Goal: Task Accomplishment & Management: Use online tool/utility

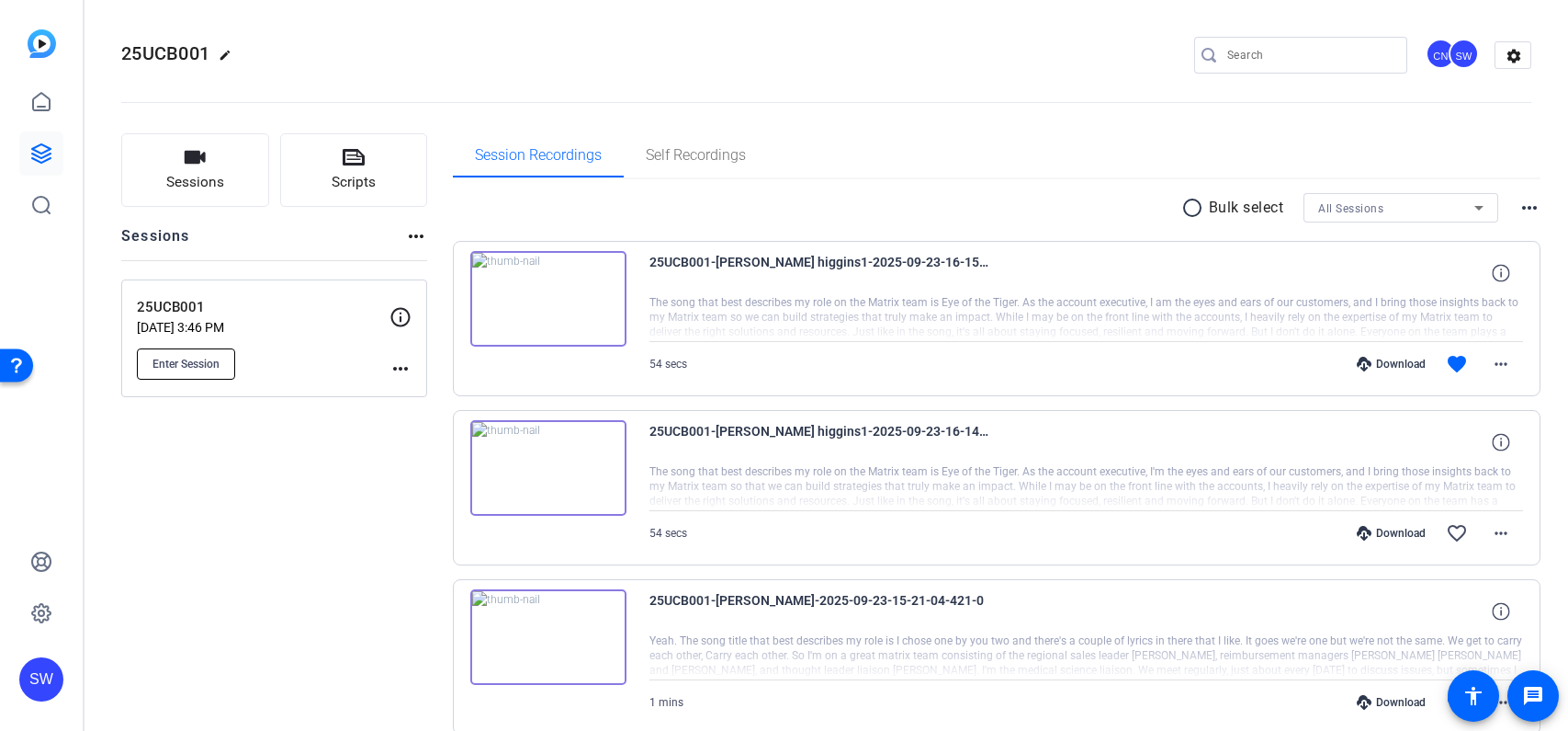
click at [217, 366] on span "Enter Session" at bounding box center [185, 364] width 67 height 15
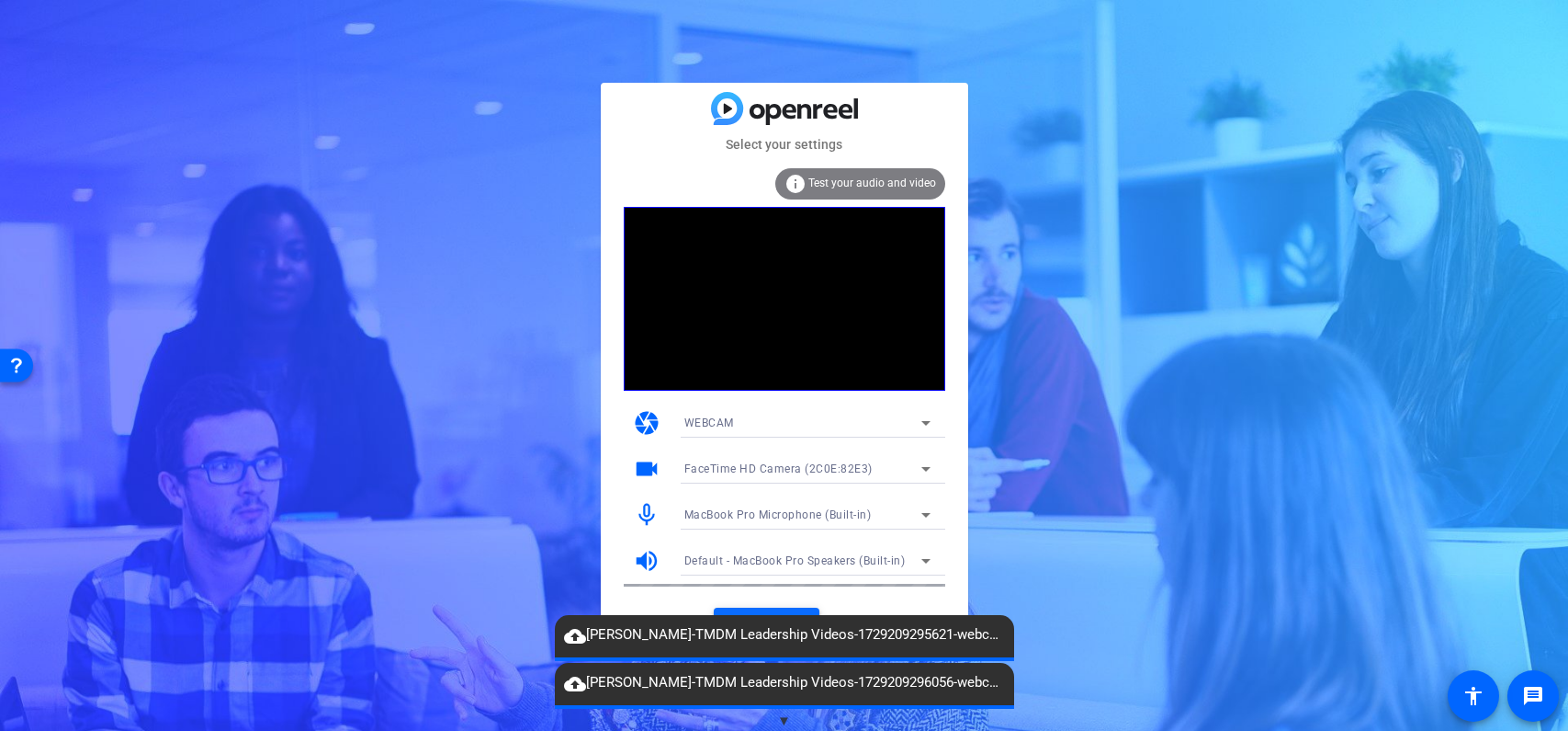
click at [784, 624] on span "cloud_upload Steve Welch-TMDM Leadership Videos-1729209295621-webcam" at bounding box center [785, 635] width 459 height 22
click at [787, 715] on span "▼" at bounding box center [784, 720] width 14 height 16
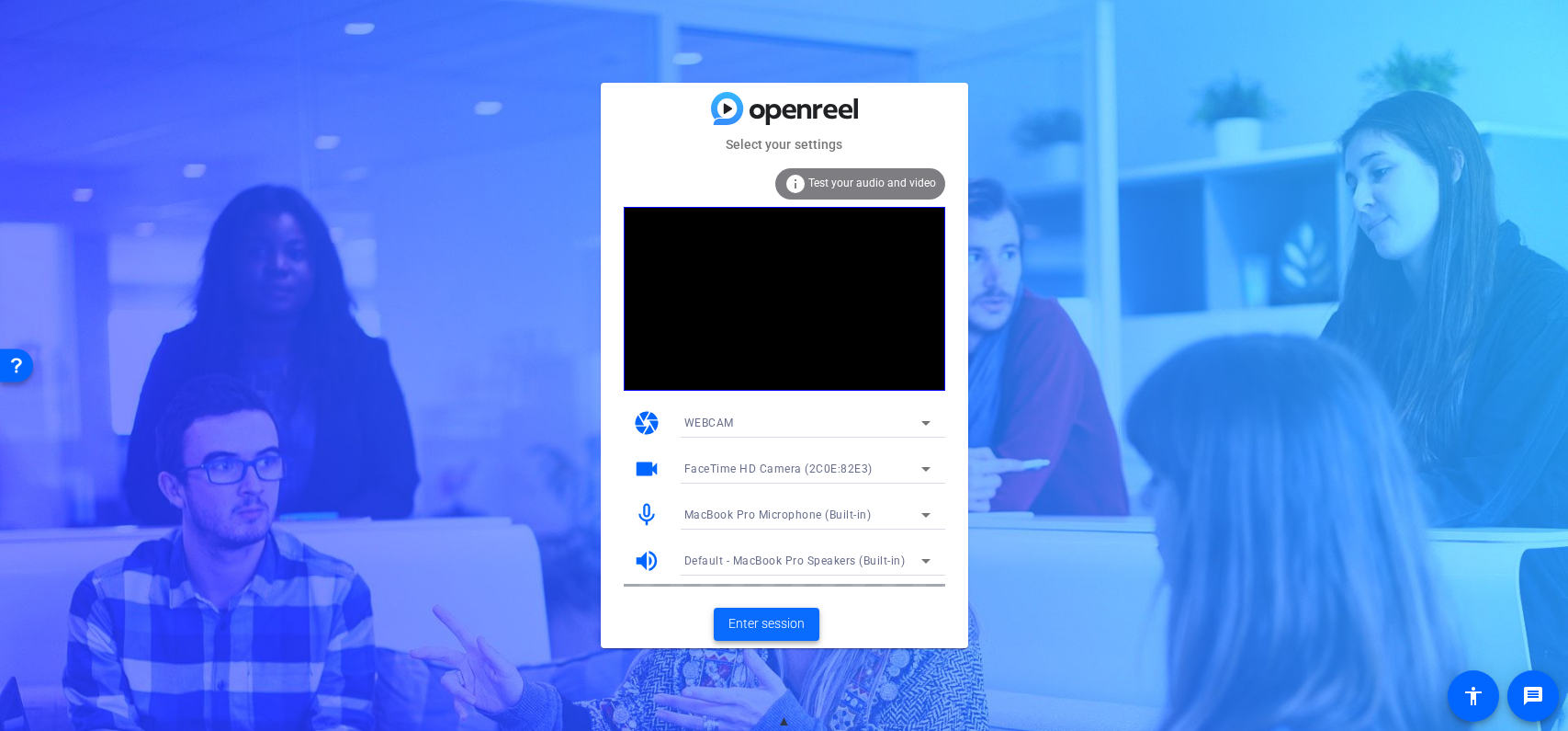
click at [776, 629] on span "Enter session" at bounding box center [767, 623] width 77 height 19
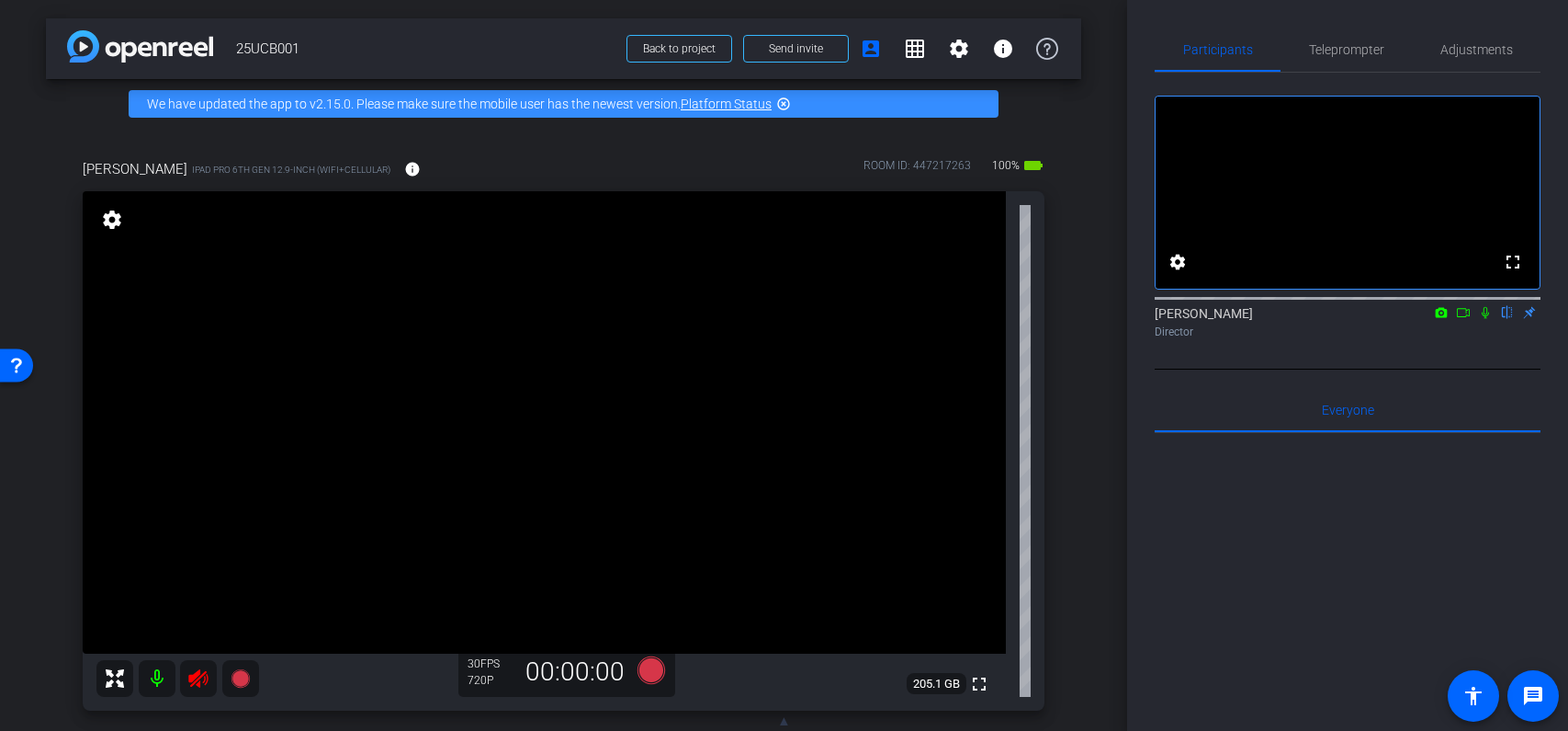
click at [197, 684] on icon at bounding box center [198, 678] width 22 height 22
click at [1500, 48] on span "Adjustments" at bounding box center [1477, 49] width 73 height 13
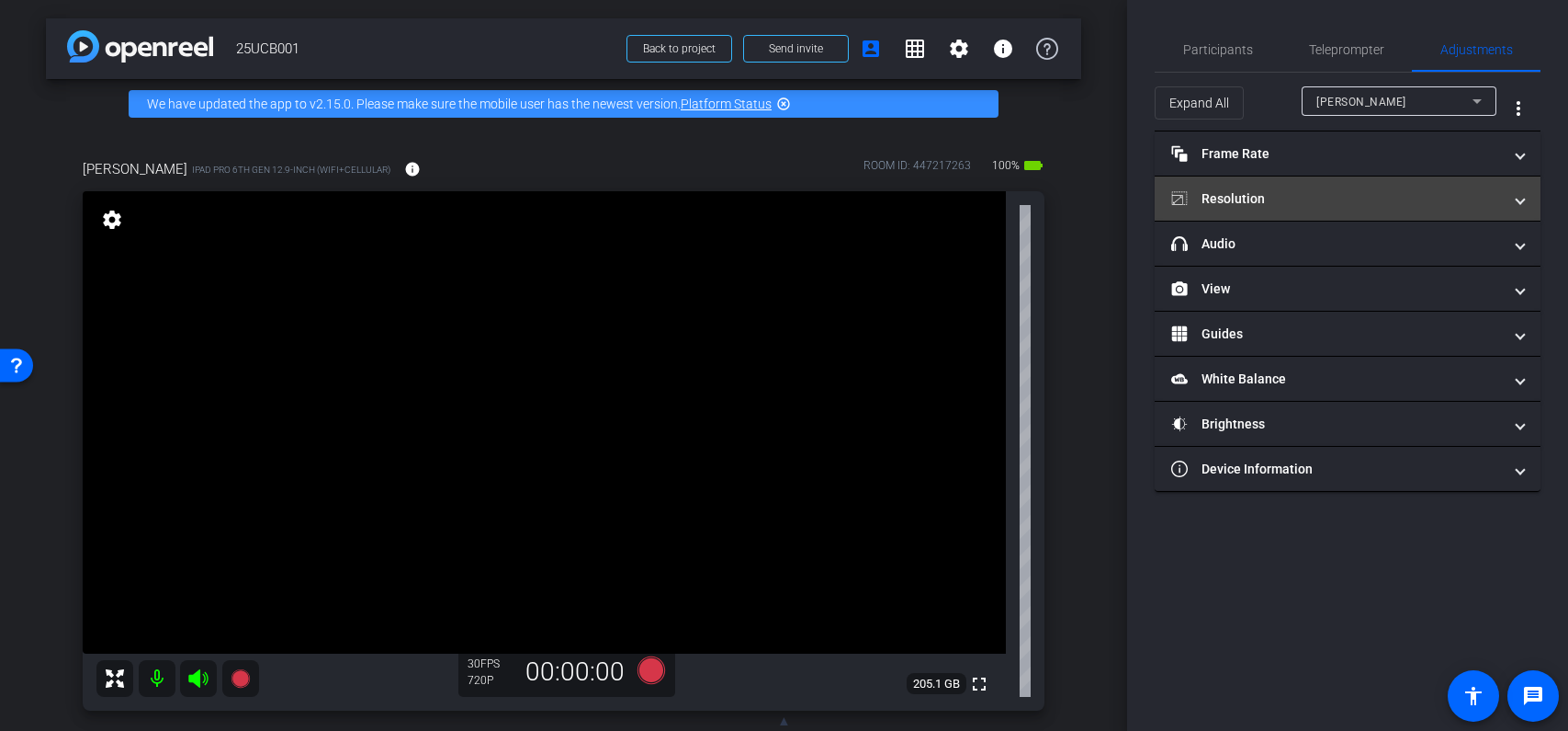
click at [1345, 210] on mat-expansion-panel-header "Resolution" at bounding box center [1348, 199] width 386 height 45
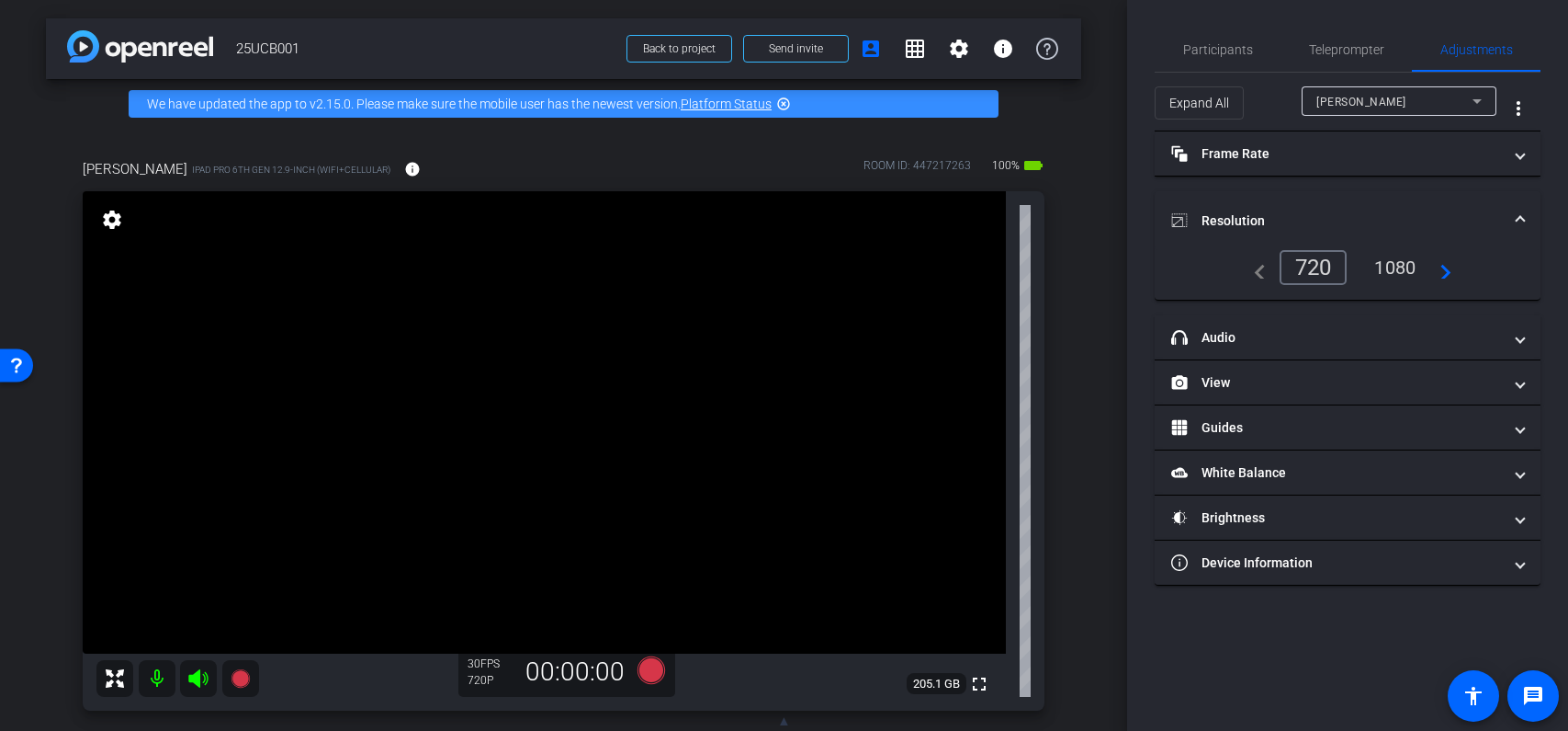
click at [1392, 270] on div "1080" at bounding box center [1395, 268] width 69 height 31
click at [1236, 53] on span "Participants" at bounding box center [1218, 49] width 70 height 13
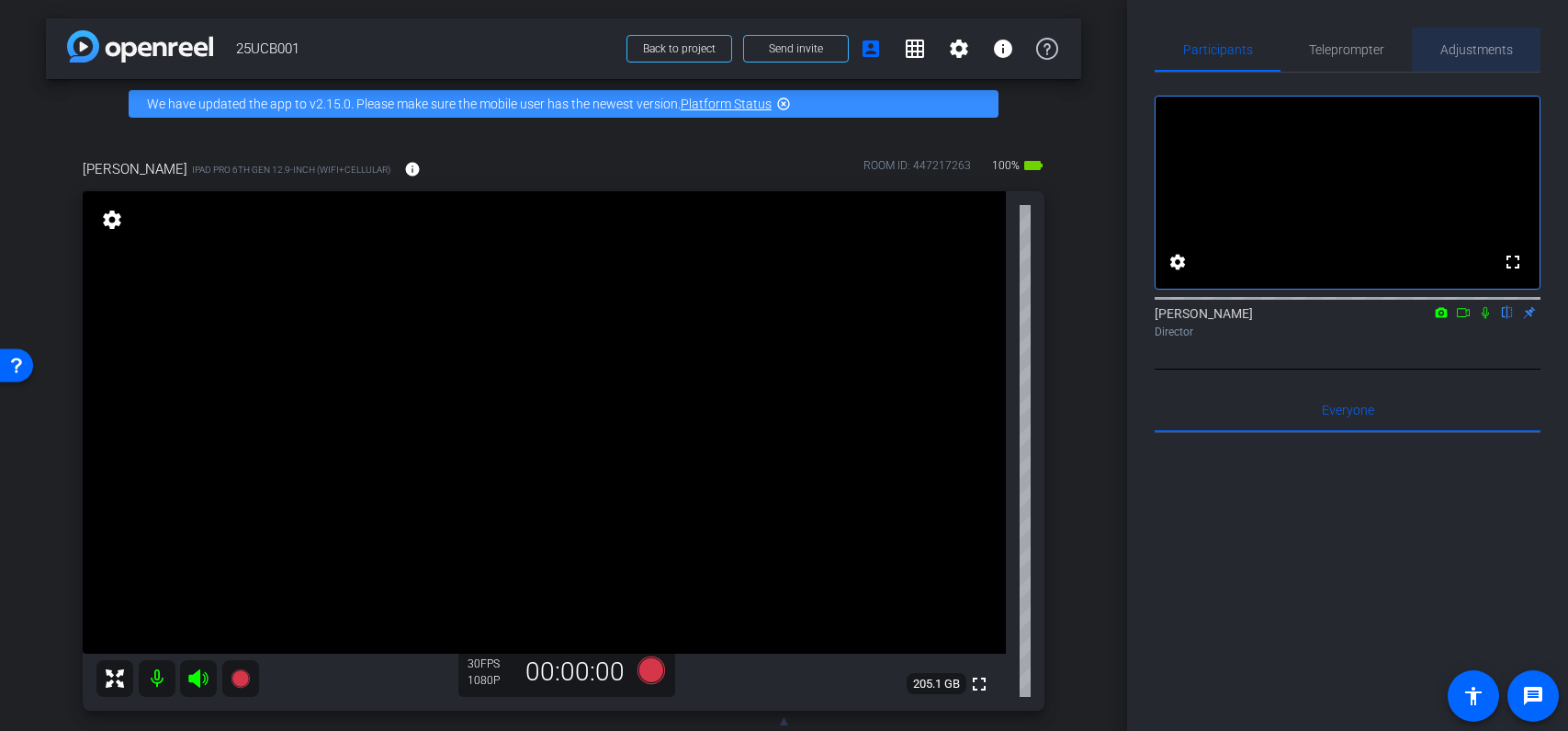
drag, startPoint x: 1489, startPoint y: 51, endPoint x: 1477, endPoint y: 73, distance: 25.1
click at [1489, 51] on span "Adjustments" at bounding box center [1477, 49] width 73 height 13
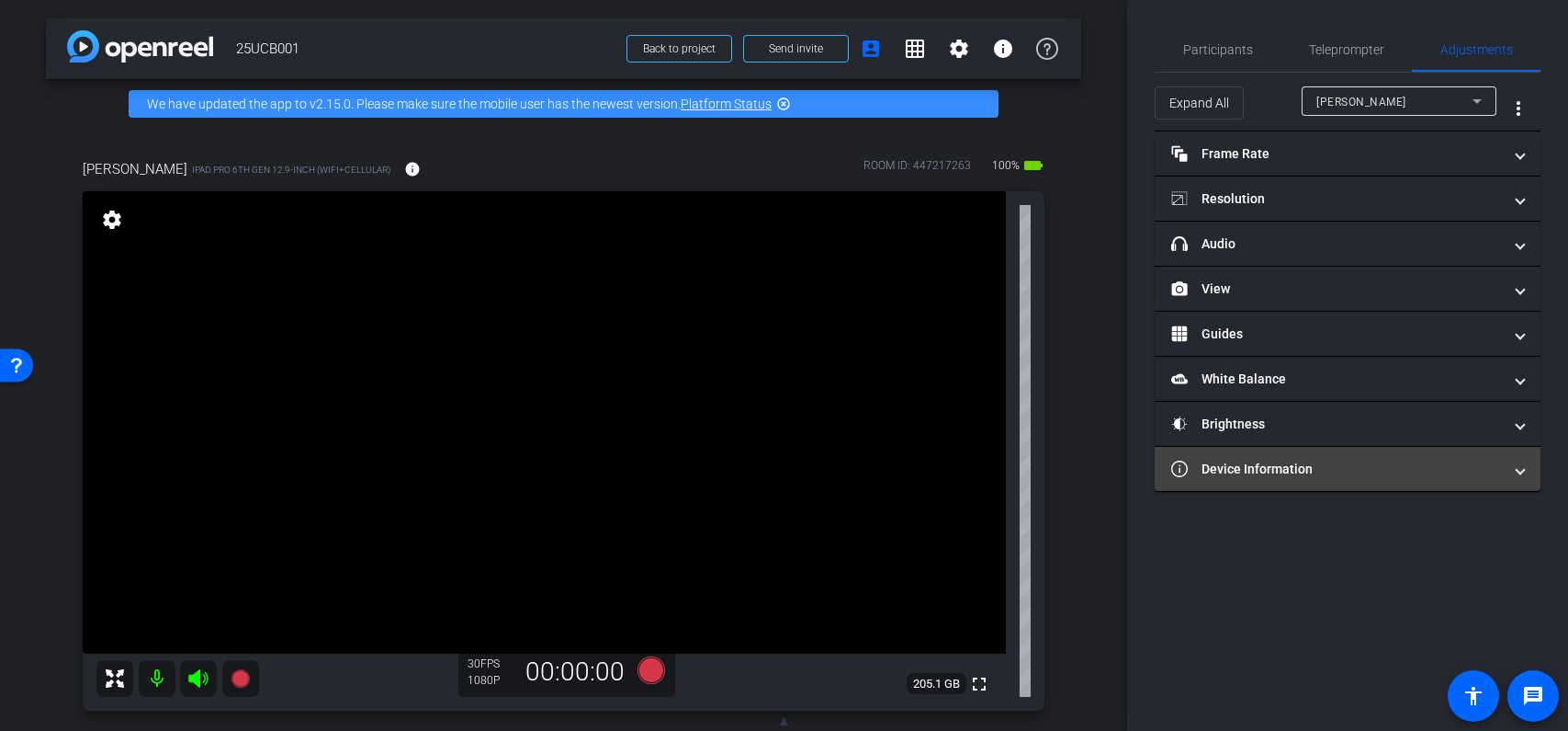
click at [1262, 460] on mat-panel-title "Device Information" at bounding box center [1336, 469] width 330 height 19
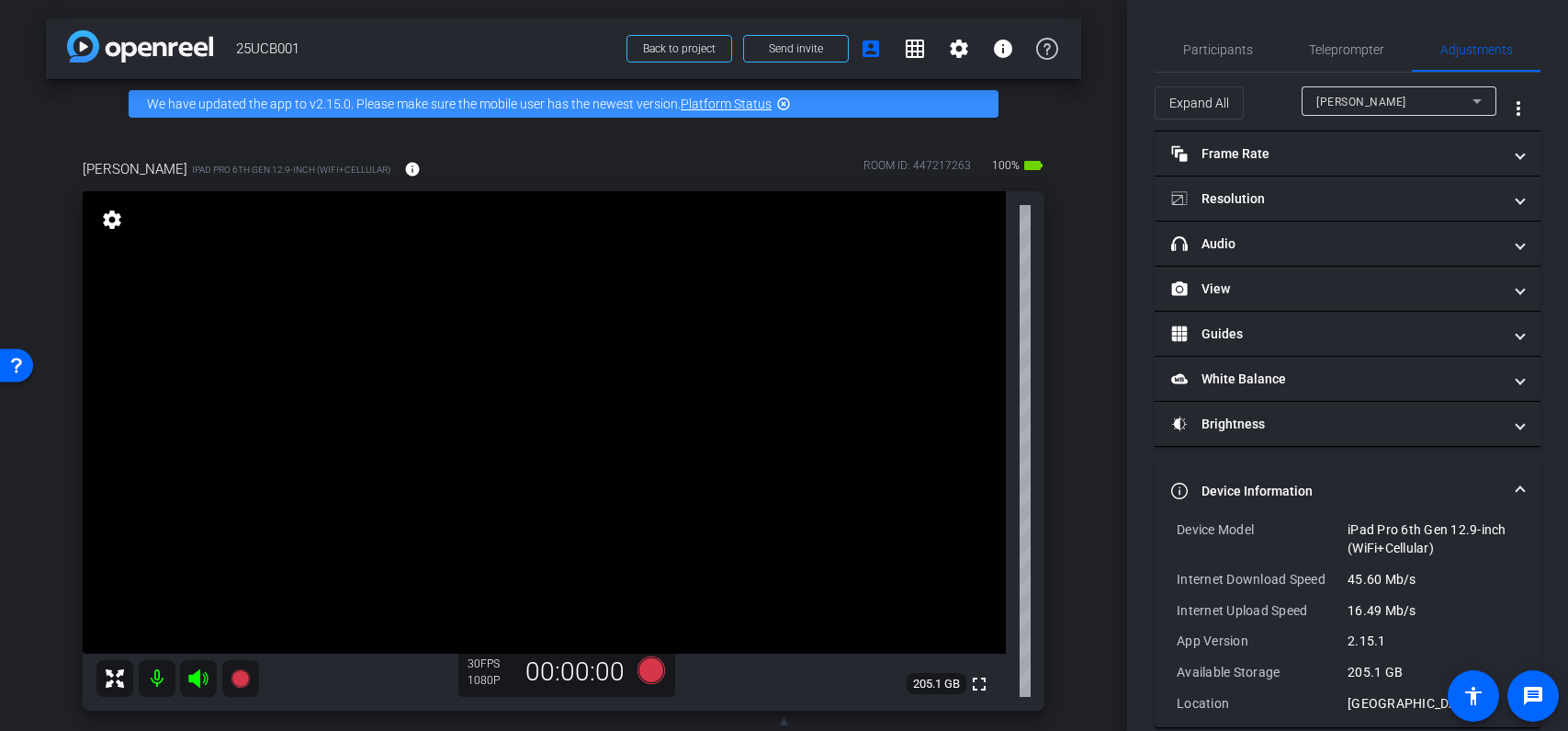
click at [1441, 483] on mat-panel-title "Device Information" at bounding box center [1336, 492] width 330 height 19
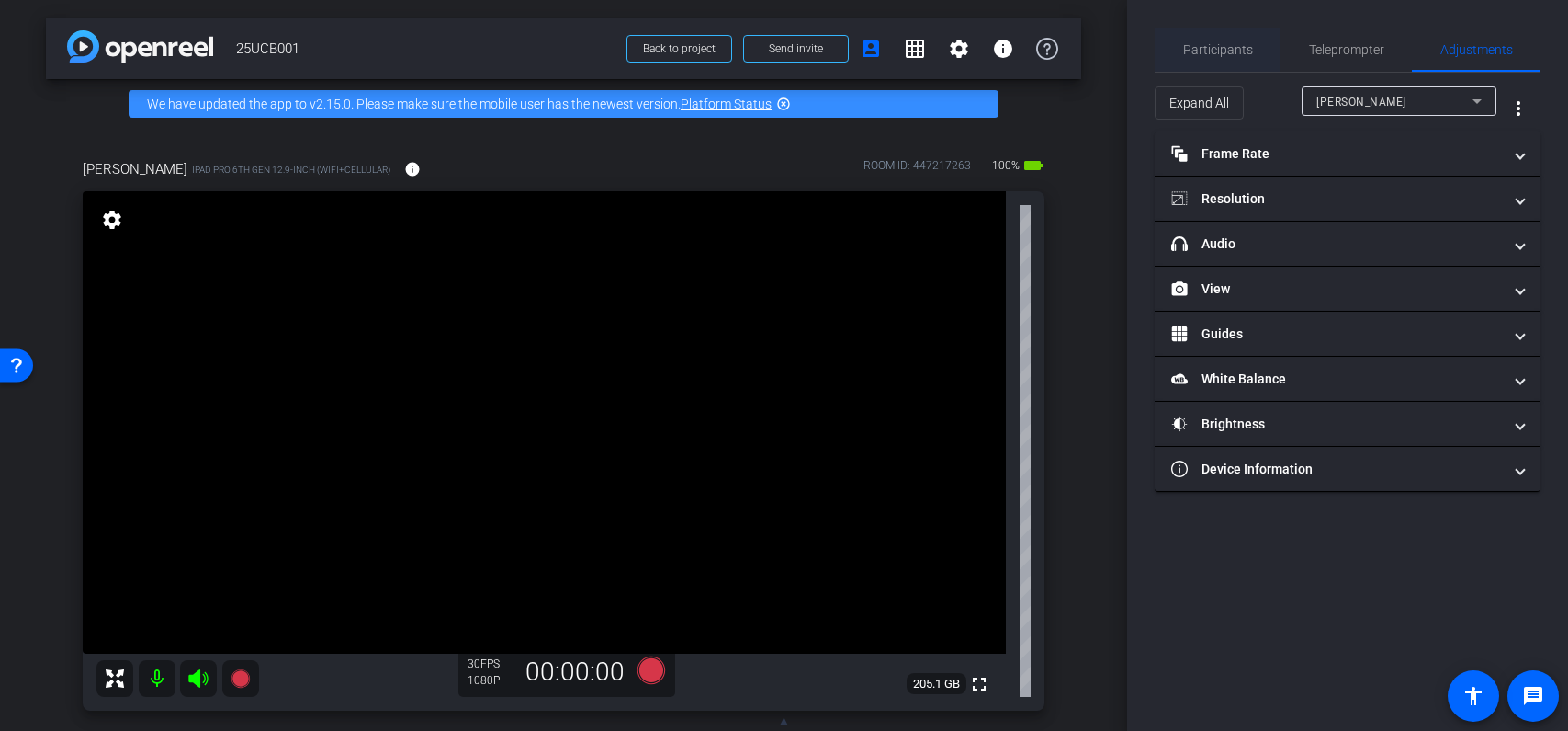
click at [1243, 55] on span "Participants" at bounding box center [1218, 49] width 70 height 13
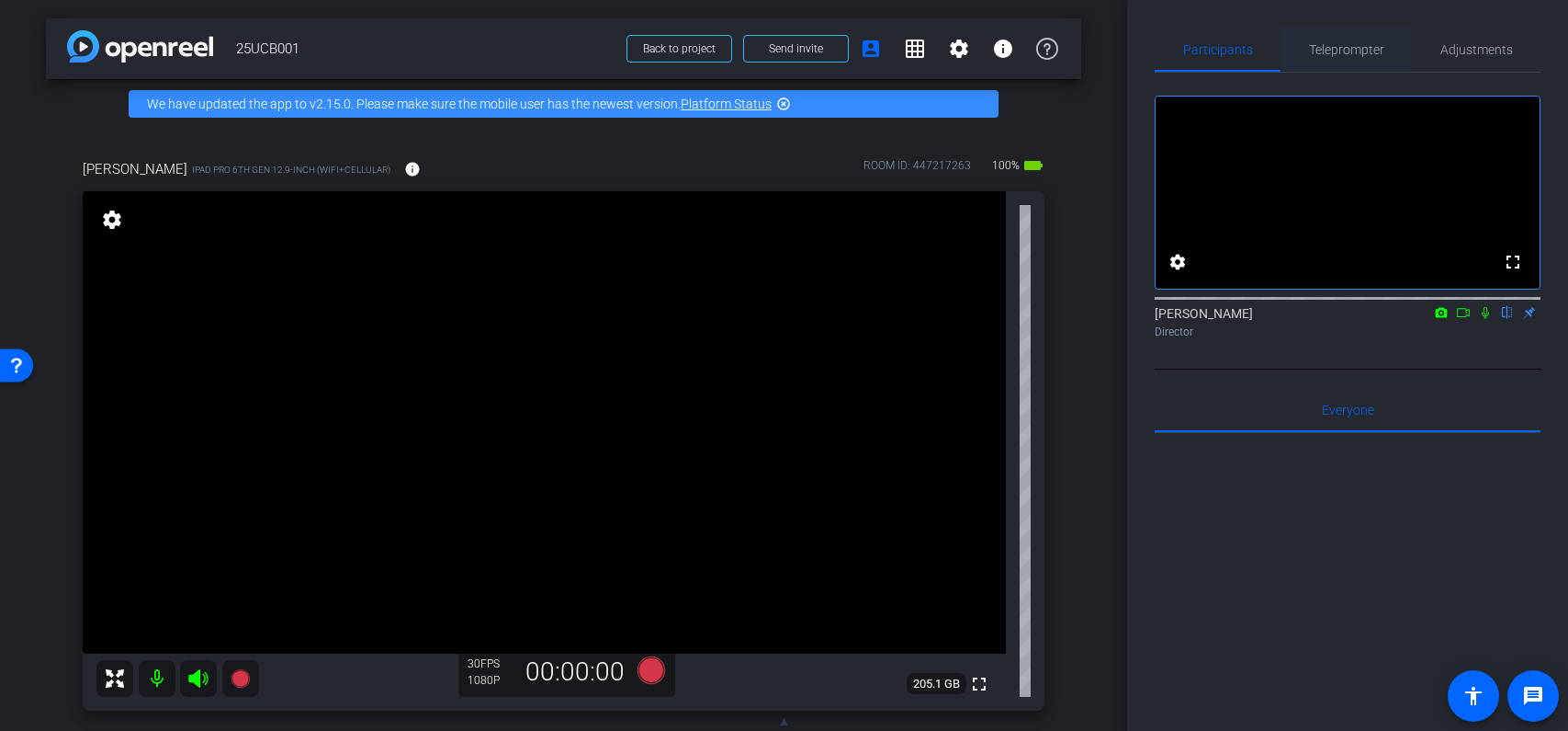
click at [1329, 54] on span "Teleprompter" at bounding box center [1347, 49] width 76 height 13
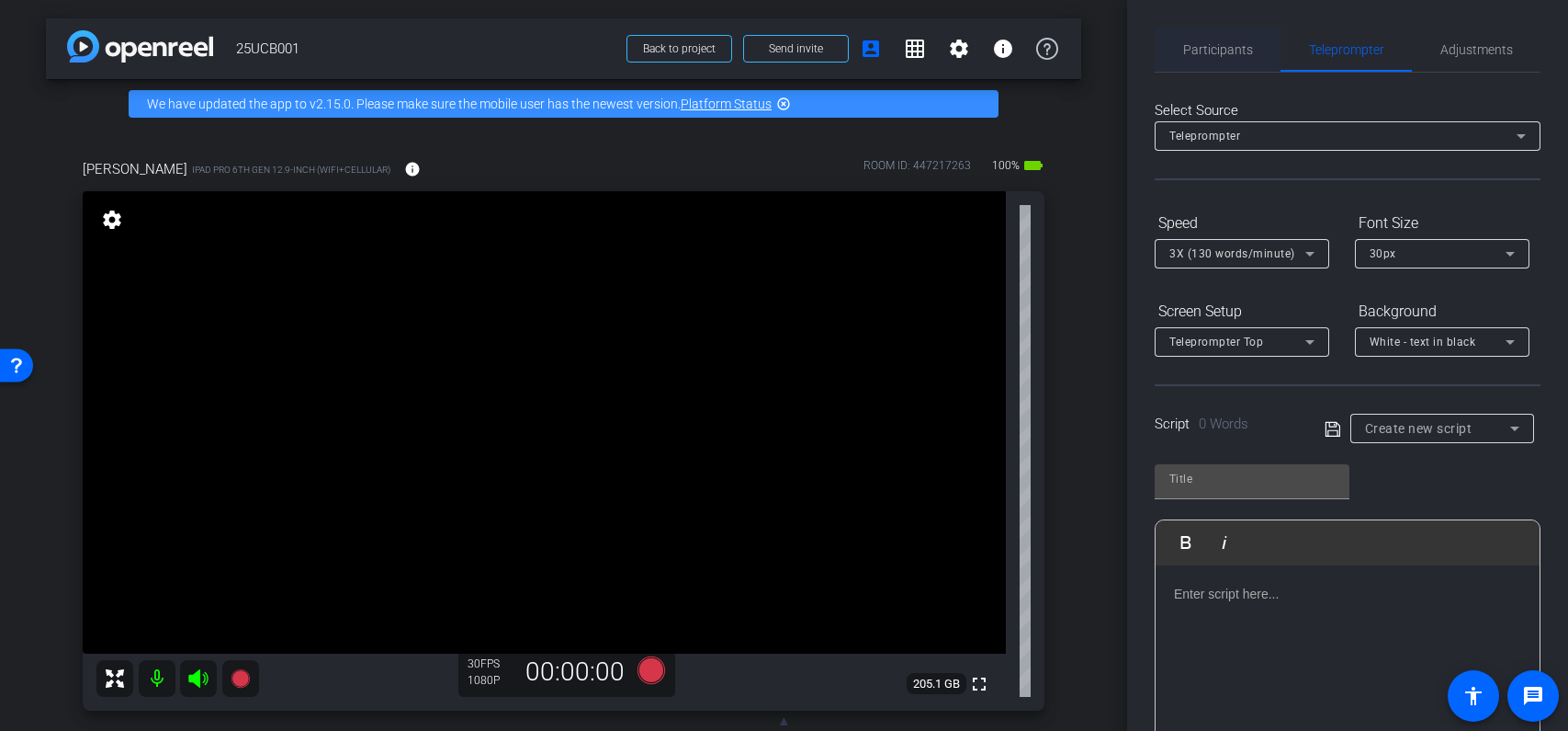
drag, startPoint x: 1236, startPoint y: 43, endPoint x: 1245, endPoint y: 45, distance: 9.2
click at [1236, 44] on span "Participants" at bounding box center [1218, 49] width 70 height 13
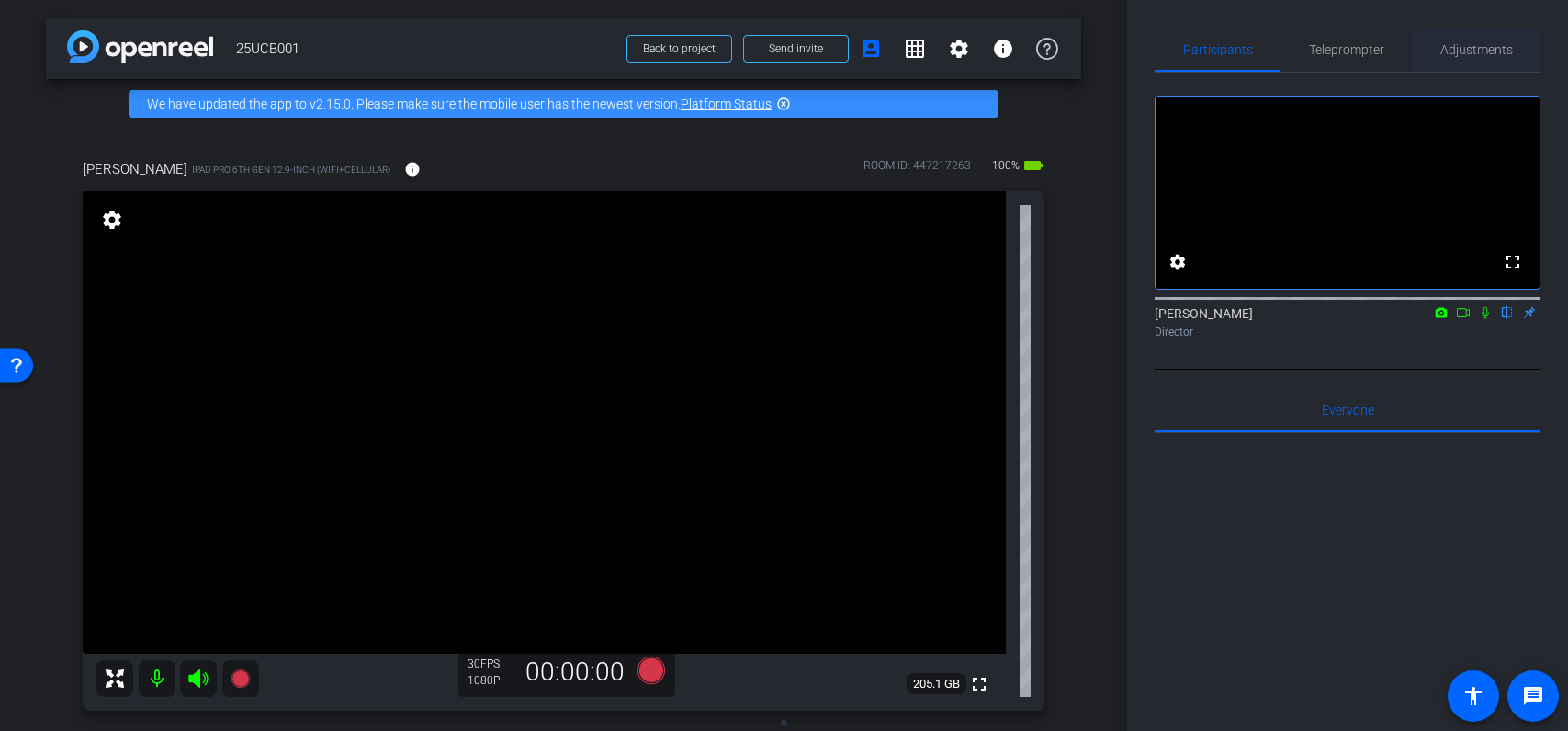
click at [1477, 59] on span "Adjustments" at bounding box center [1477, 49] width 73 height 45
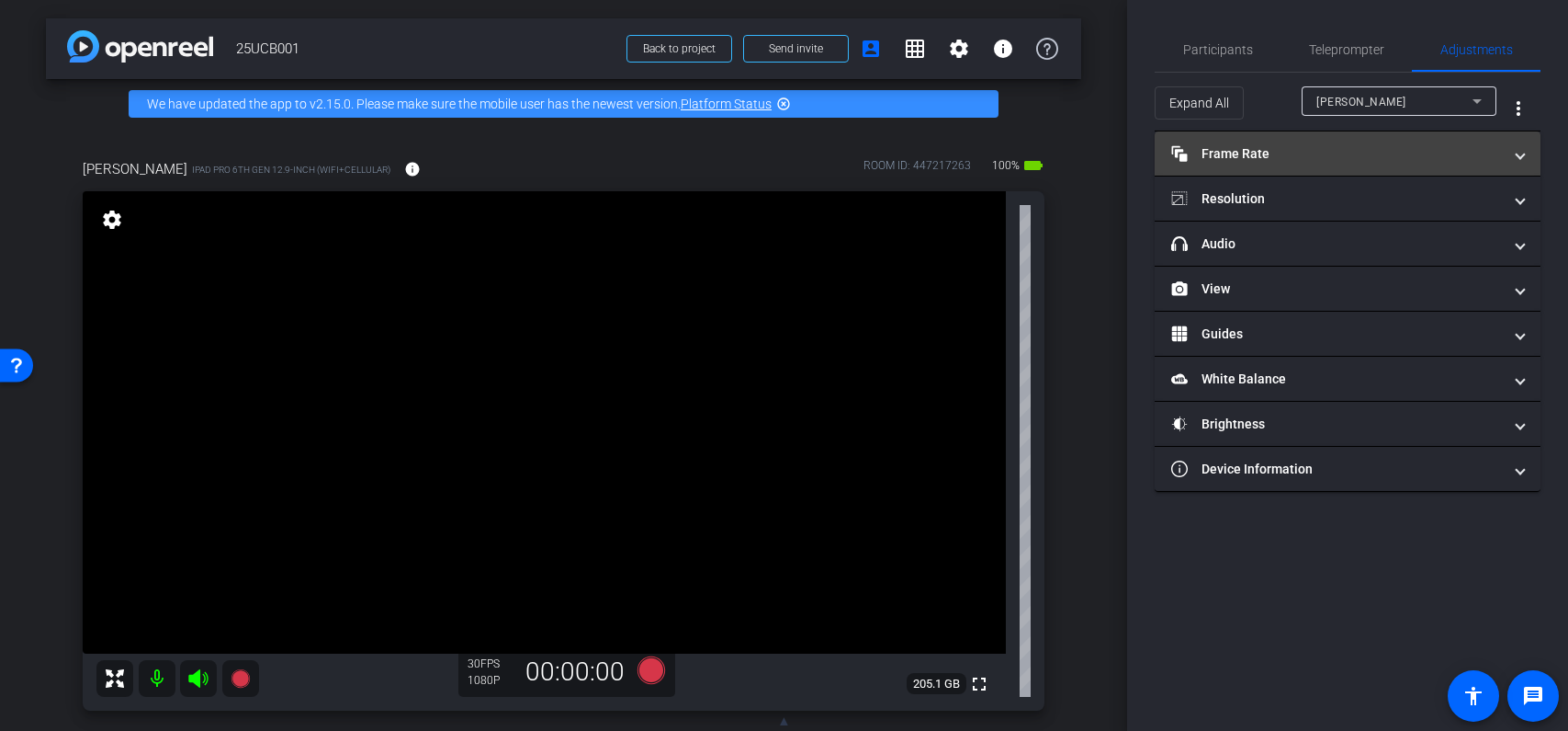
click at [1360, 159] on mat-panel-title "Frame Rate Frame Rate" at bounding box center [1336, 154] width 330 height 19
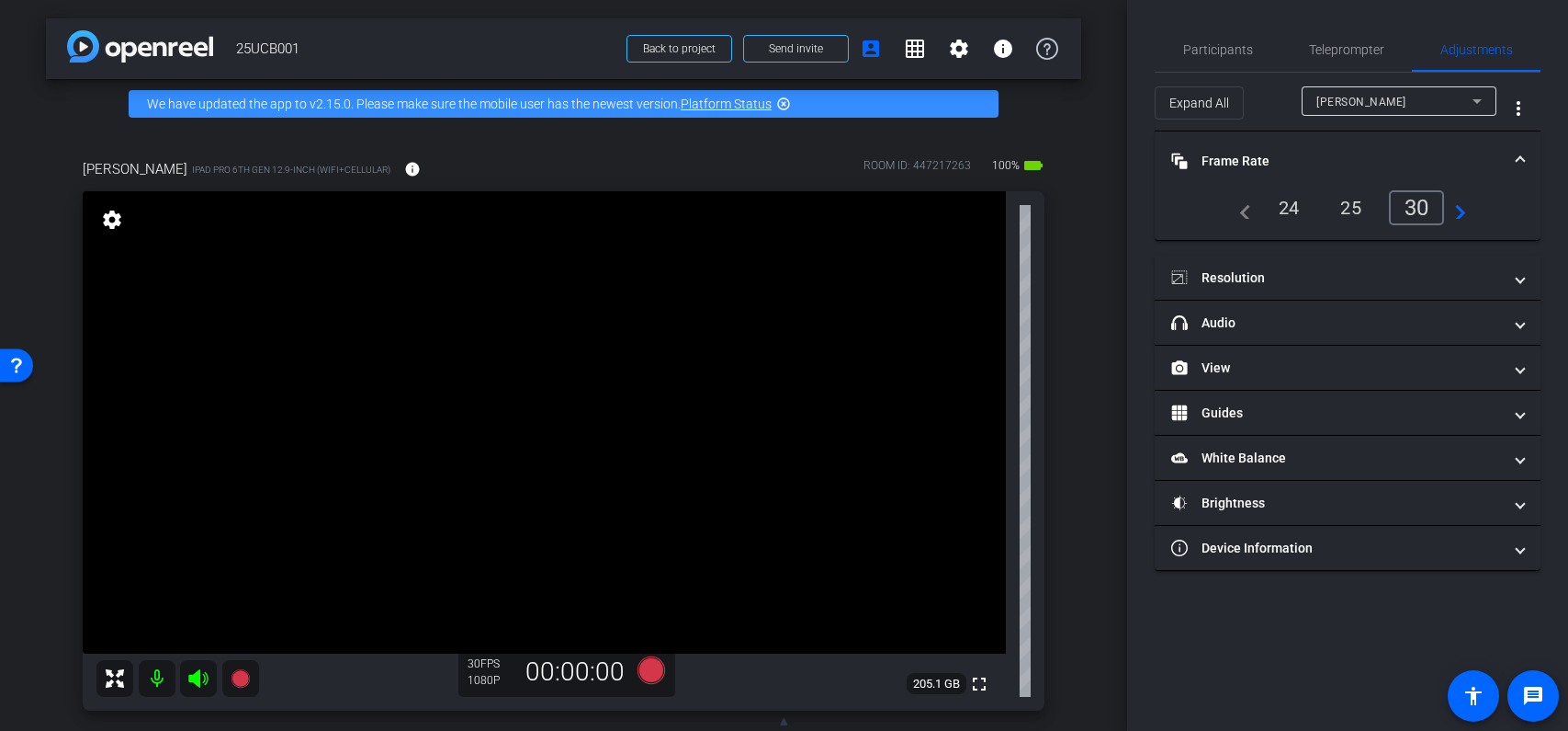
drag, startPoint x: 1341, startPoint y: 158, endPoint x: 1328, endPoint y: 195, distance: 39.2
click at [1341, 158] on mat-panel-title "Frame Rate Frame Rate" at bounding box center [1336, 161] width 330 height 19
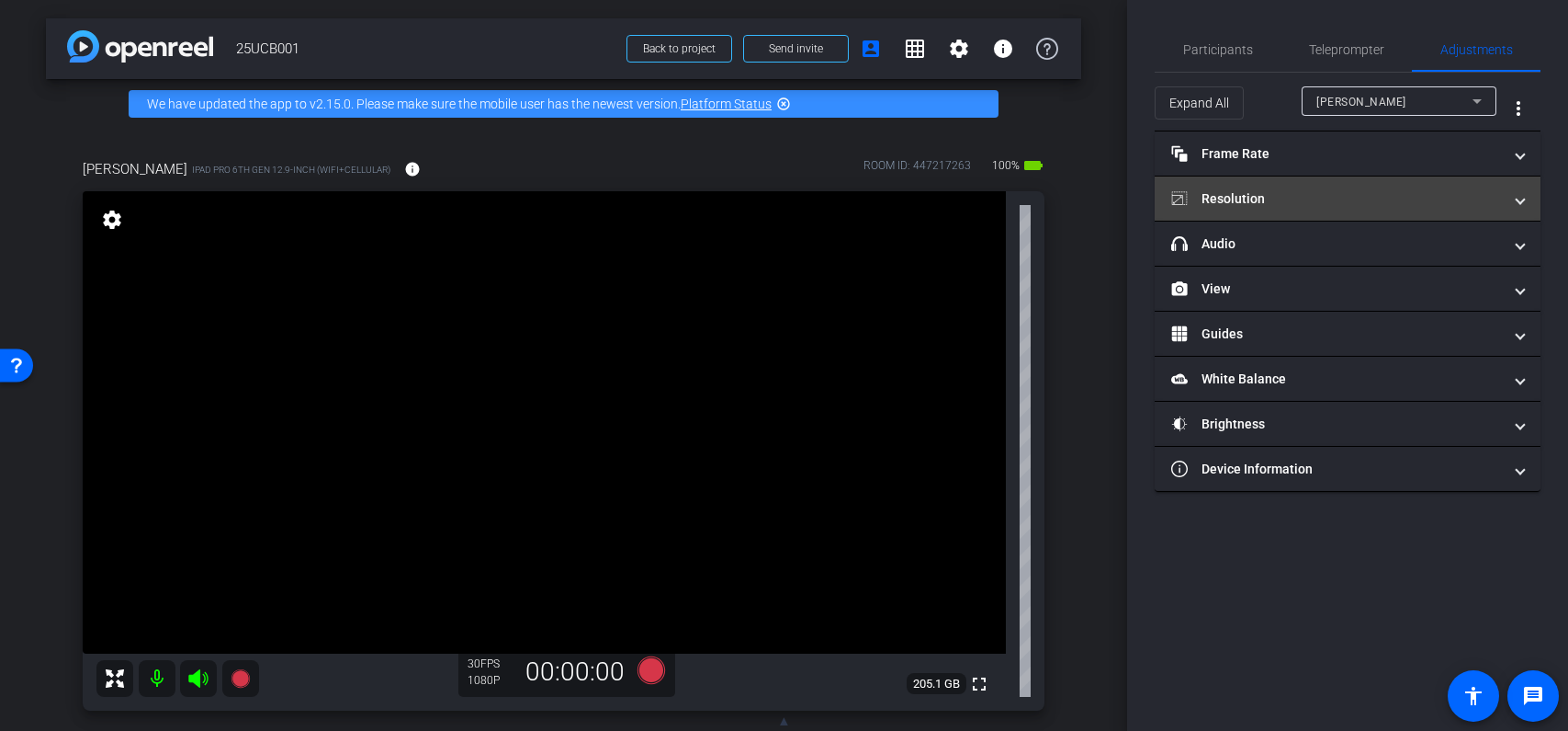
click at [1322, 208] on mat-expansion-panel-header "Resolution" at bounding box center [1348, 199] width 386 height 45
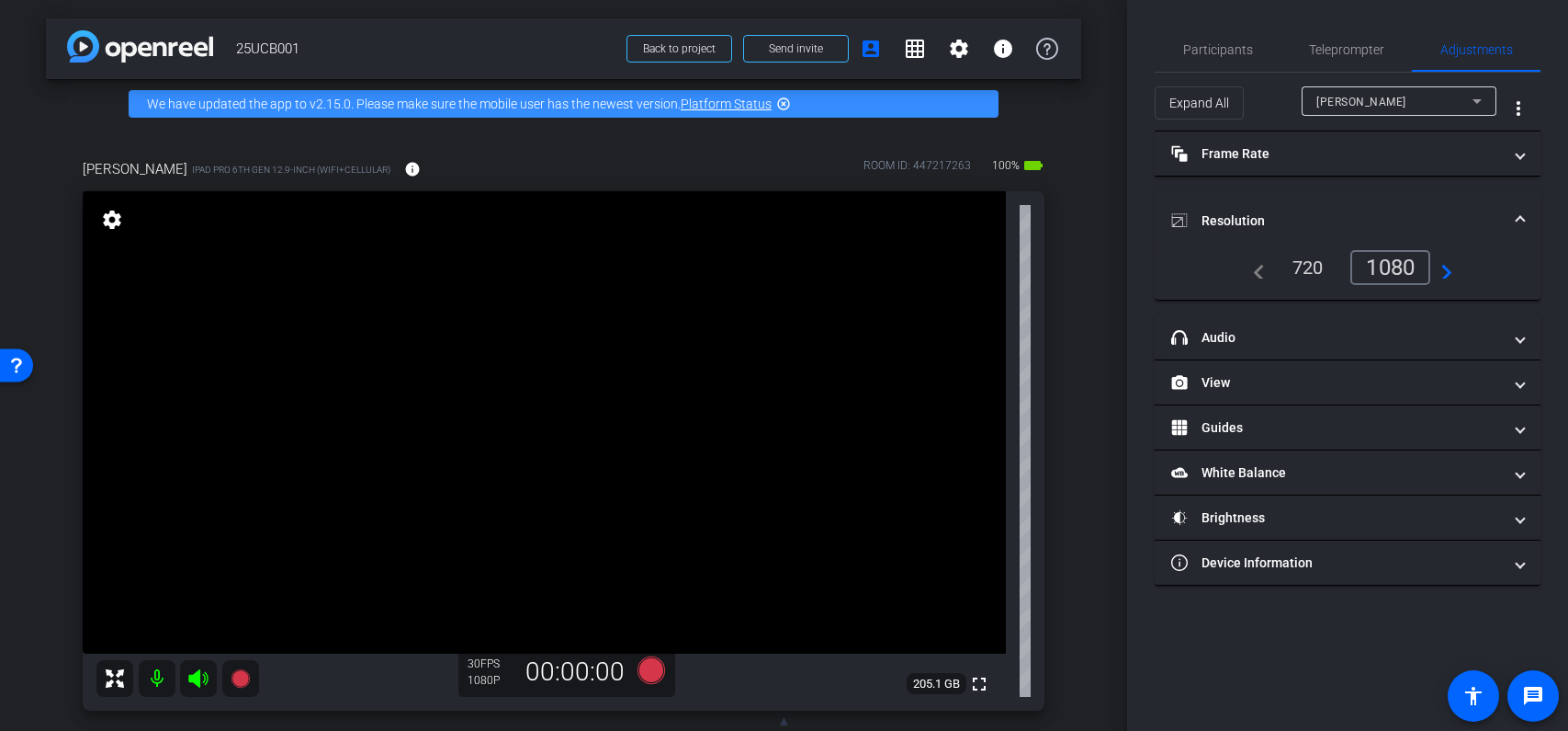
click at [1322, 211] on mat-panel-title "Resolution" at bounding box center [1336, 221] width 330 height 19
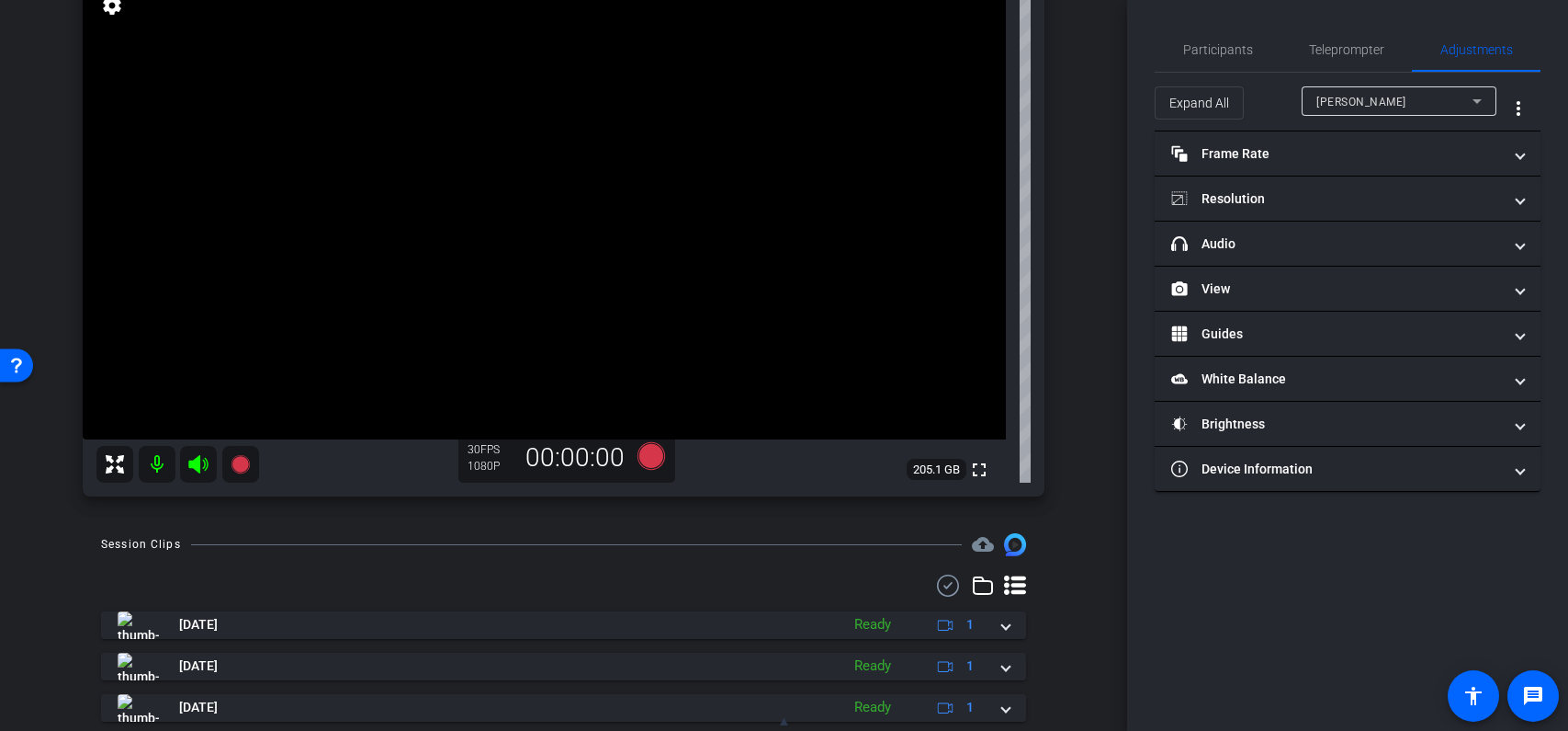
scroll to position [246, 0]
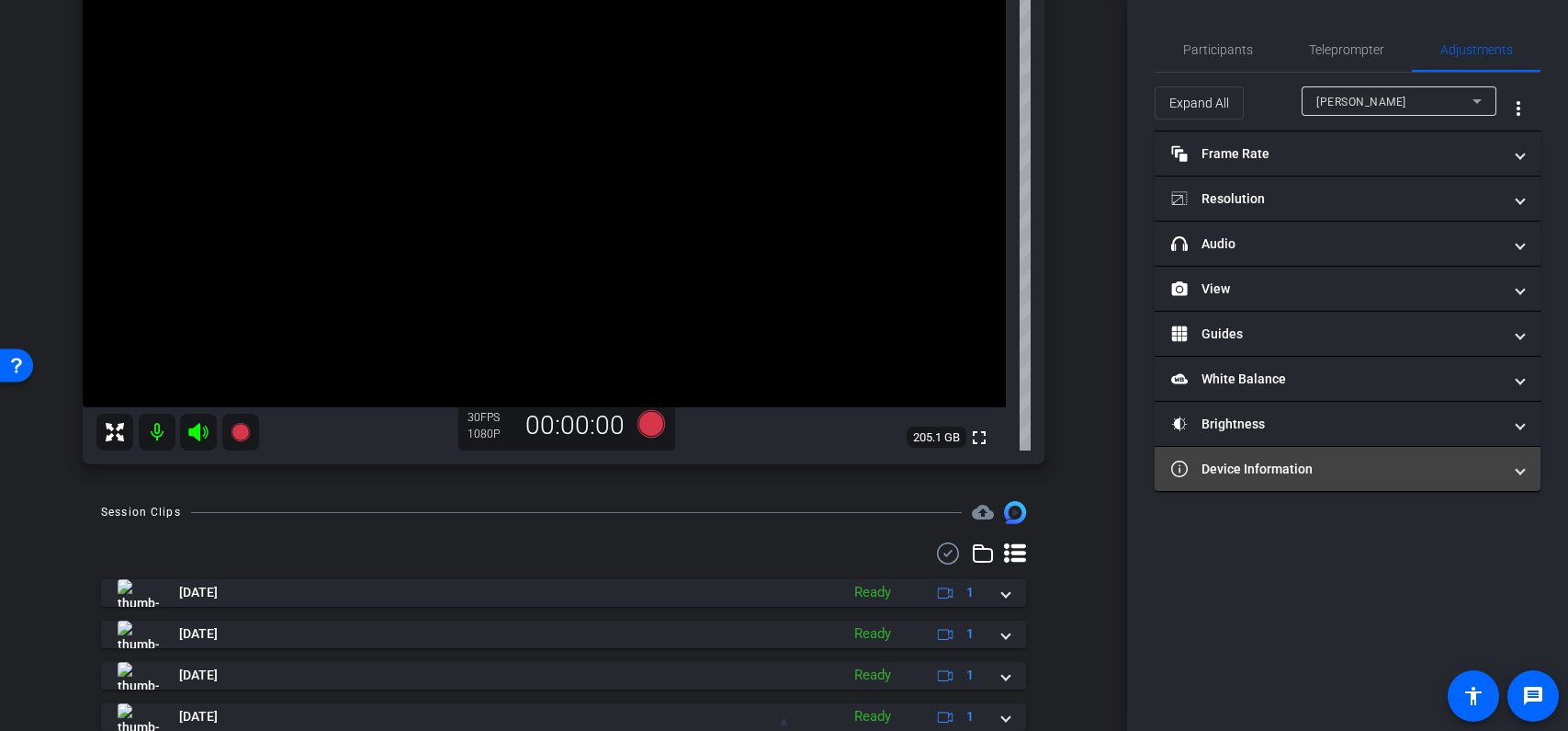
click at [1329, 476] on mat-panel-title "Device Information" at bounding box center [1336, 469] width 330 height 19
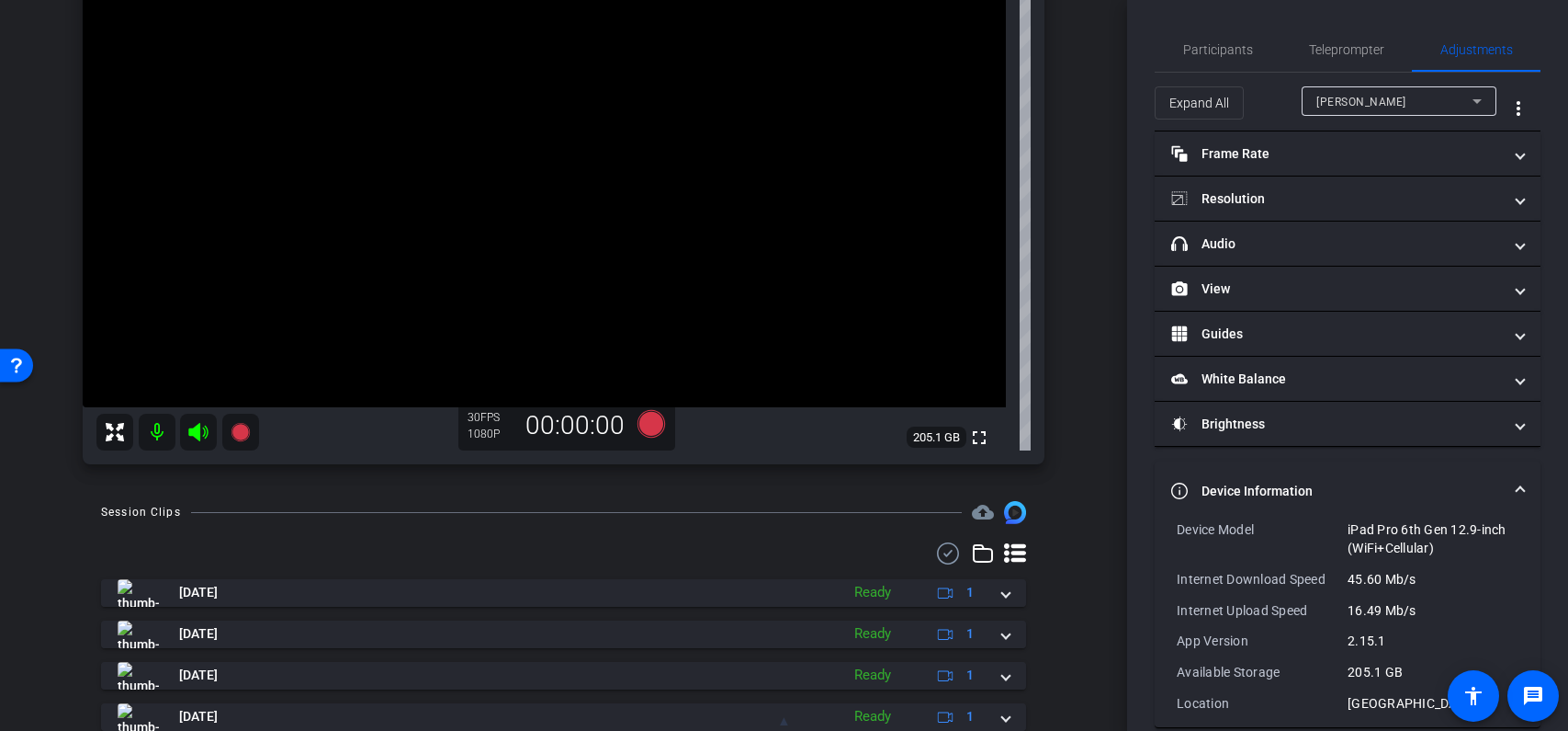
click at [1331, 474] on mat-expansion-panel-header "Device Information" at bounding box center [1348, 491] width 386 height 59
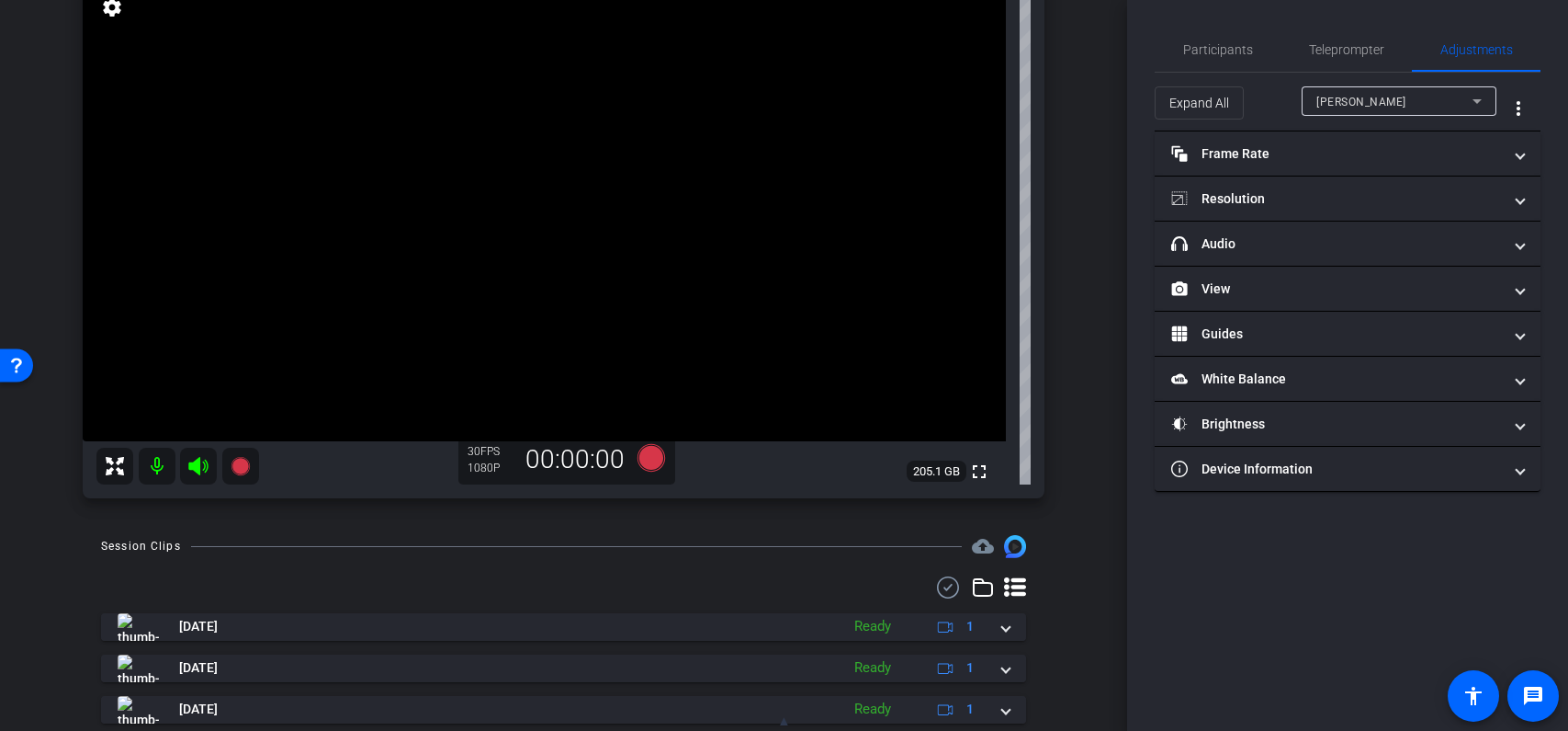
scroll to position [183, 0]
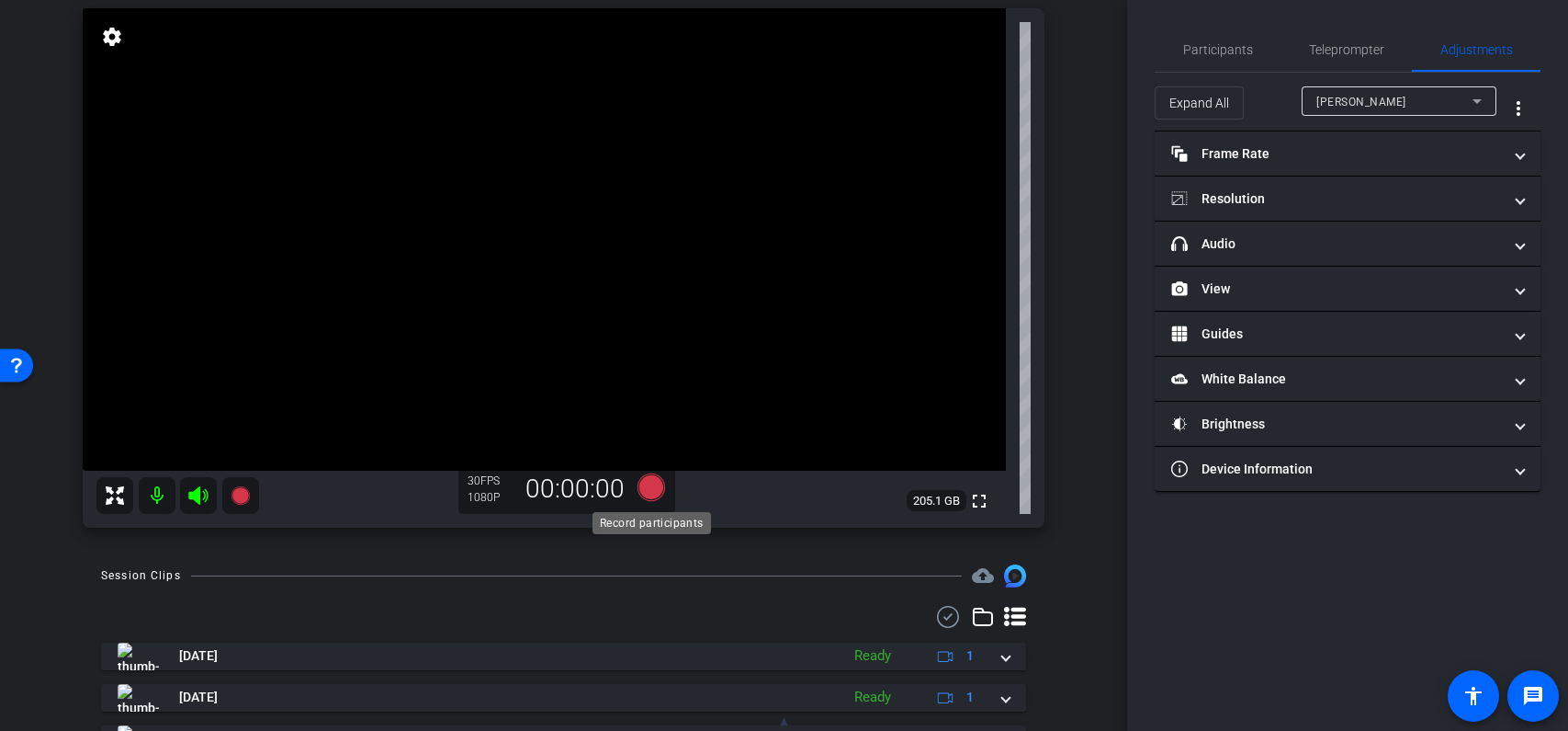
click at [654, 492] on icon at bounding box center [650, 487] width 27 height 27
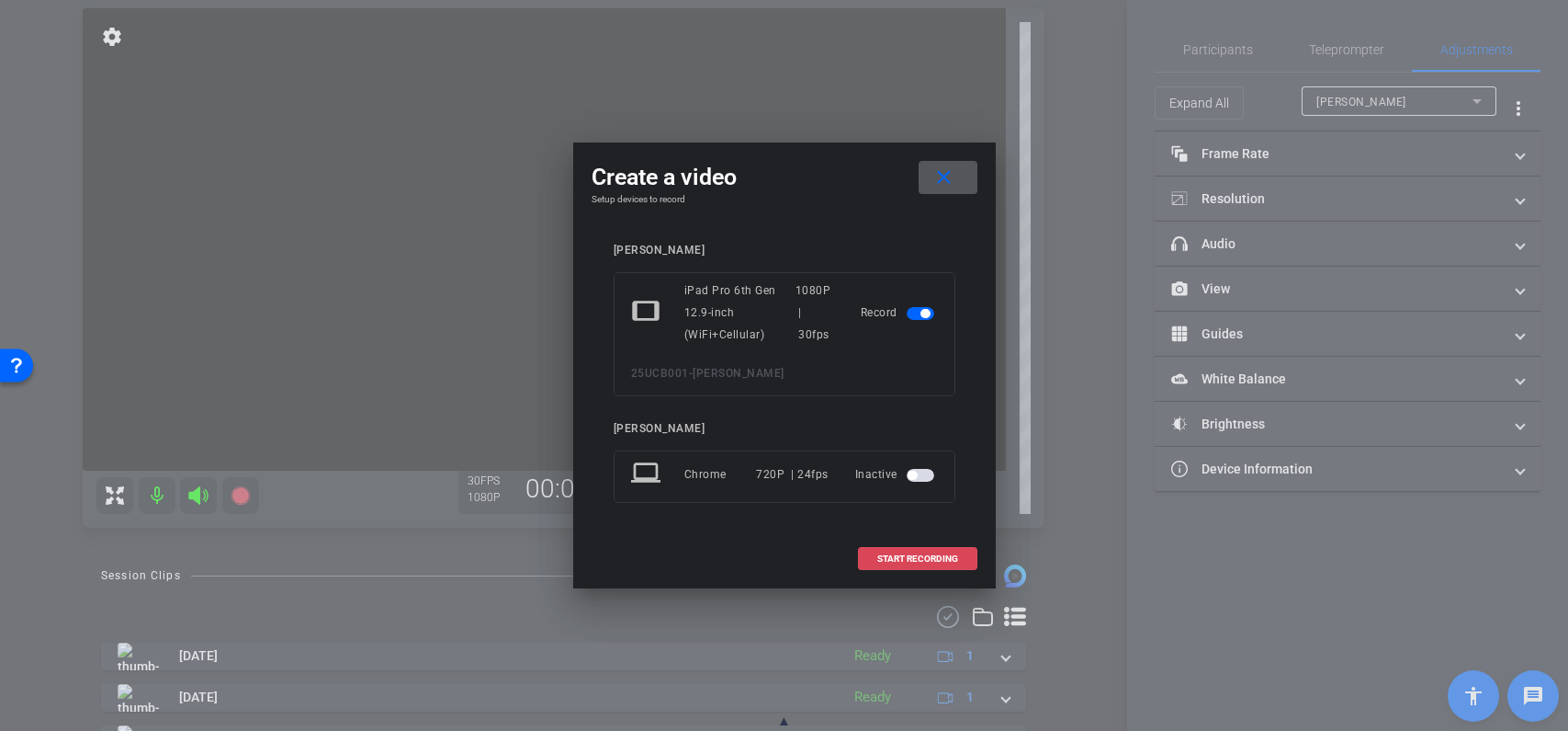
click at [922, 557] on span "START RECORDING" at bounding box center [917, 558] width 80 height 9
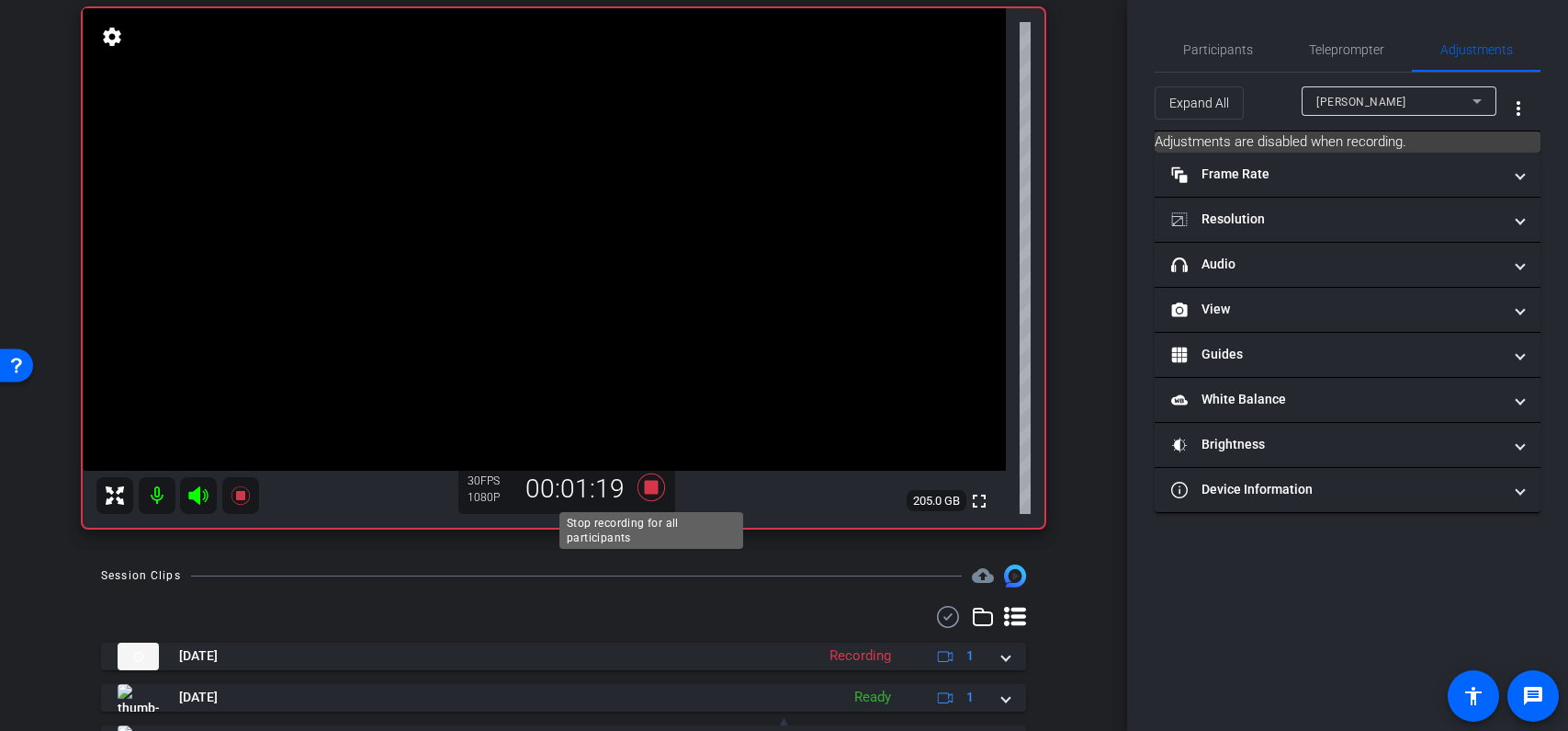
click at [656, 489] on icon at bounding box center [650, 487] width 27 height 27
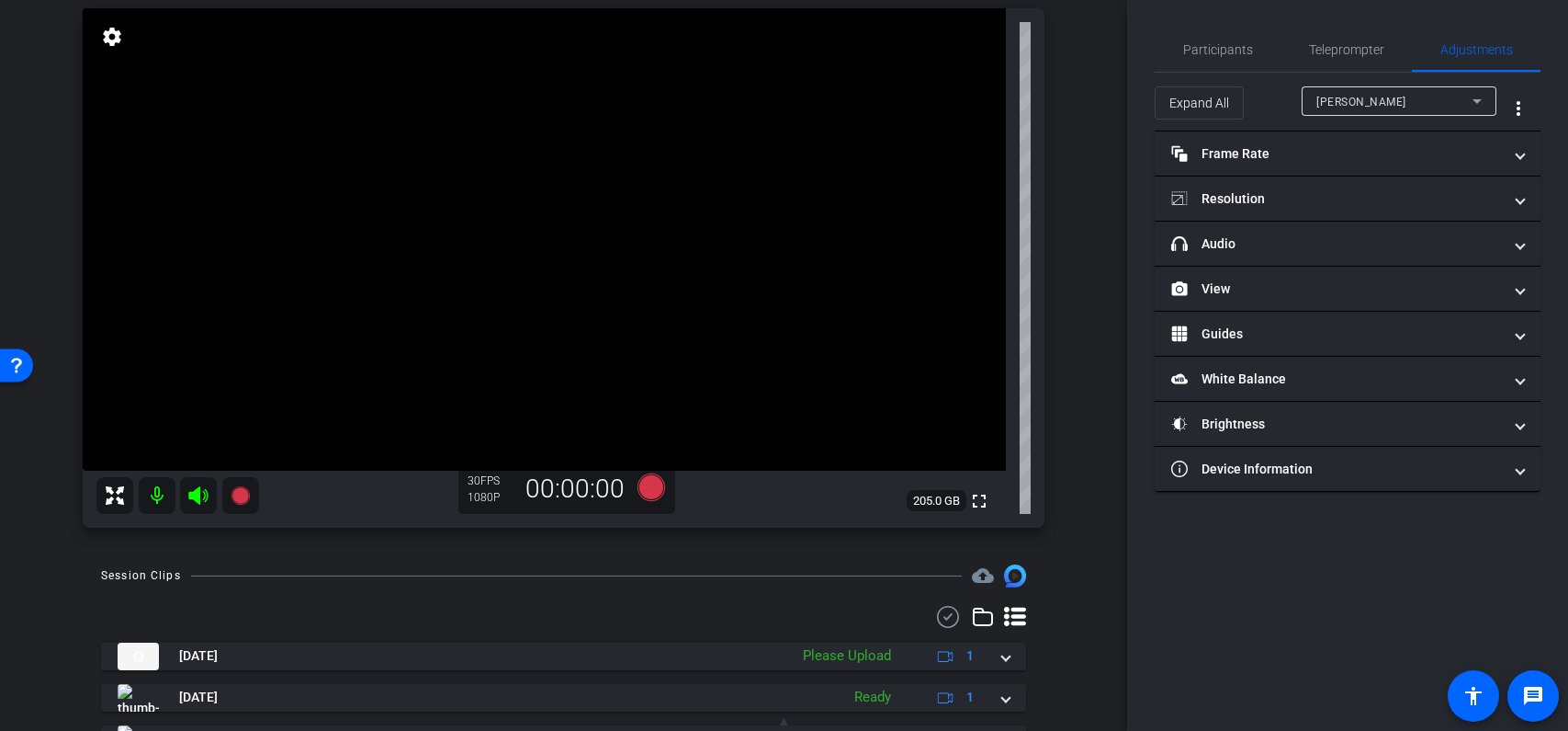
scroll to position [182, 0]
click at [1081, 517] on div "Matt Heth iPad Pro 6th Gen 12.9-inch (WiFi+Cellular) info ROOM ID: 447217263 10…" at bounding box center [563, 246] width 1035 height 600
click at [654, 491] on icon at bounding box center [650, 488] width 27 height 27
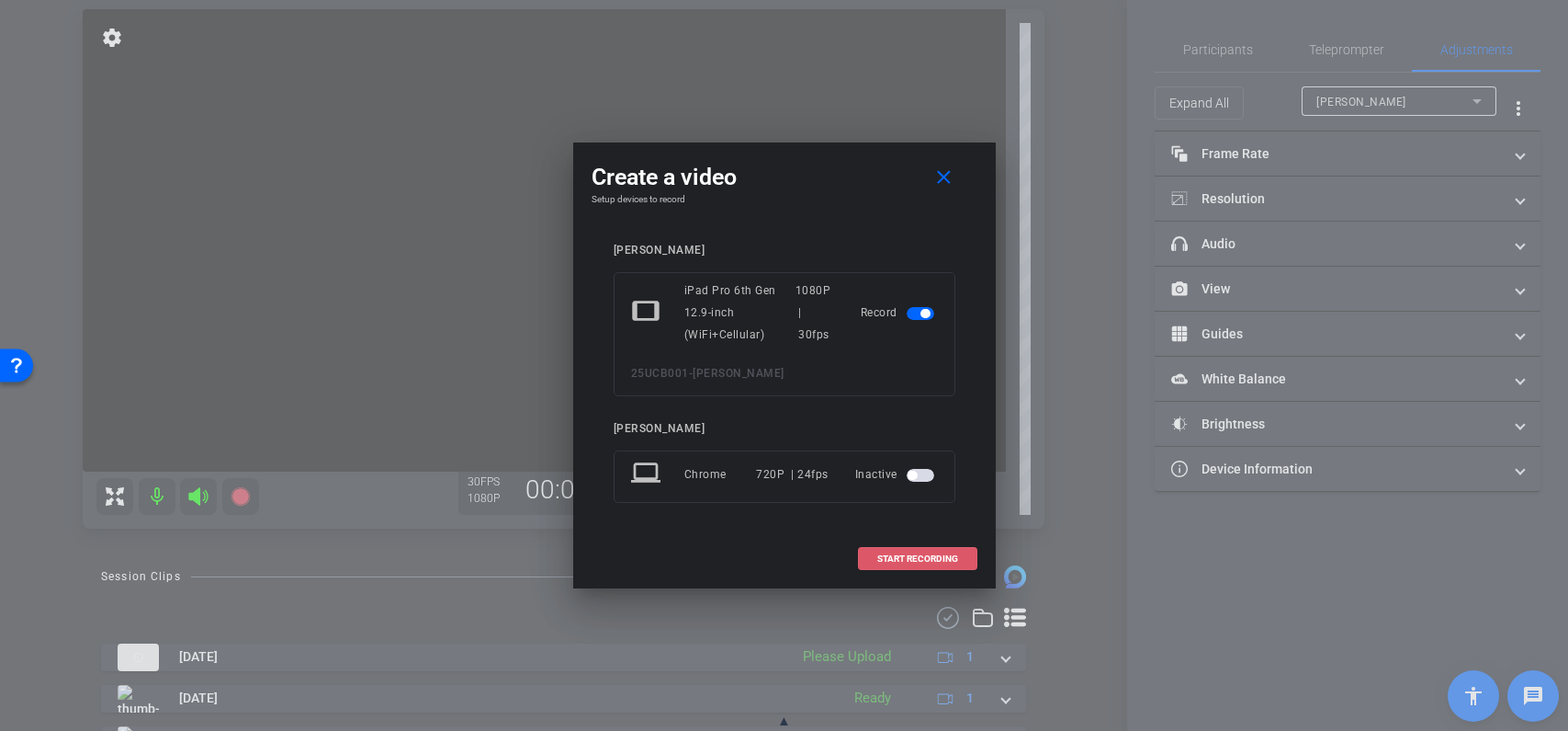
click at [926, 561] on span "START RECORDING" at bounding box center [917, 558] width 80 height 9
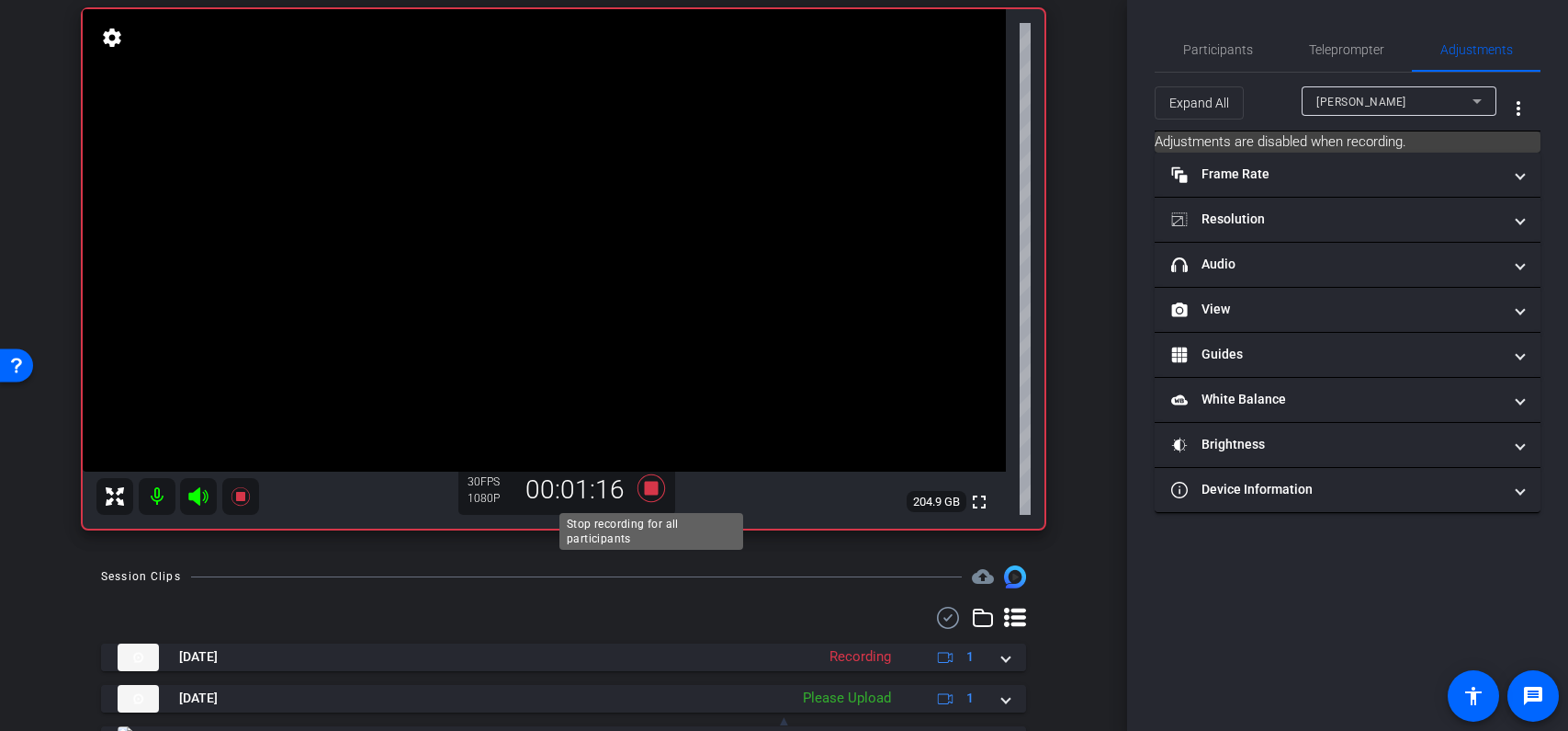
click at [649, 493] on icon at bounding box center [650, 488] width 27 height 27
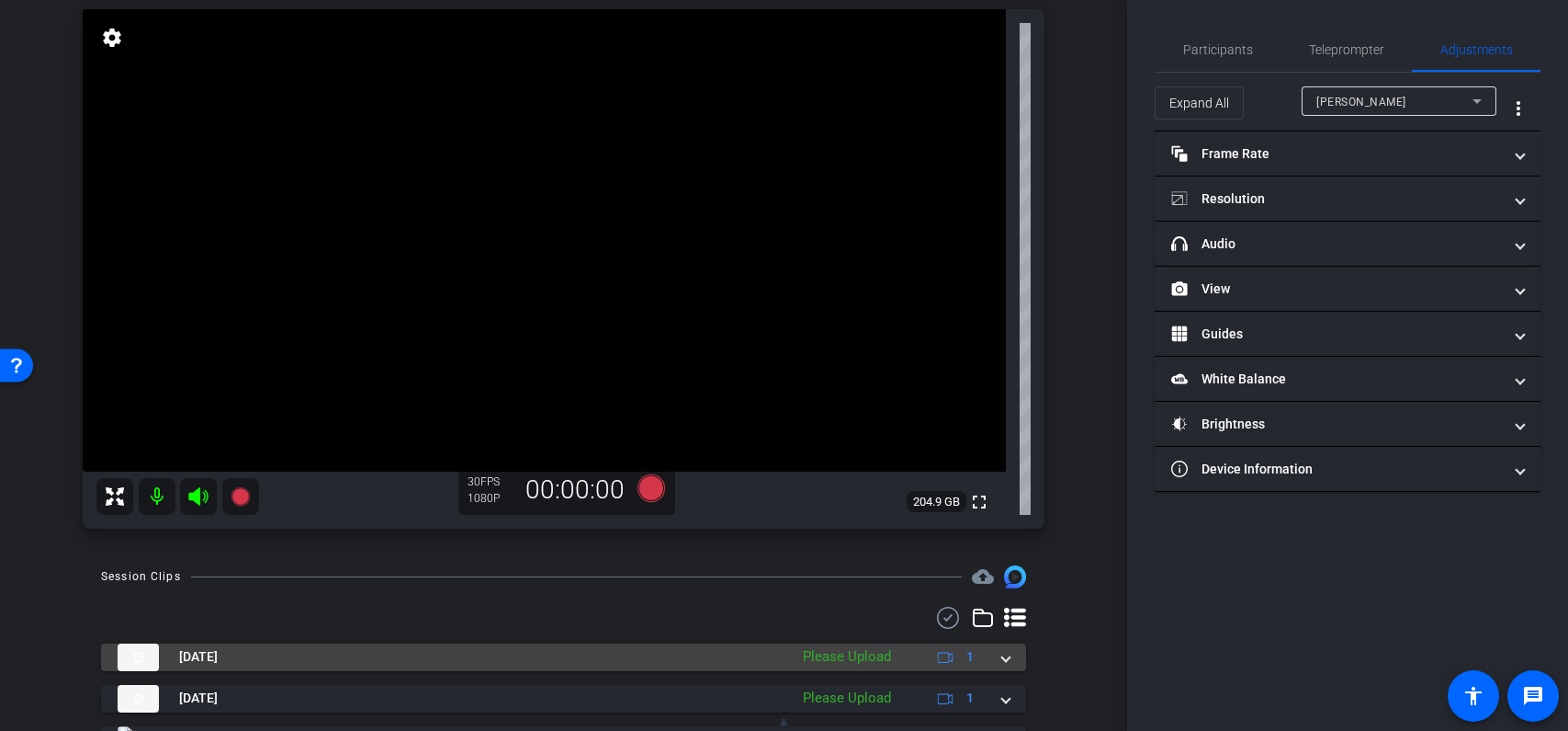
click at [1002, 660] on span at bounding box center [1006, 656] width 8 height 19
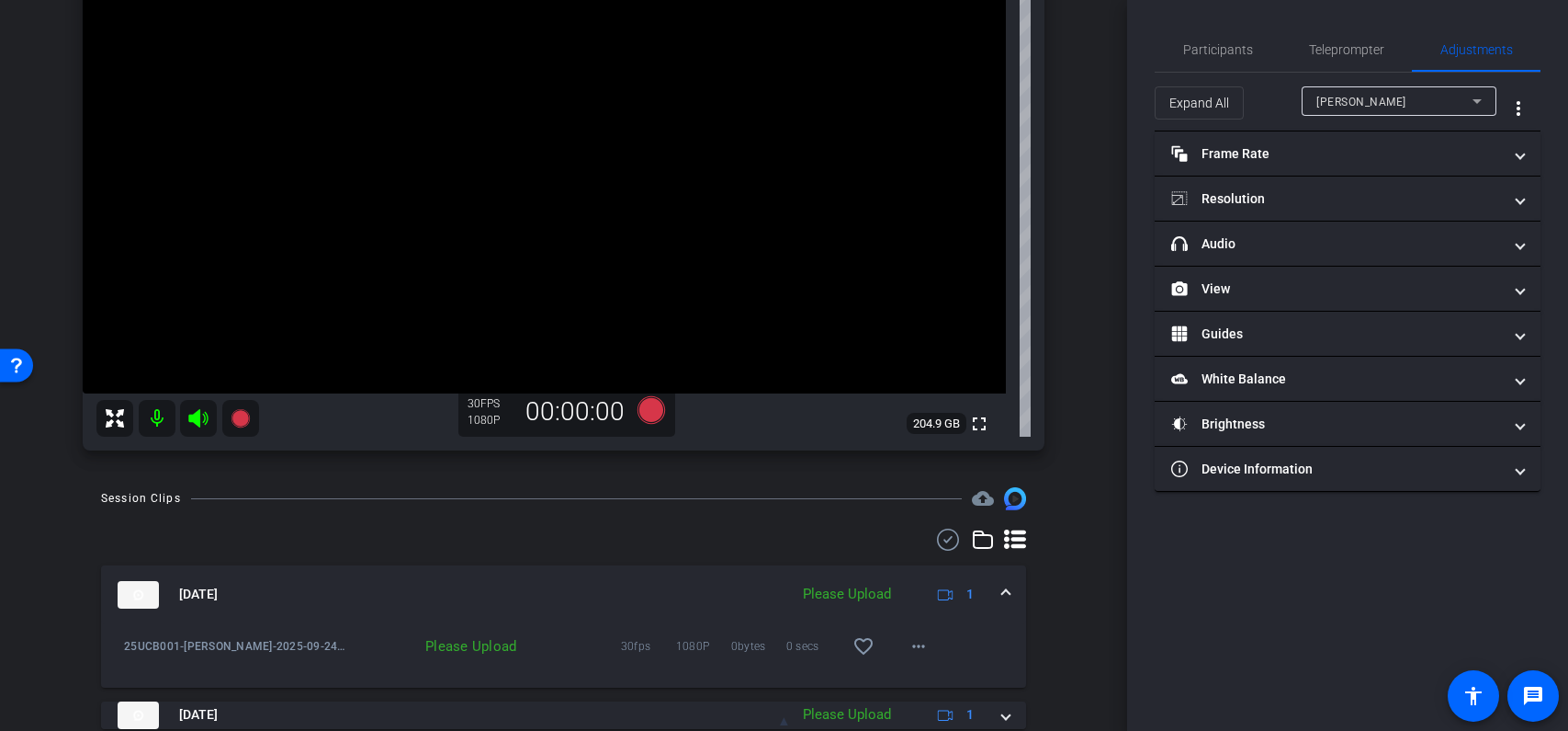
scroll to position [261, 0]
click at [925, 646] on mat-icon "more_horiz" at bounding box center [919, 645] width 22 height 22
click at [940, 560] on span "Upload" at bounding box center [948, 560] width 74 height 22
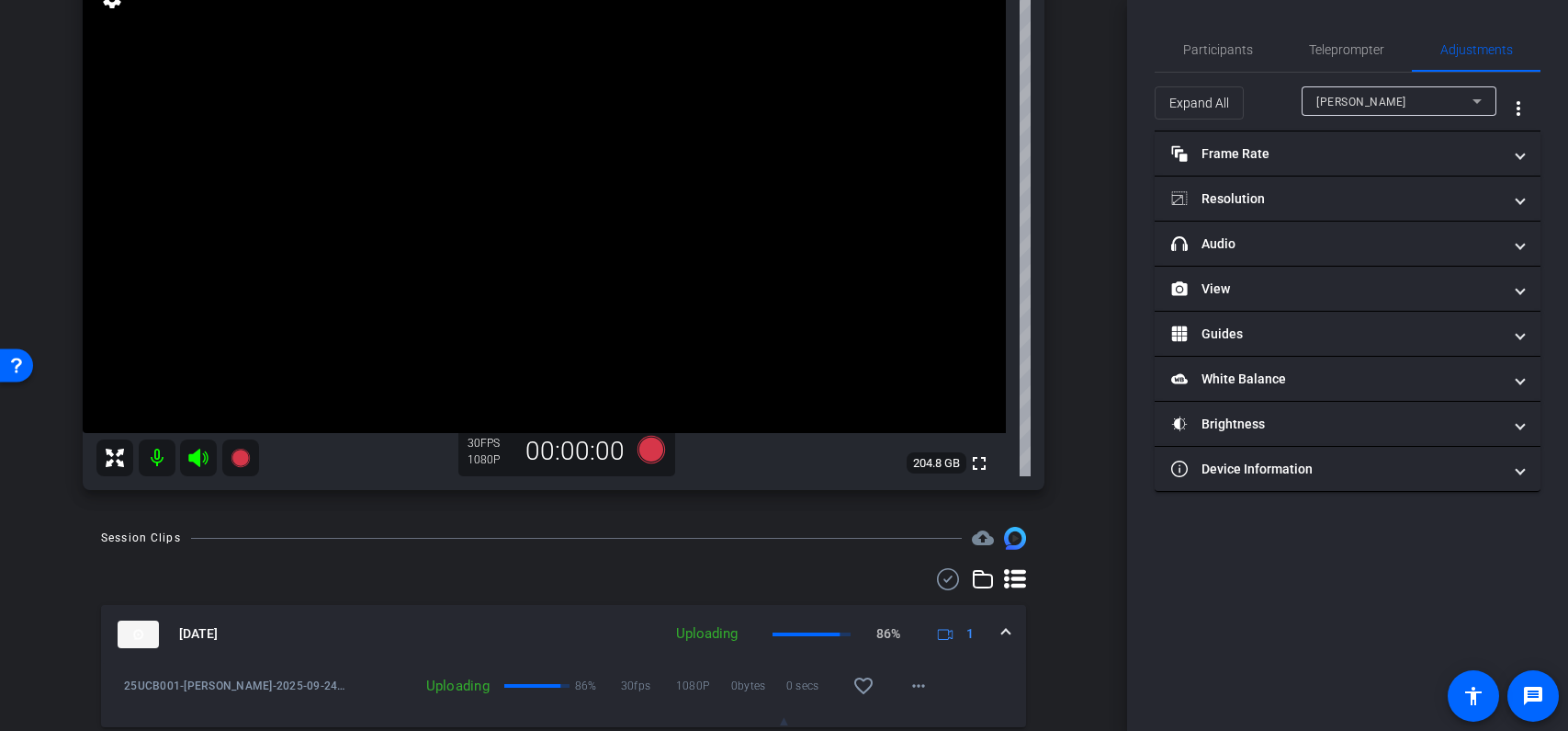
scroll to position [222, 0]
click at [648, 447] on icon at bounding box center [650, 447] width 27 height 27
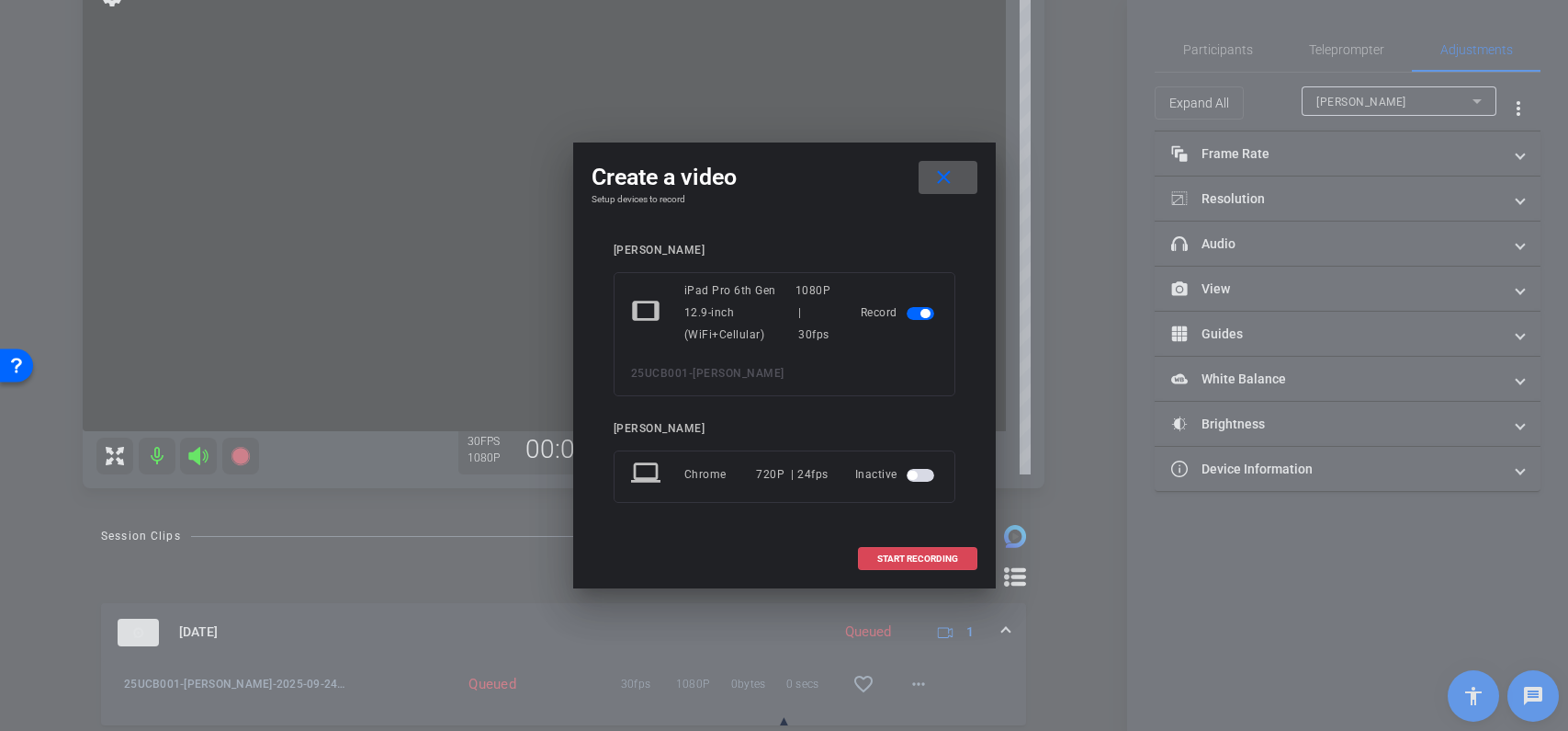
click at [911, 557] on span "START RECORDING" at bounding box center [917, 558] width 80 height 9
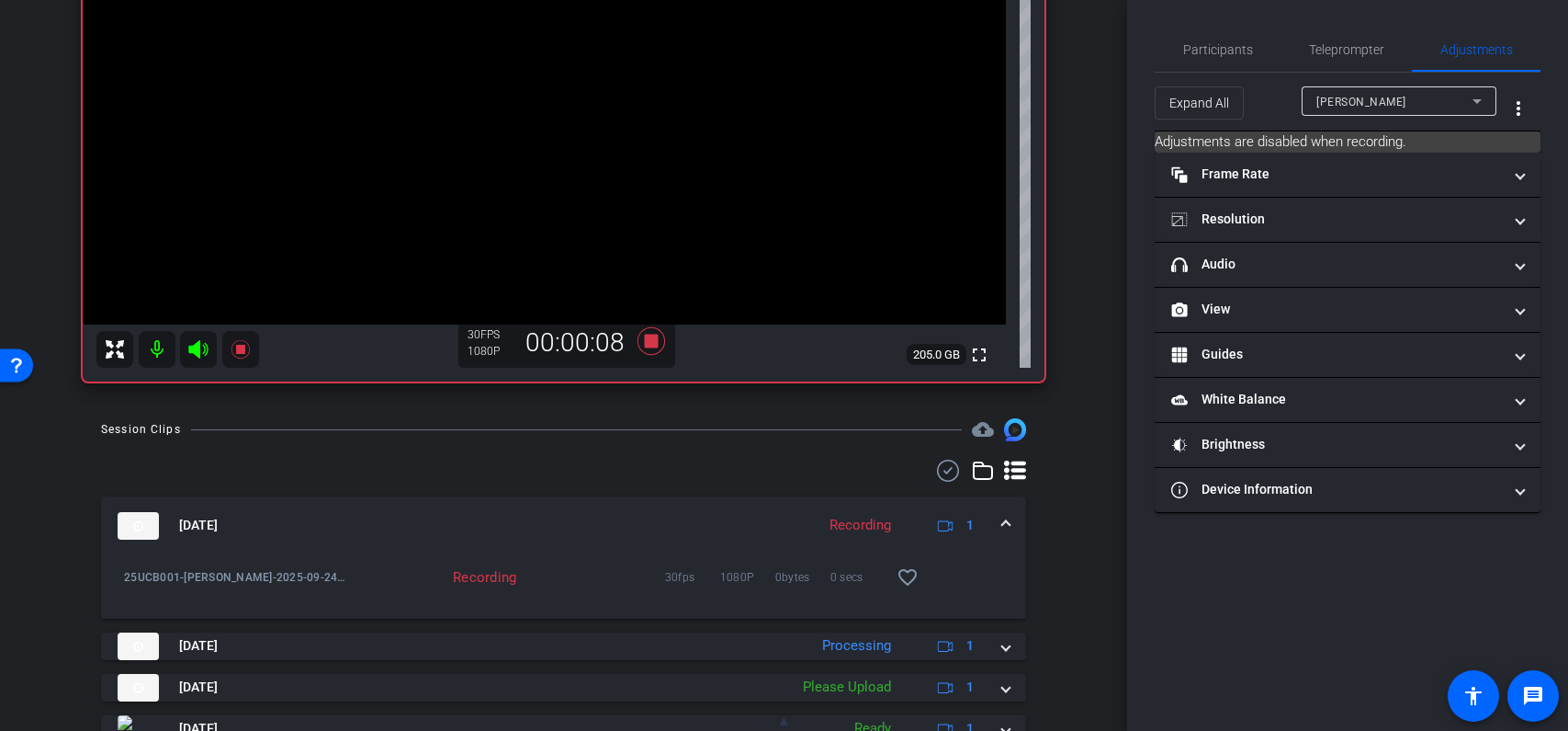
scroll to position [331, 0]
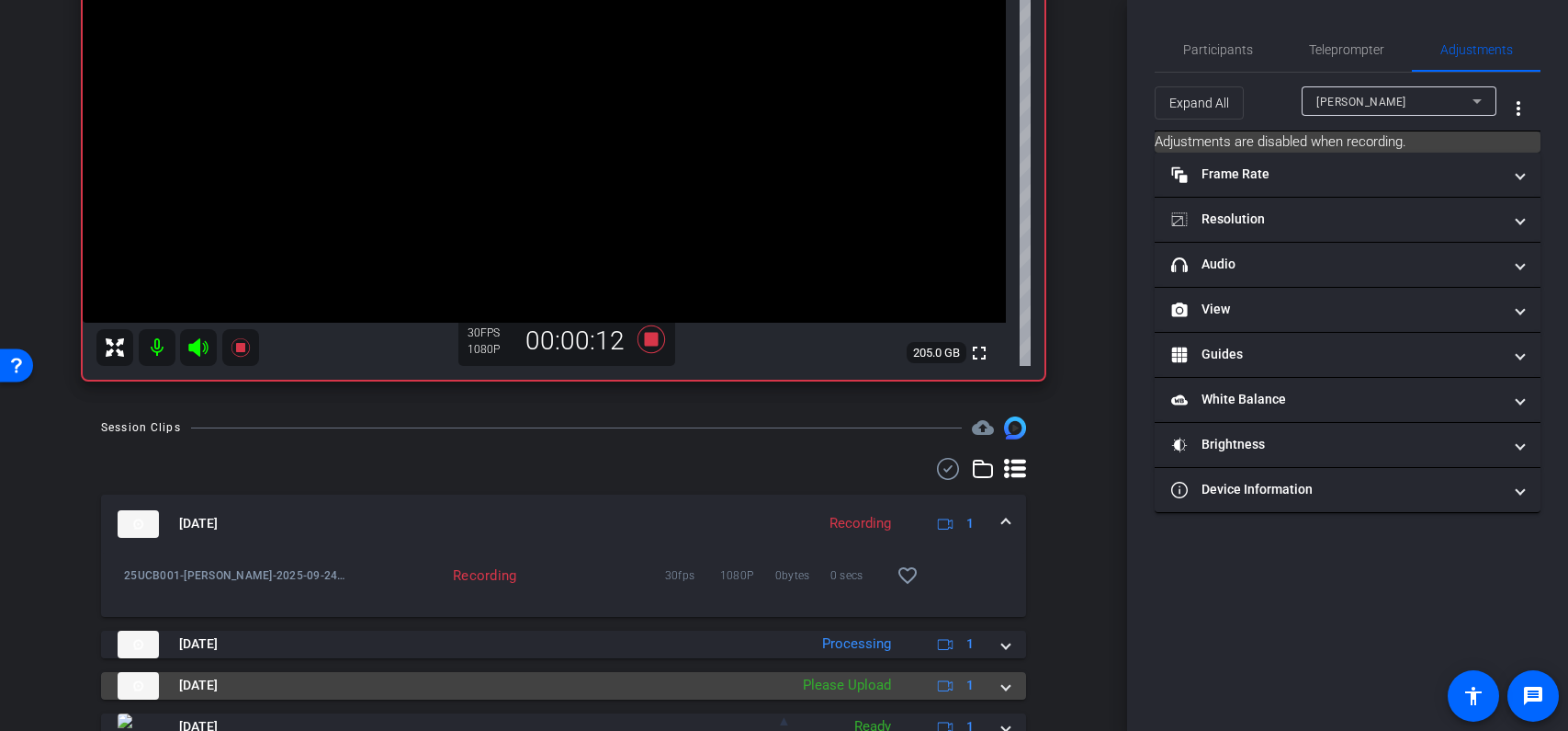
click at [1008, 681] on span at bounding box center [1006, 685] width 8 height 19
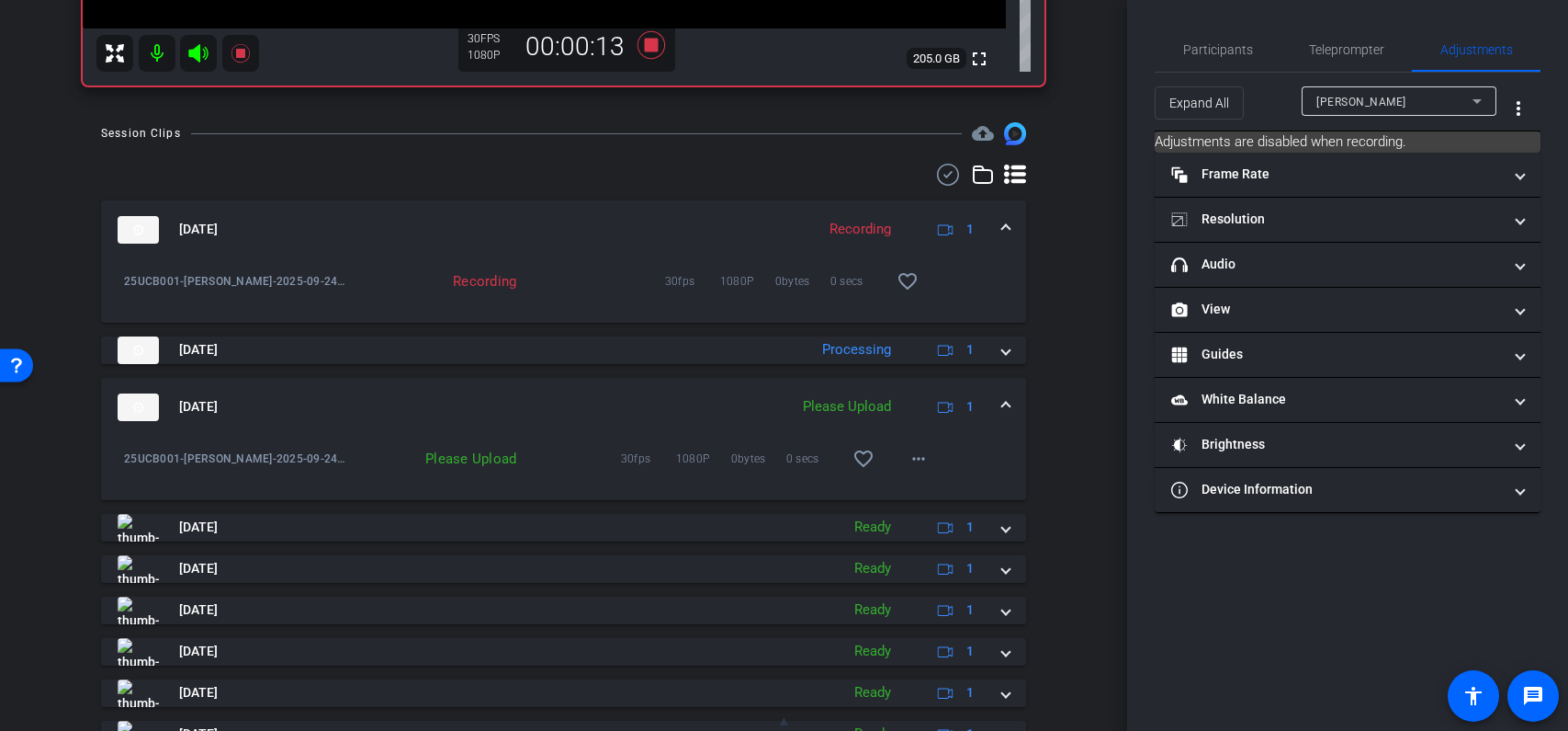
scroll to position [645, 0]
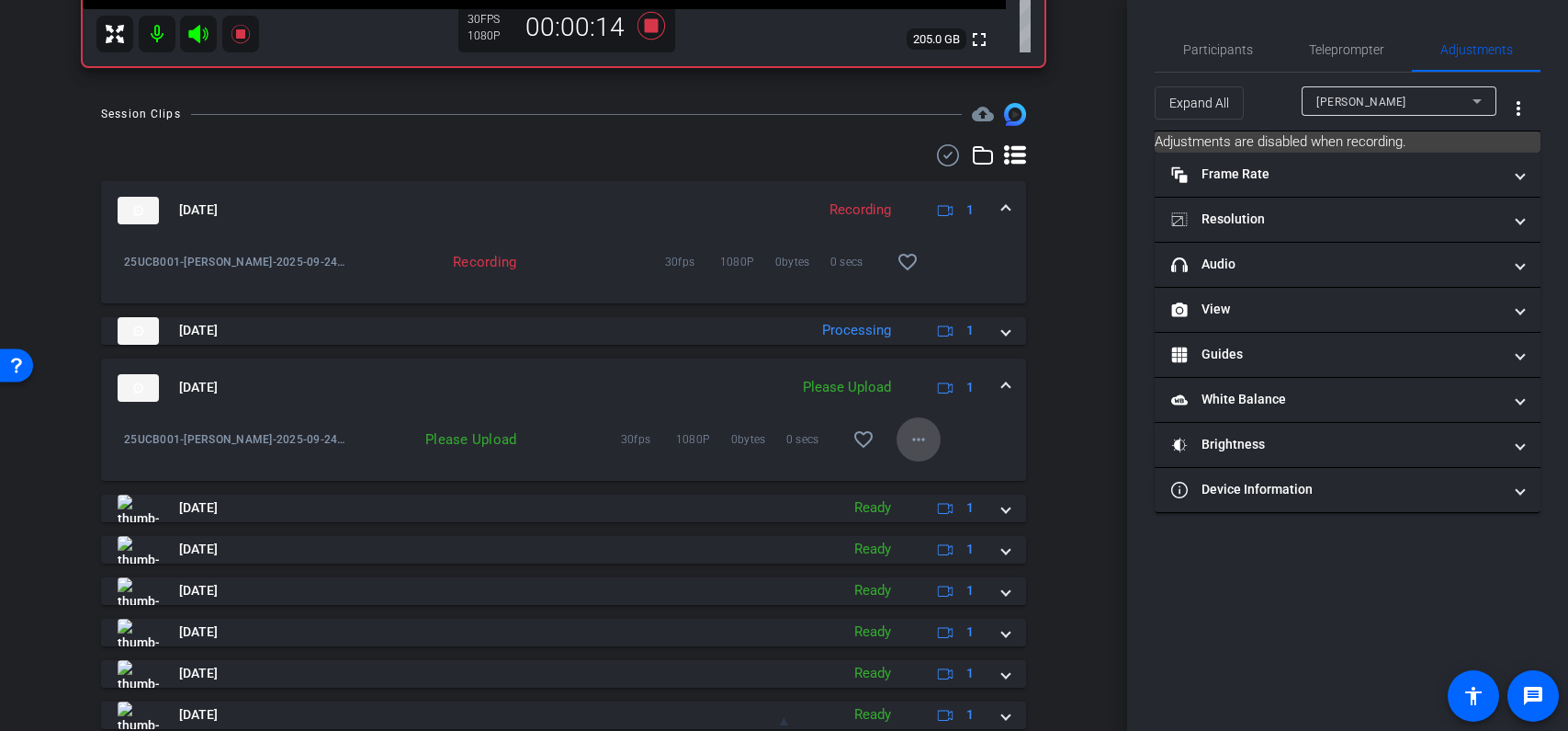
click at [926, 449] on mat-icon "more_horiz" at bounding box center [919, 439] width 22 height 22
click at [946, 525] on span "Delete clip" at bounding box center [948, 523] width 74 height 22
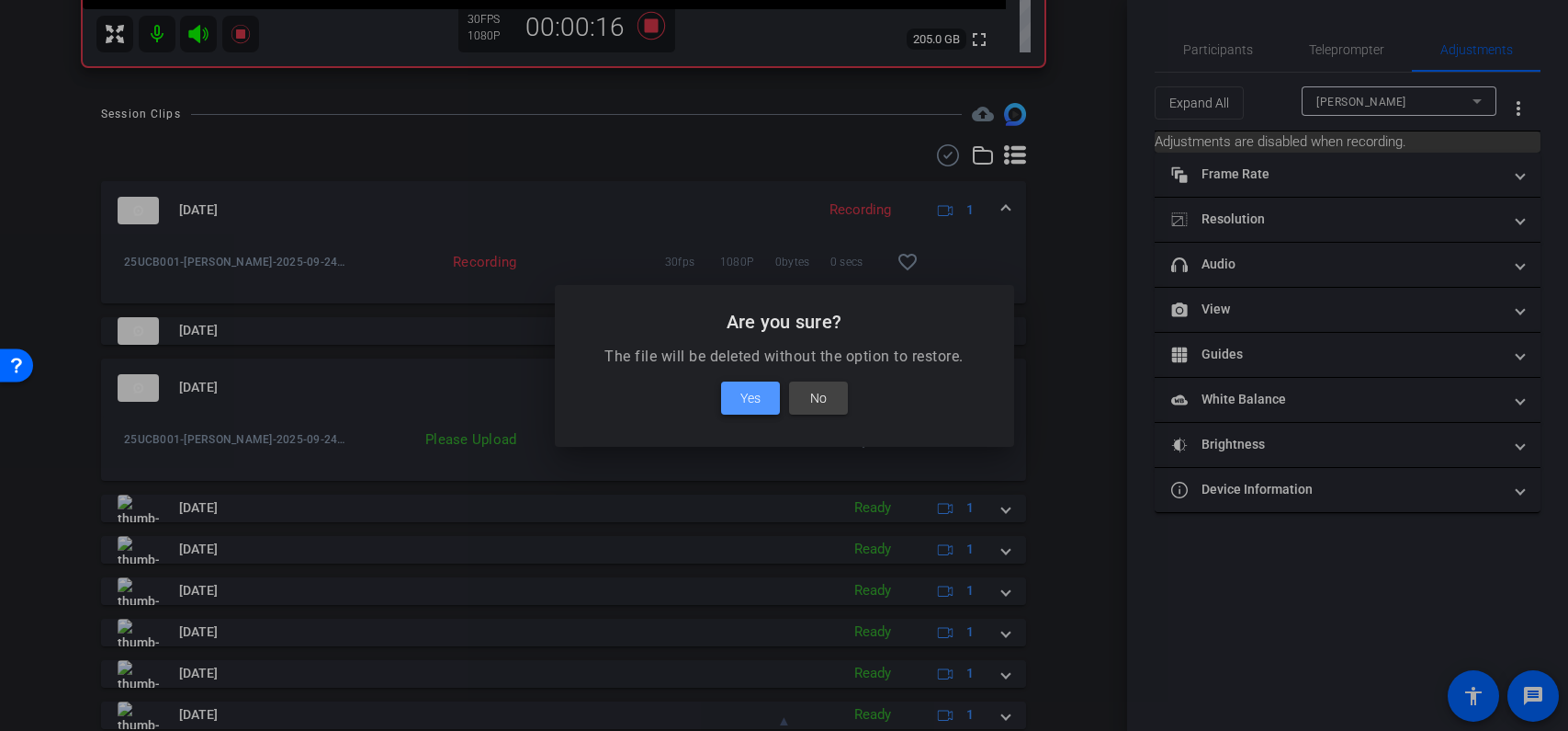
drag, startPoint x: 745, startPoint y: 397, endPoint x: 768, endPoint y: 398, distance: 23.0
click at [745, 397] on span "Yes" at bounding box center [750, 397] width 20 height 22
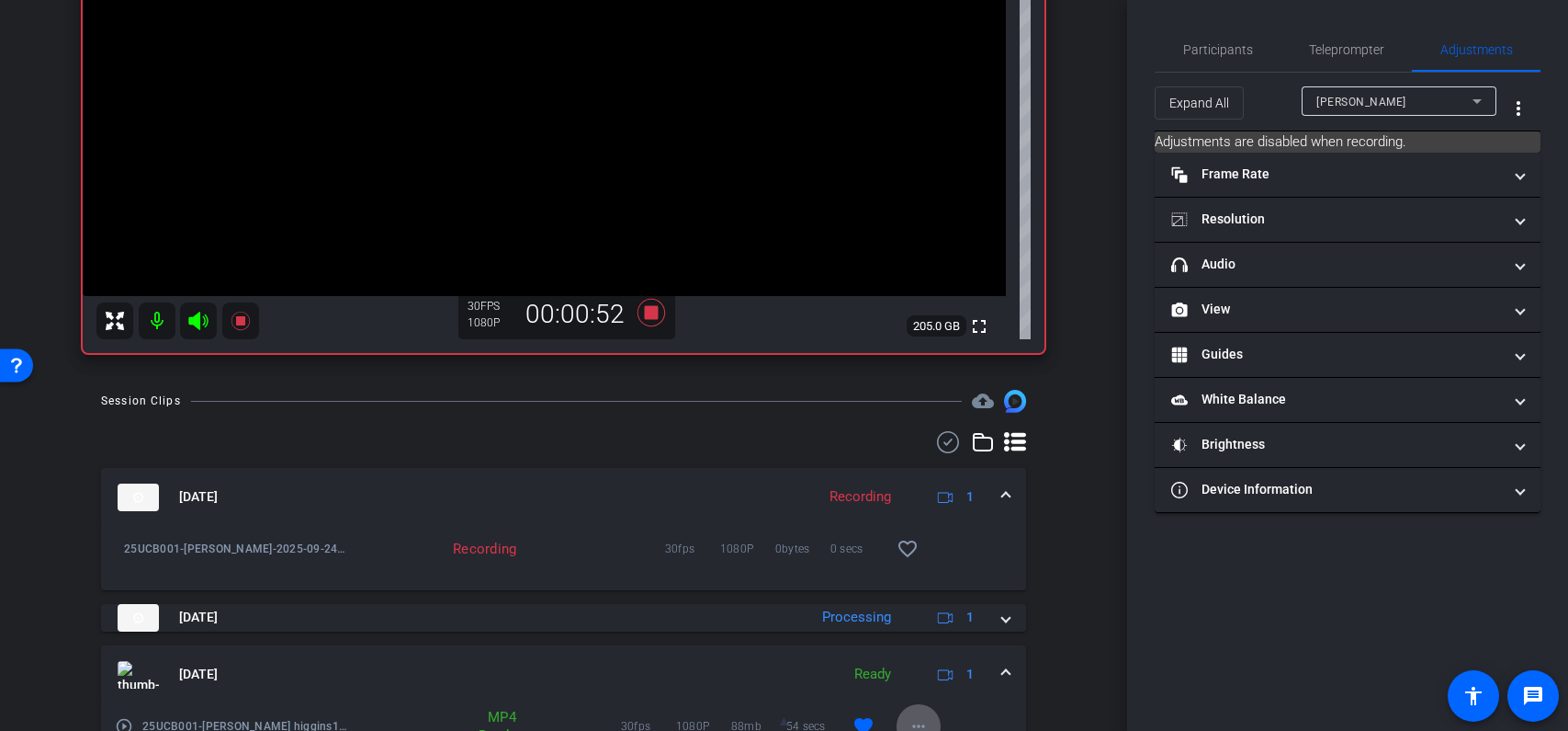
scroll to position [366, 0]
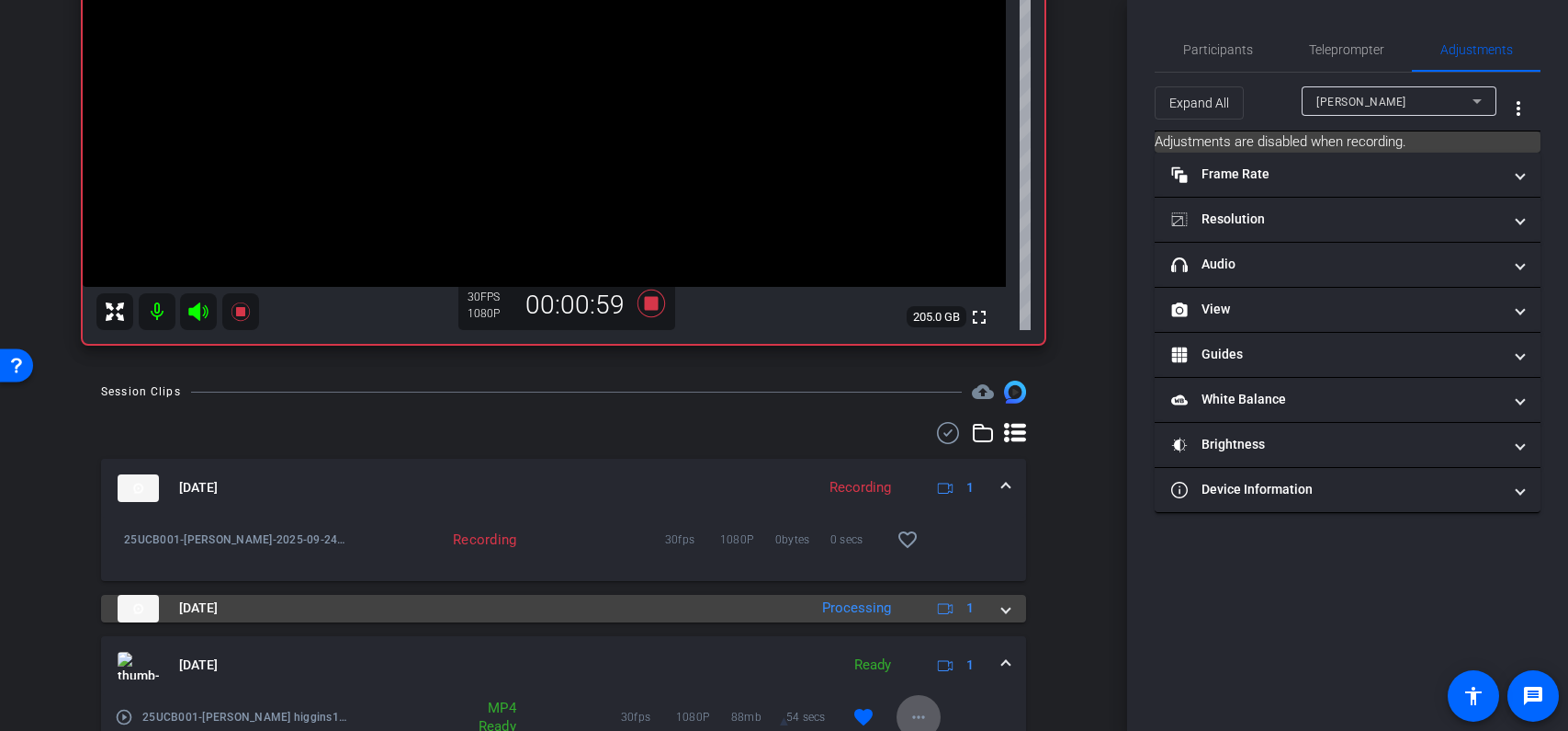
click at [1006, 606] on span at bounding box center [1006, 608] width 8 height 19
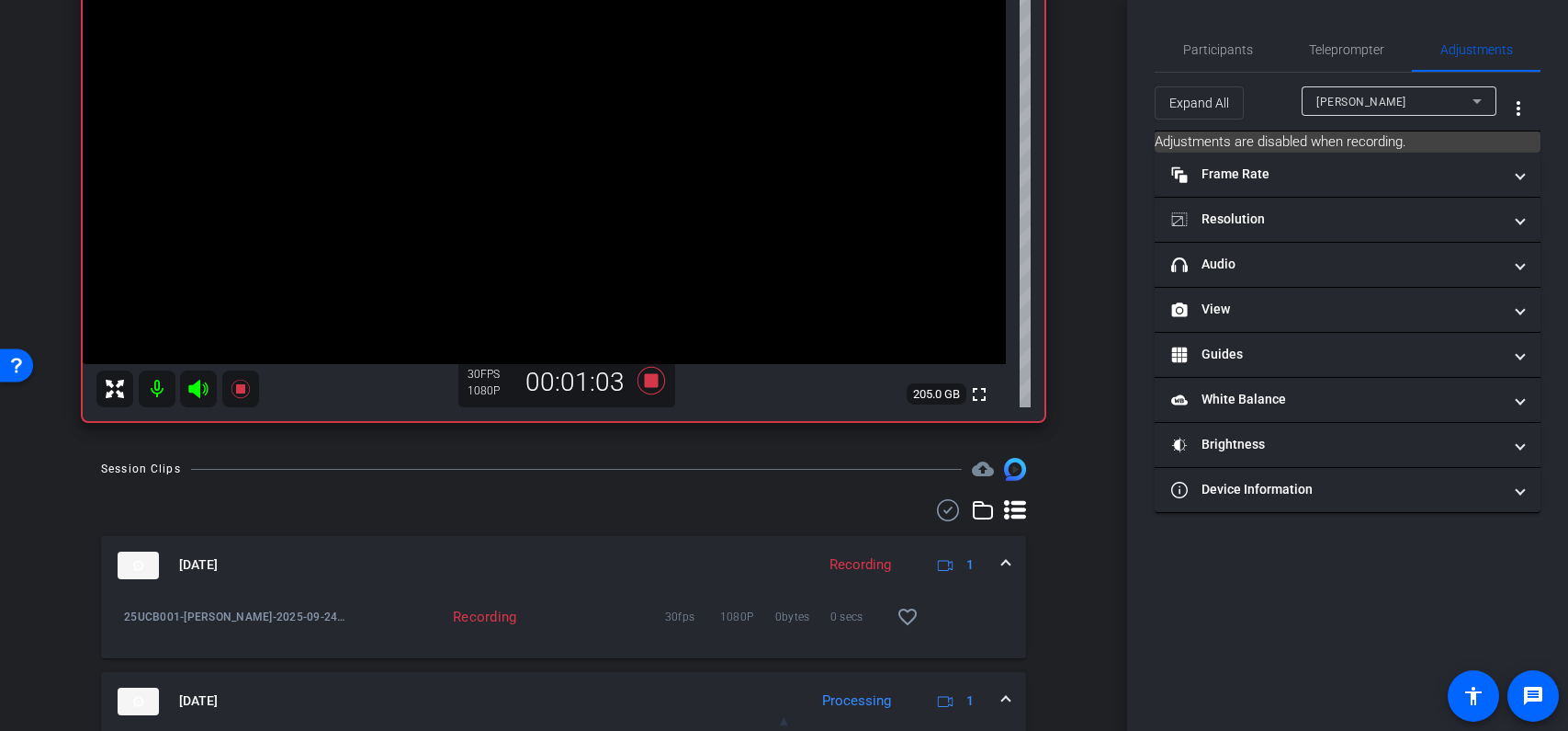
scroll to position [292, 0]
click at [656, 378] on icon at bounding box center [650, 378] width 27 height 27
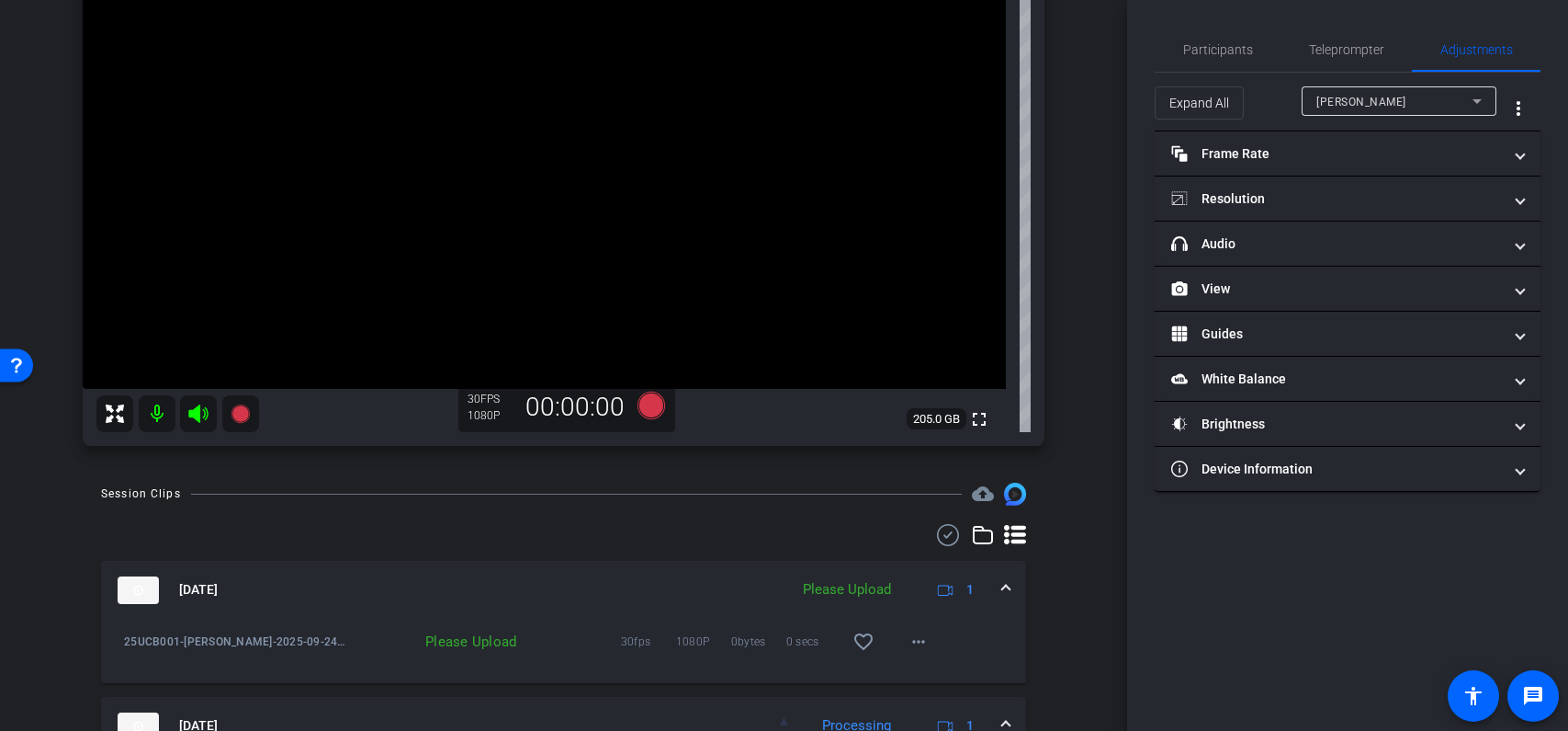
scroll to position [267, 0]
click at [654, 407] on icon at bounding box center [650, 403] width 27 height 27
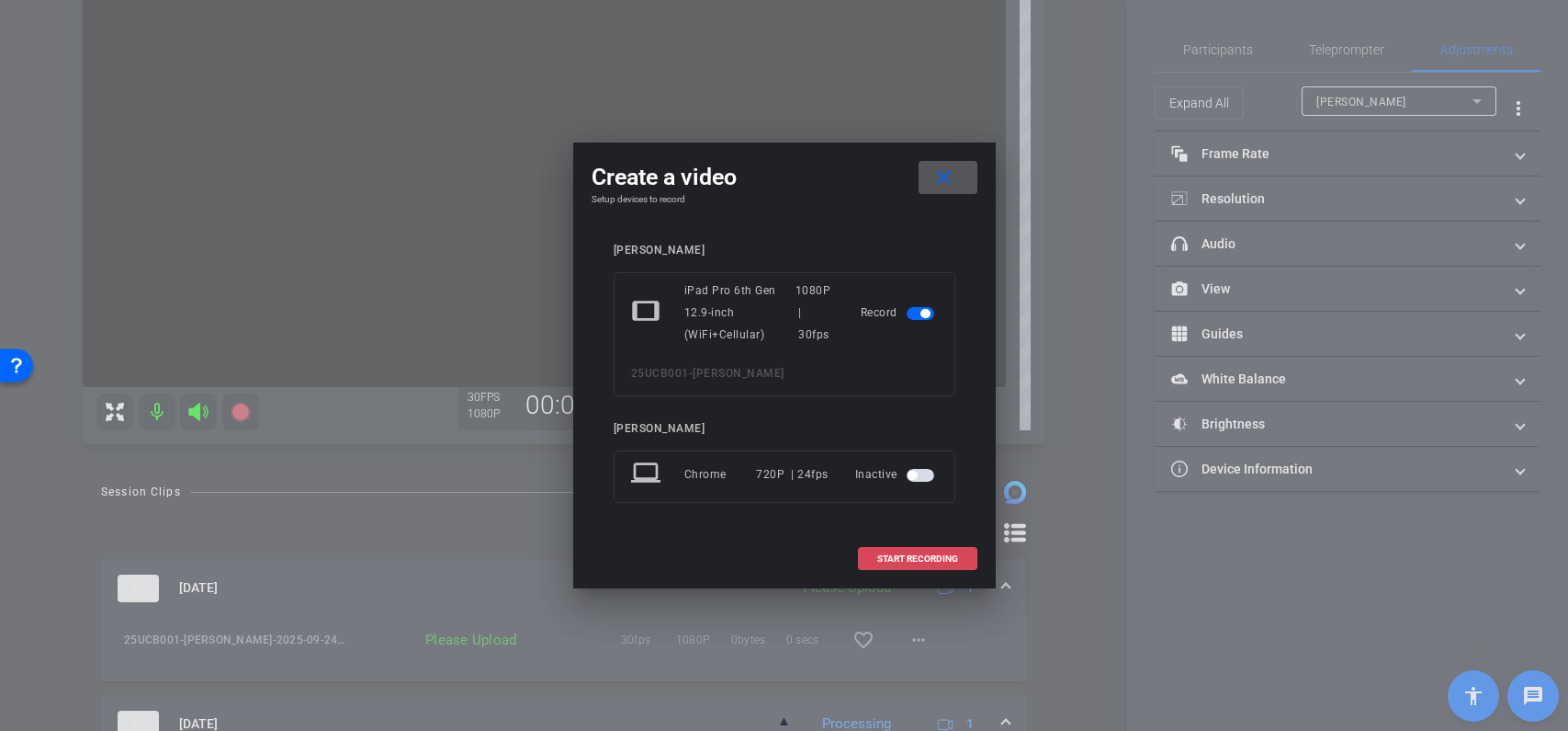
click at [919, 556] on span "START RECORDING" at bounding box center [917, 558] width 80 height 9
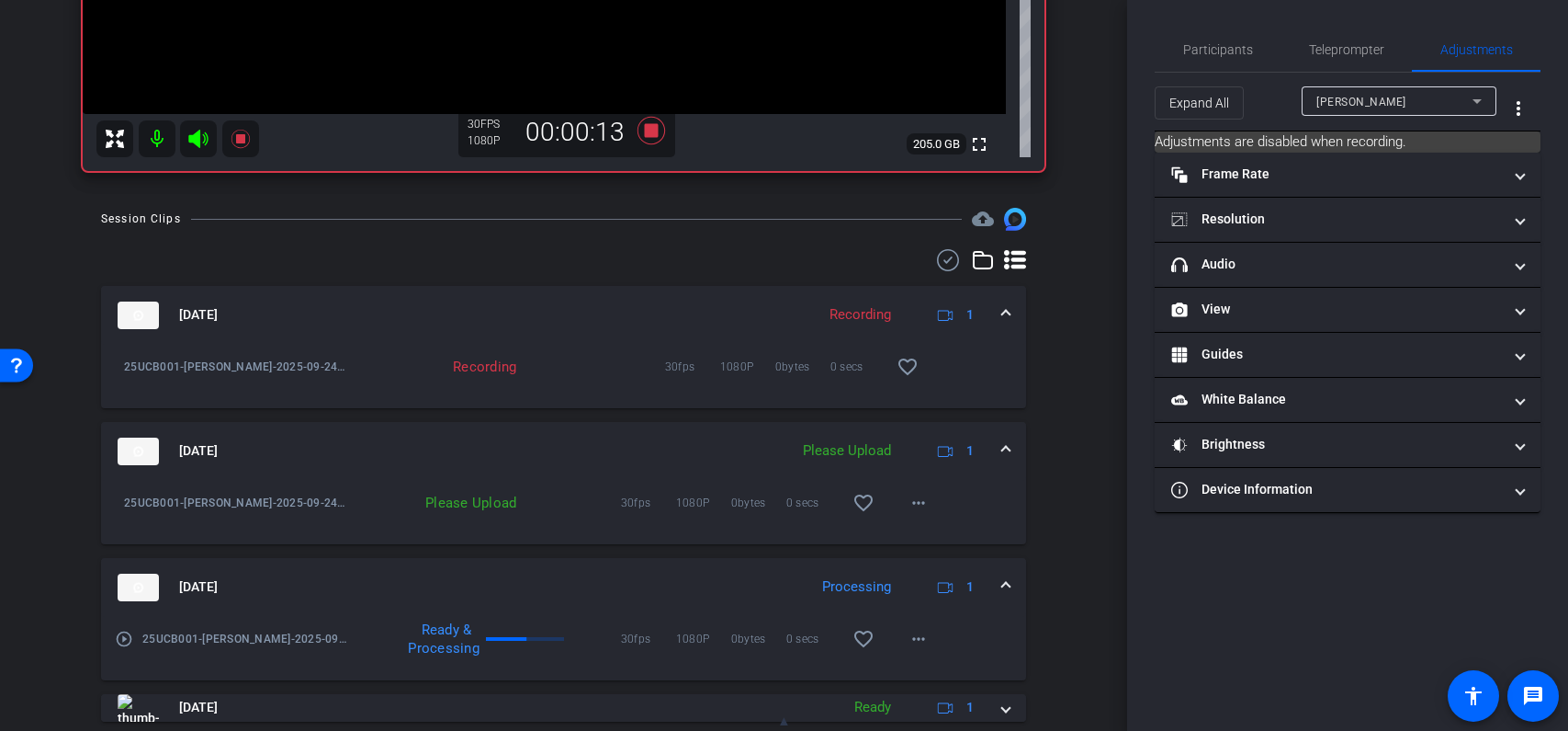
scroll to position [543, 0]
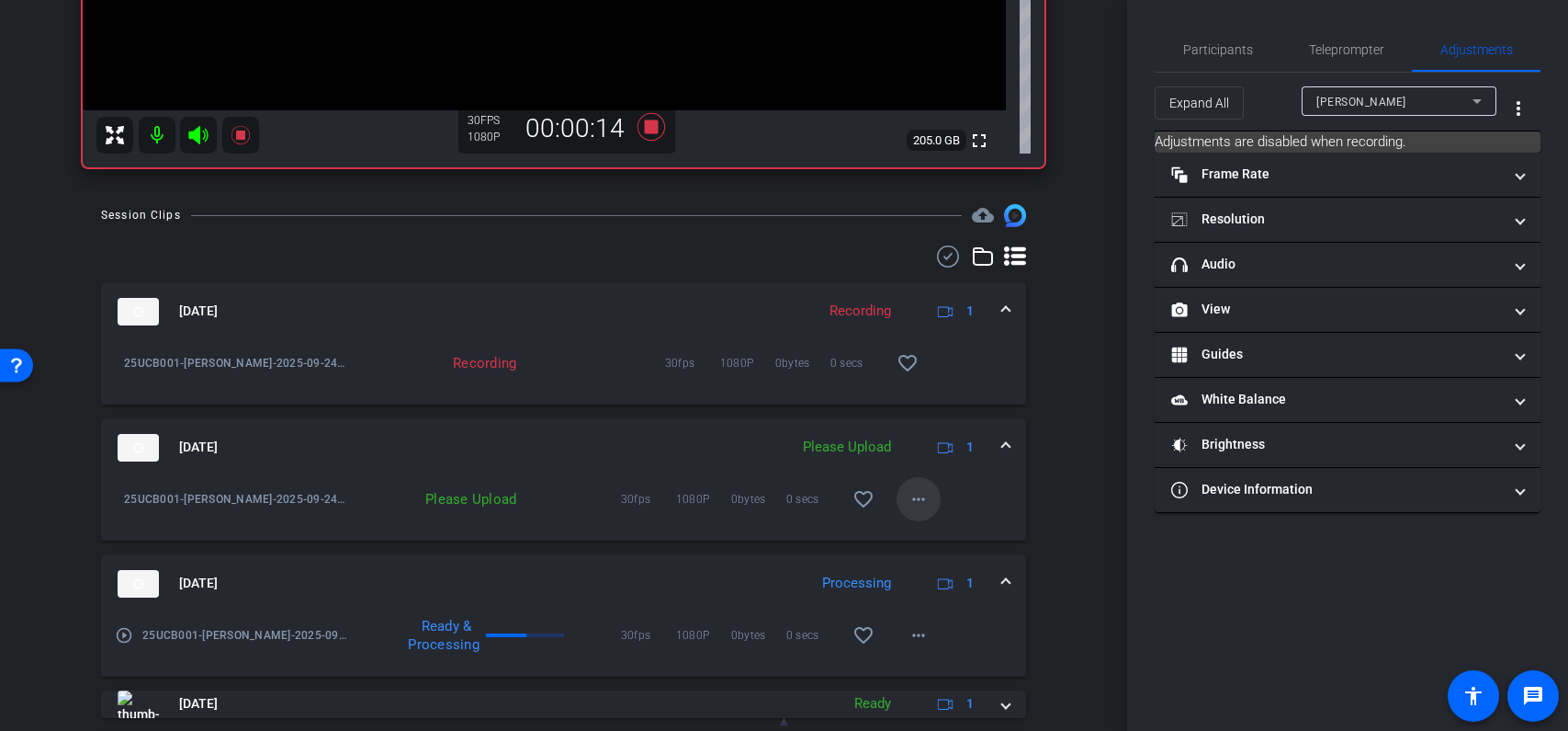
click at [918, 505] on mat-icon "more_horiz" at bounding box center [919, 498] width 22 height 22
click at [942, 582] on span "Delete clip" at bounding box center [948, 583] width 74 height 22
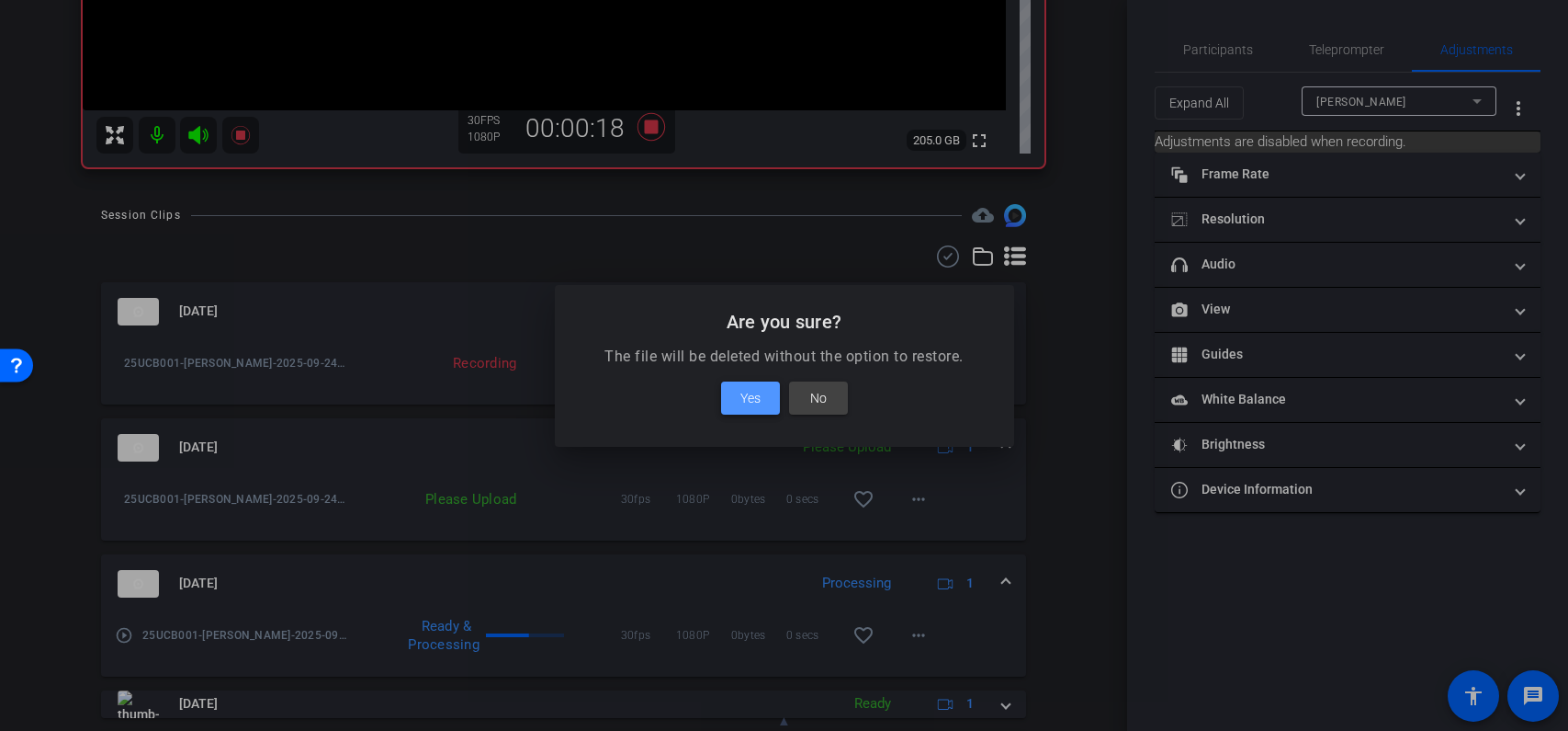
drag, startPoint x: 745, startPoint y: 399, endPoint x: 862, endPoint y: 408, distance: 117.3
click at [745, 399] on span "Yes" at bounding box center [750, 397] width 20 height 22
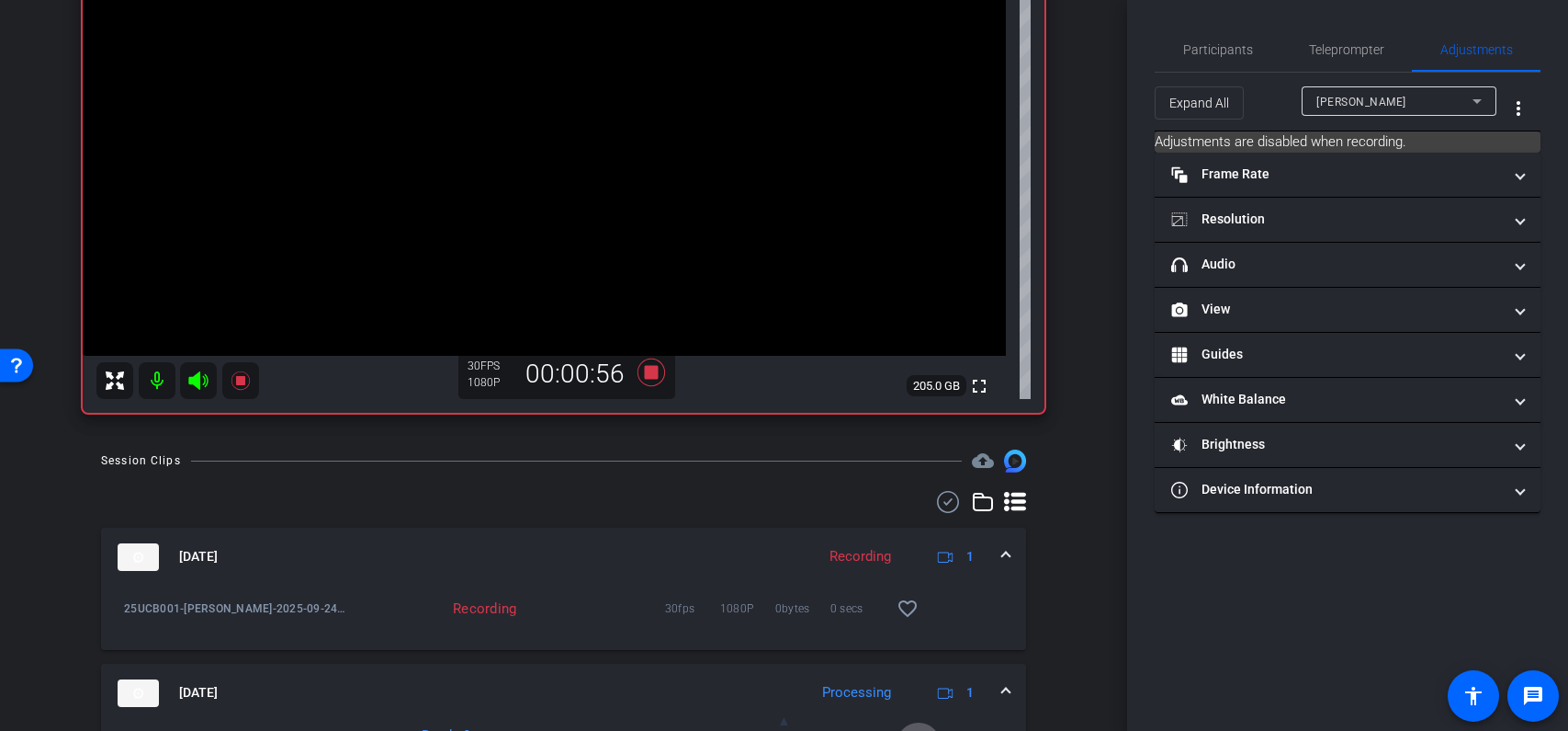
scroll to position [300, 0]
click at [653, 374] on icon at bounding box center [650, 370] width 27 height 27
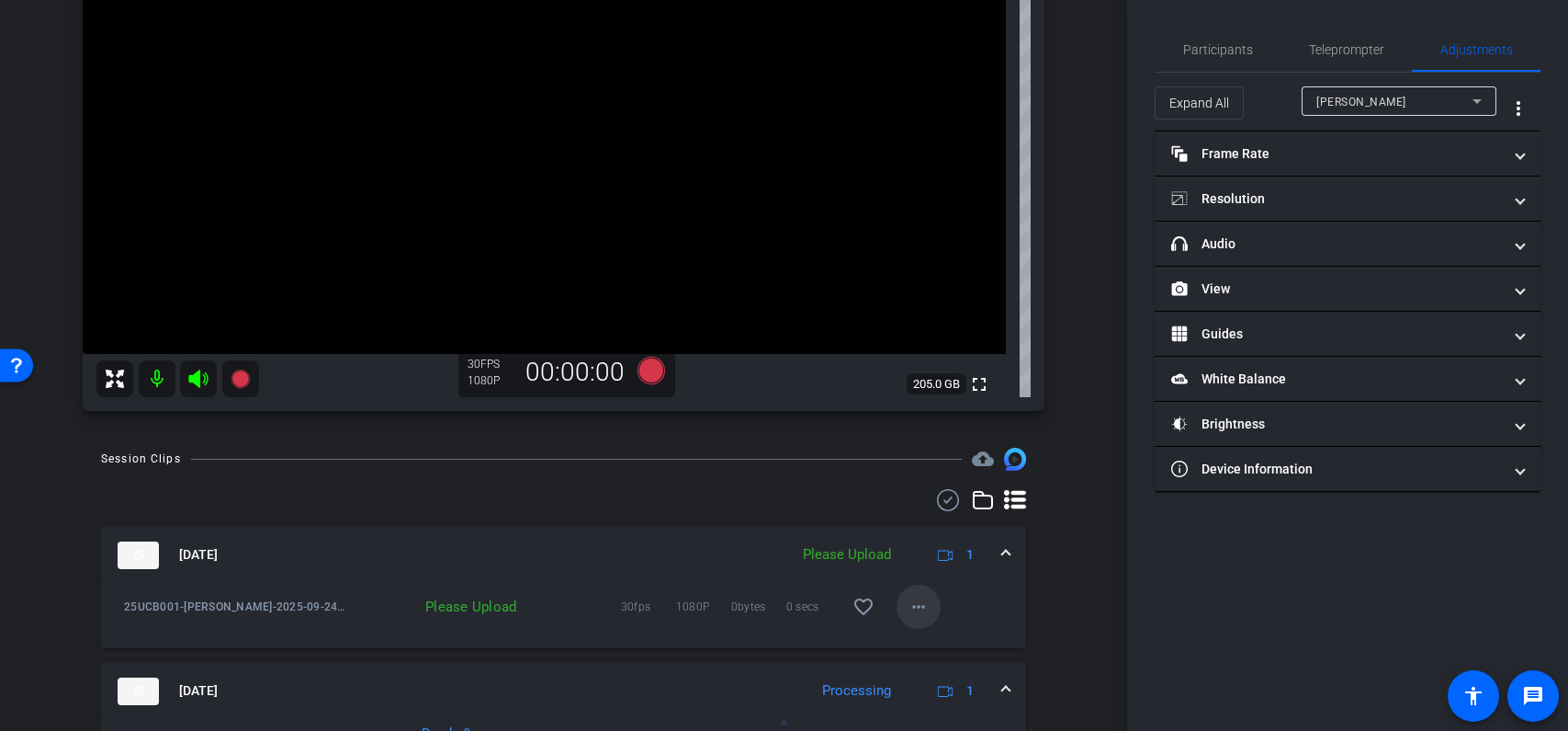
click at [919, 610] on mat-icon "more_horiz" at bounding box center [919, 606] width 22 height 22
click at [936, 641] on span "Upload" at bounding box center [948, 644] width 74 height 22
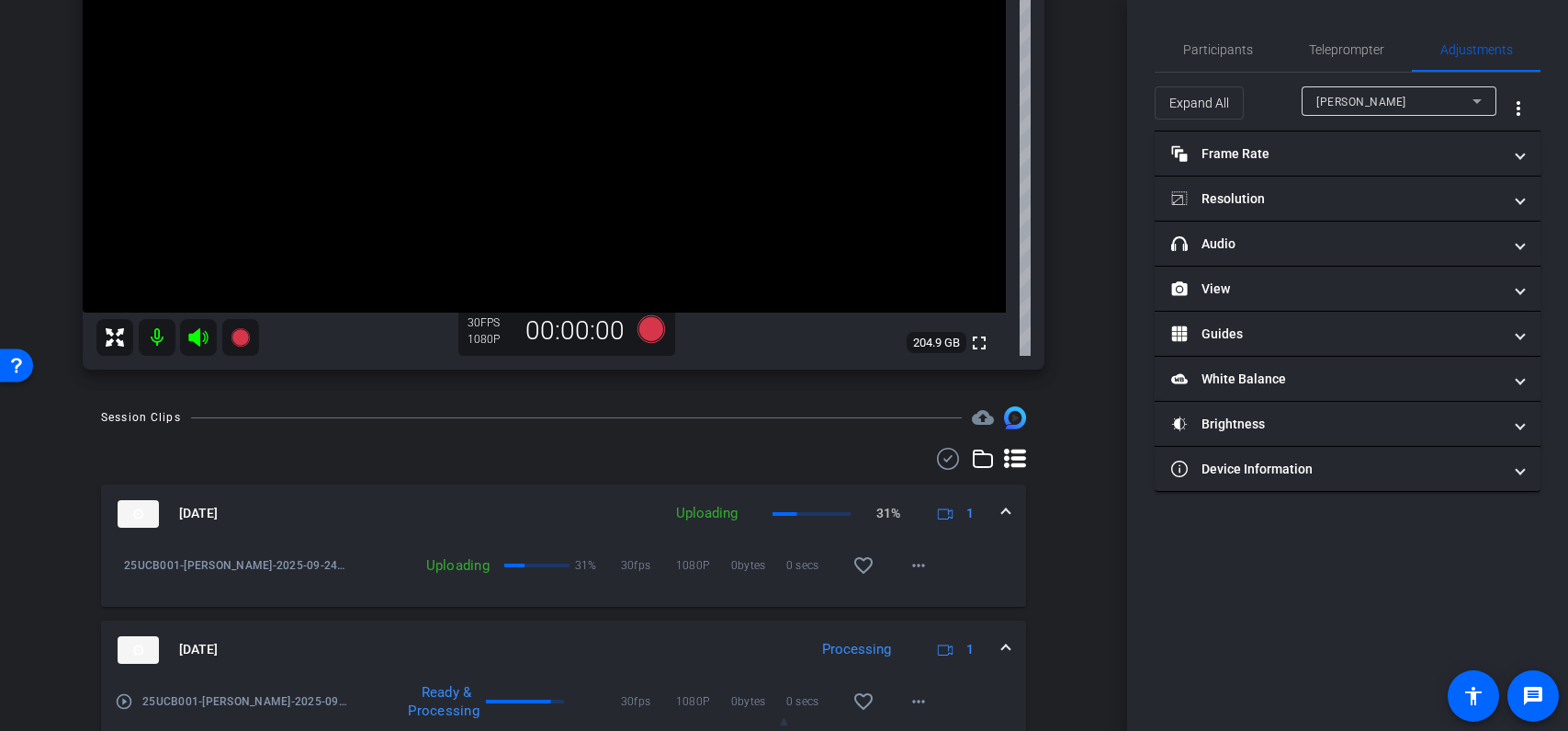
scroll to position [334, 0]
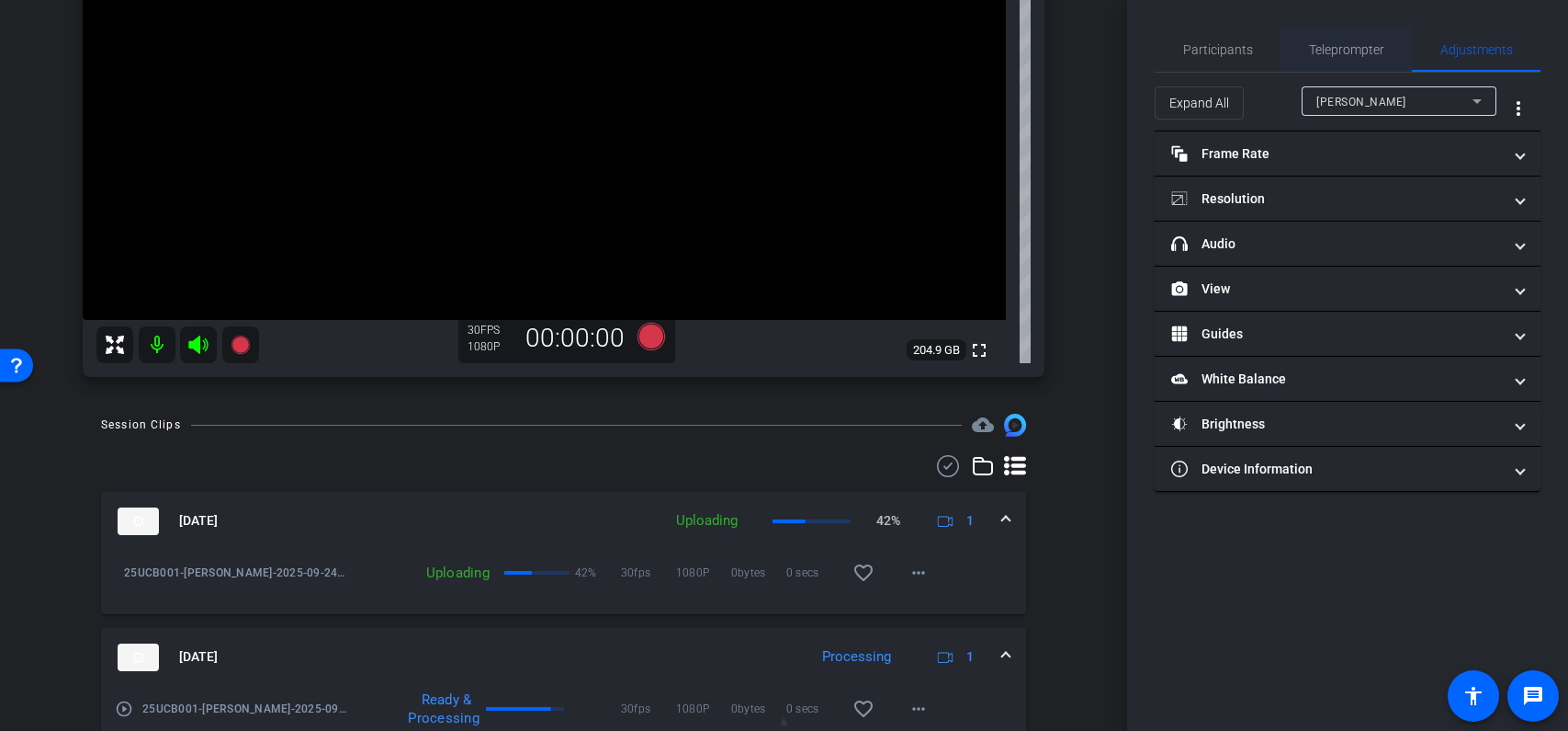
click at [1364, 48] on span "Teleprompter" at bounding box center [1347, 49] width 76 height 13
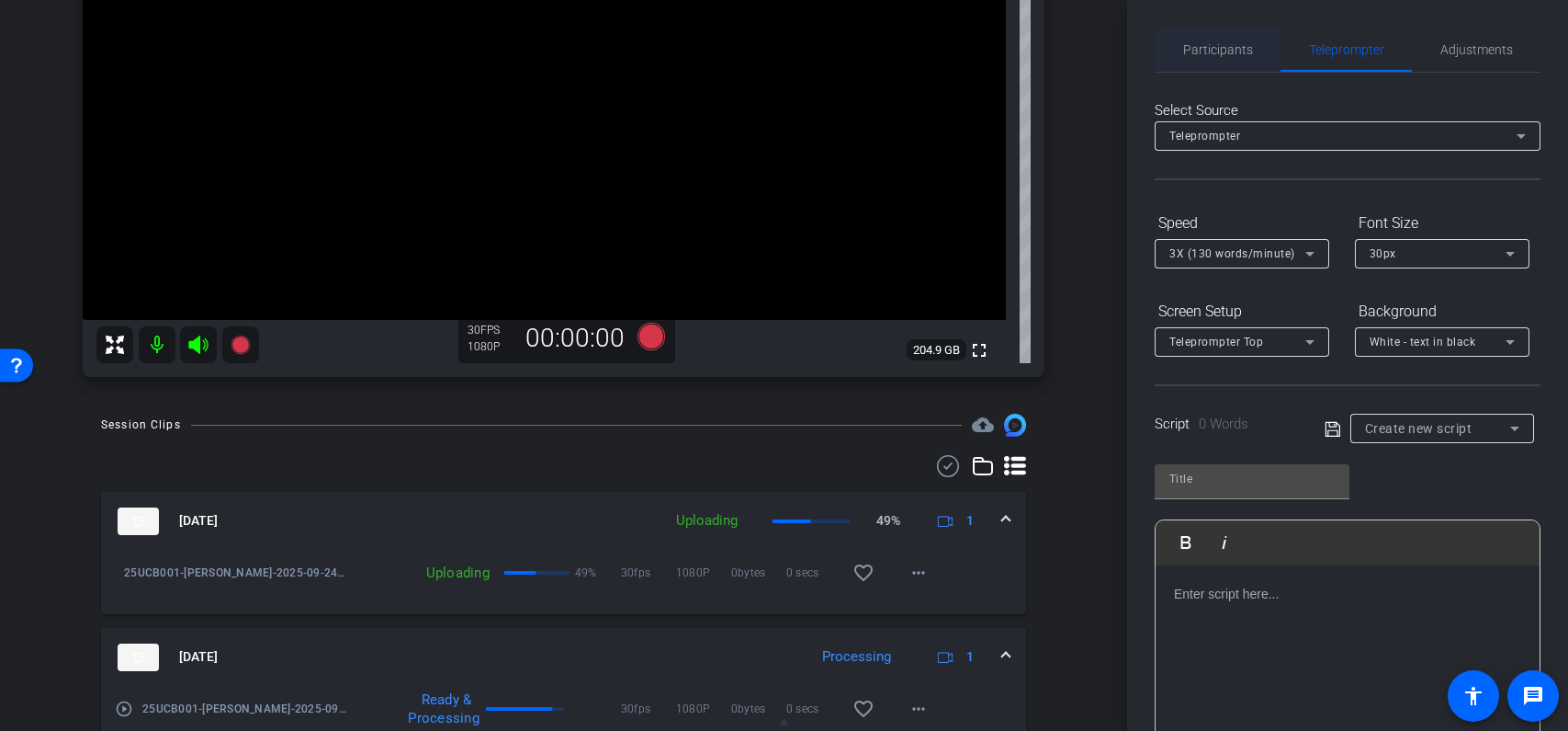
click at [1238, 51] on span "Participants" at bounding box center [1218, 49] width 70 height 13
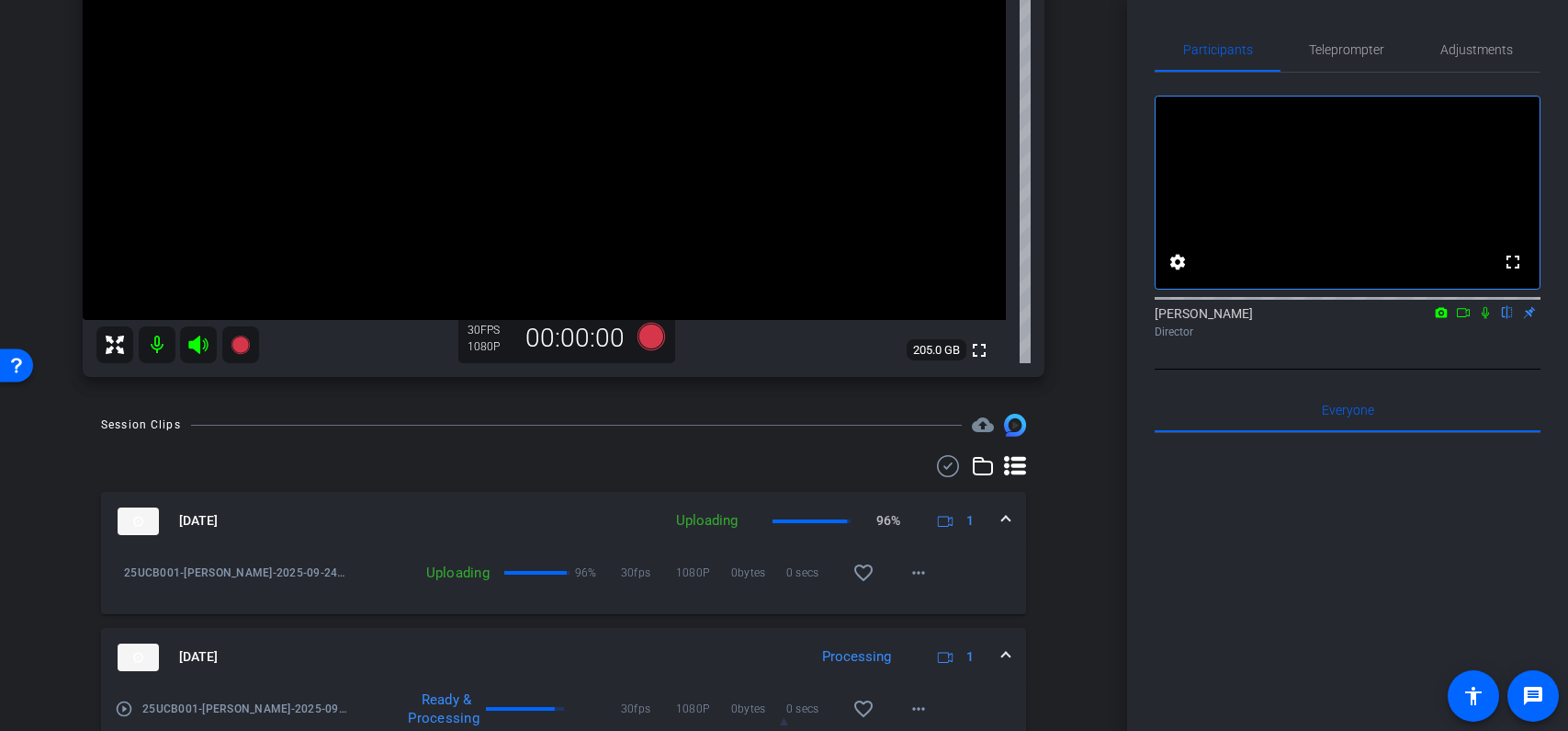
click at [1489, 319] on icon at bounding box center [1485, 312] width 15 height 13
click at [1462, 319] on icon at bounding box center [1463, 312] width 15 height 13
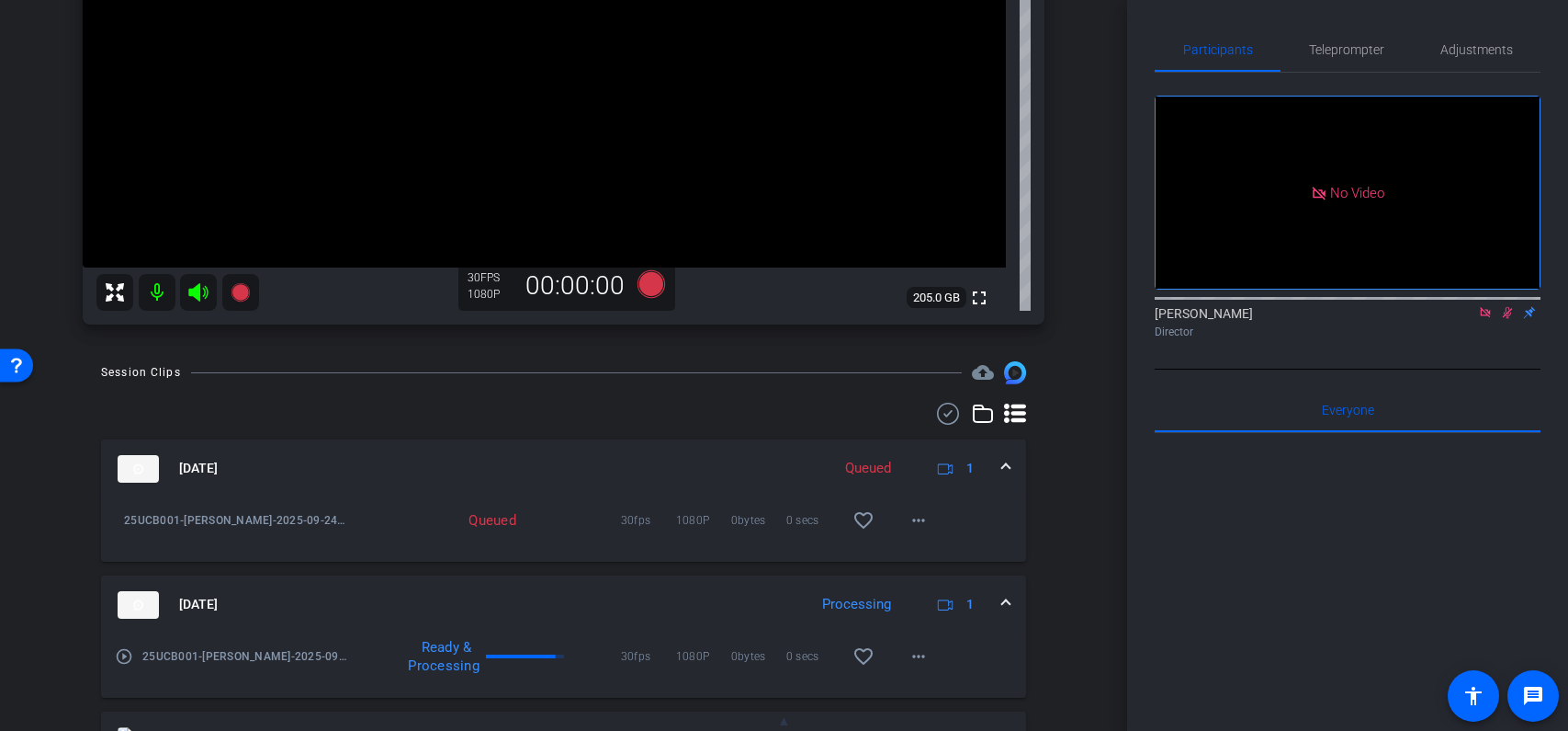
scroll to position [417, 0]
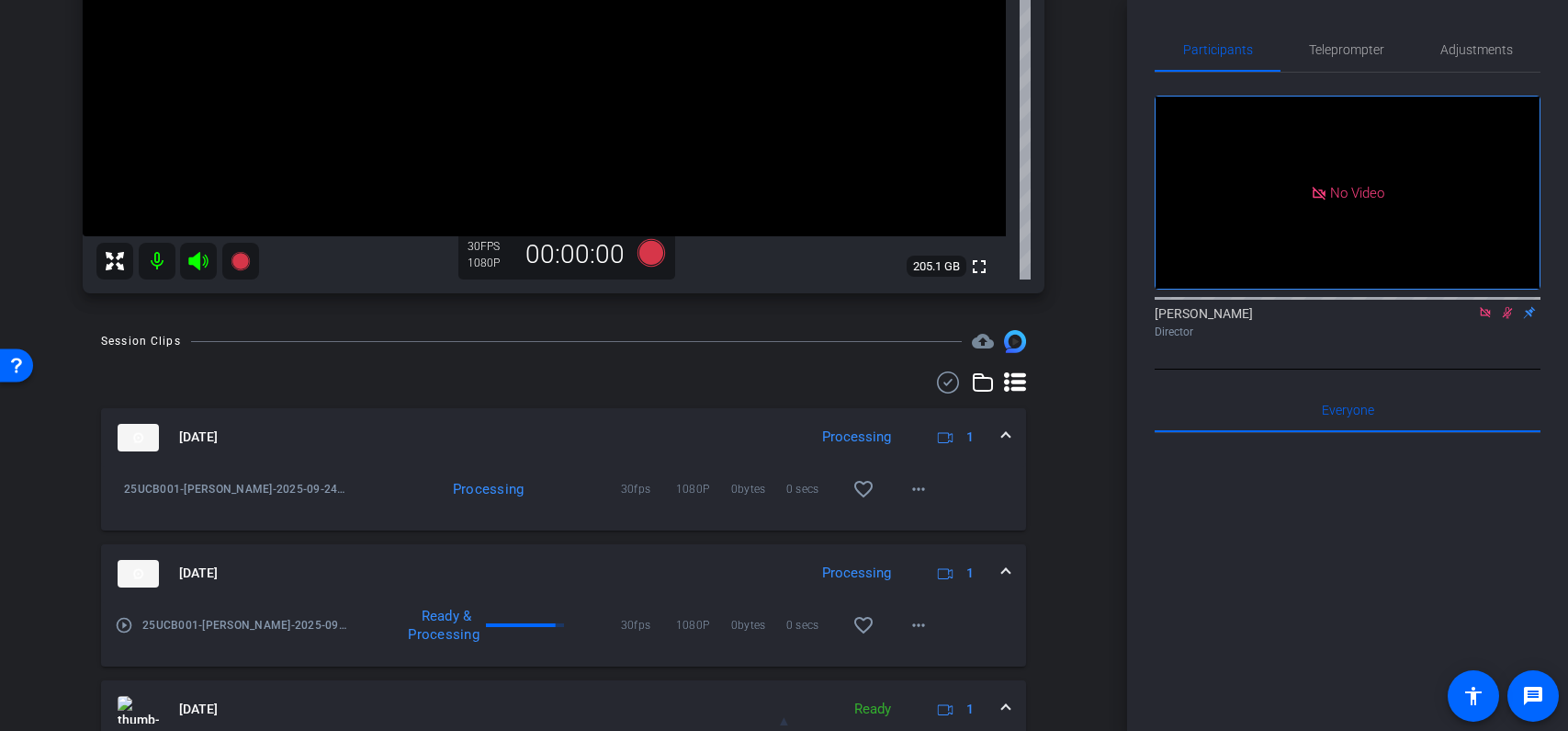
click at [128, 627] on mat-icon "play_circle_outline" at bounding box center [124, 624] width 18 height 18
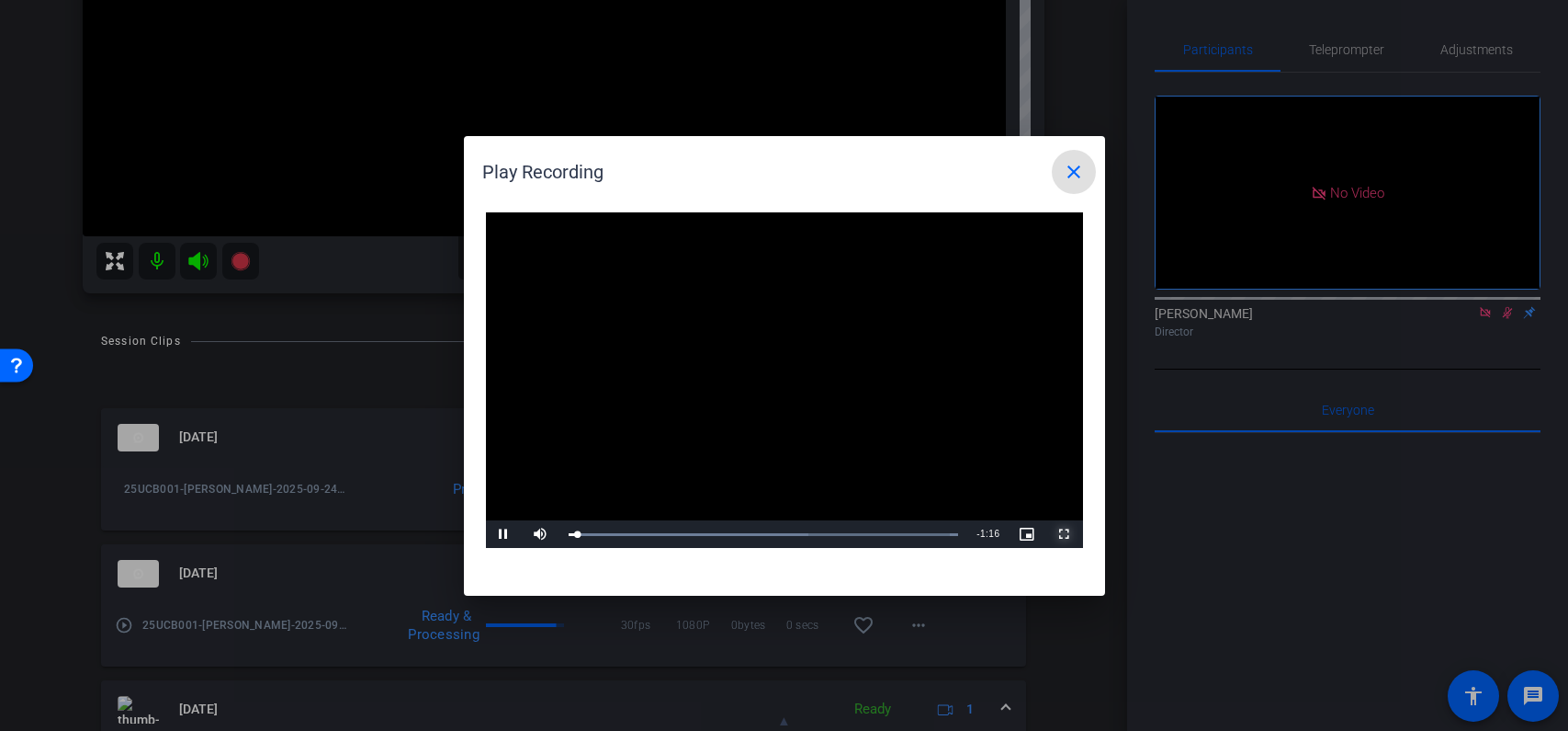
click at [1062, 534] on span "Video Player" at bounding box center [1065, 534] width 37 height 0
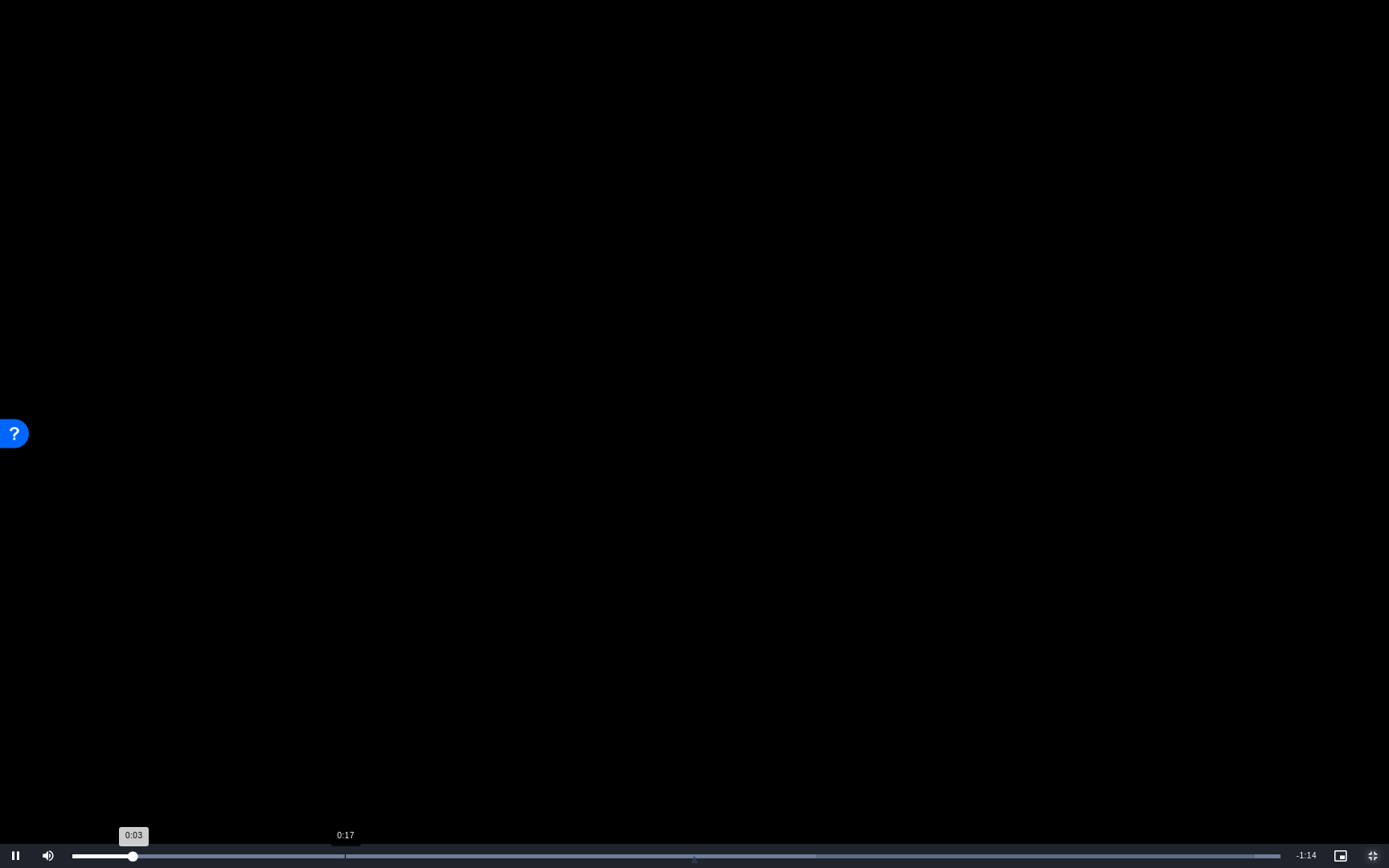
click at [346, 638] on div "Loaded : 100.00% 0:17 0:03" at bounding box center [676, 856] width 1208 height 4
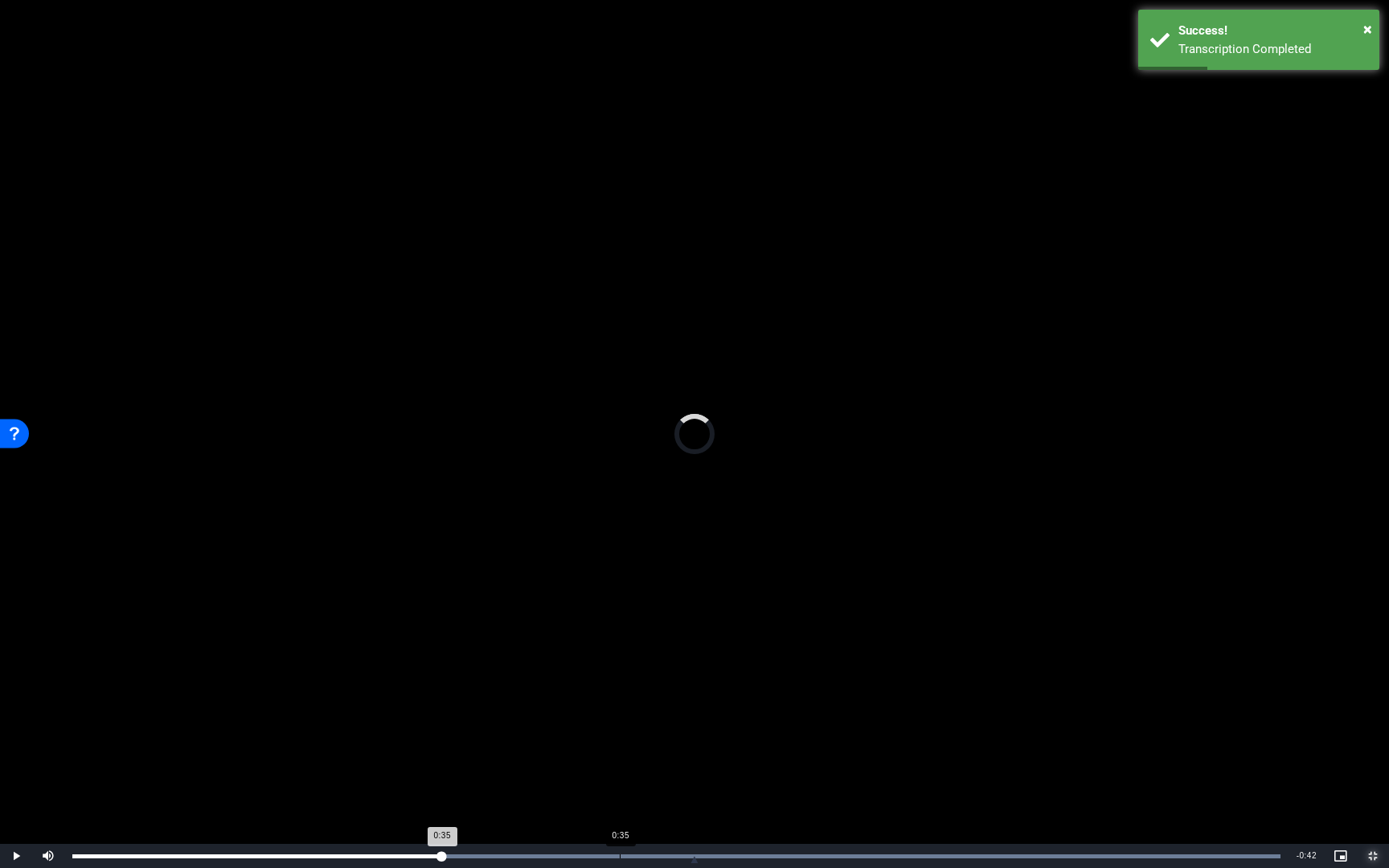
click at [620, 638] on div "Loaded : 100.00% 0:35 0:35" at bounding box center [677, 855] width 1224 height 24
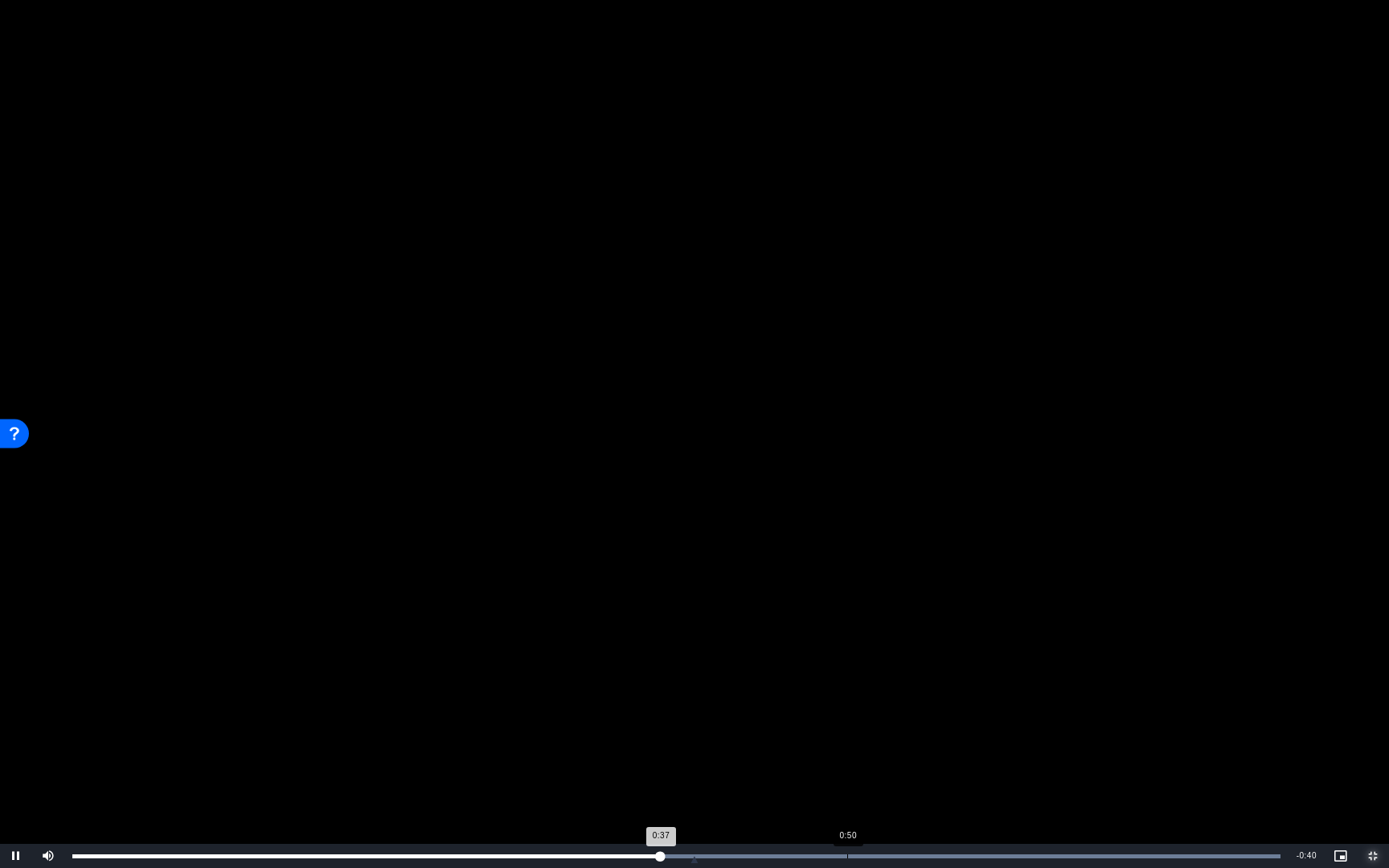
click at [847, 638] on div "0:50" at bounding box center [847, 856] width 1 height 4
click at [1071, 638] on div "Loaded : 100.00% 1:04 0:51" at bounding box center [676, 856] width 1208 height 4
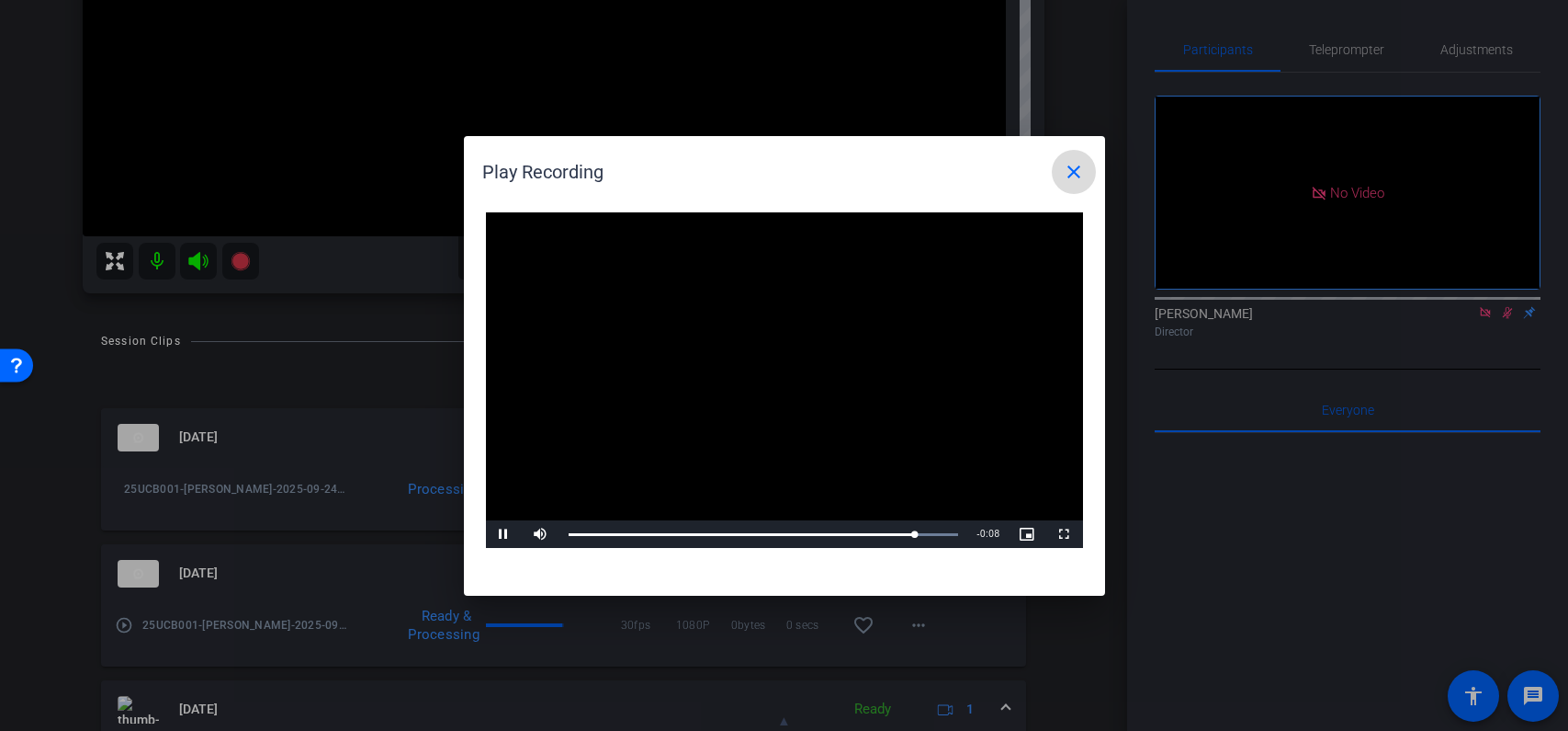
click at [1081, 170] on mat-icon "close" at bounding box center [1074, 172] width 22 height 22
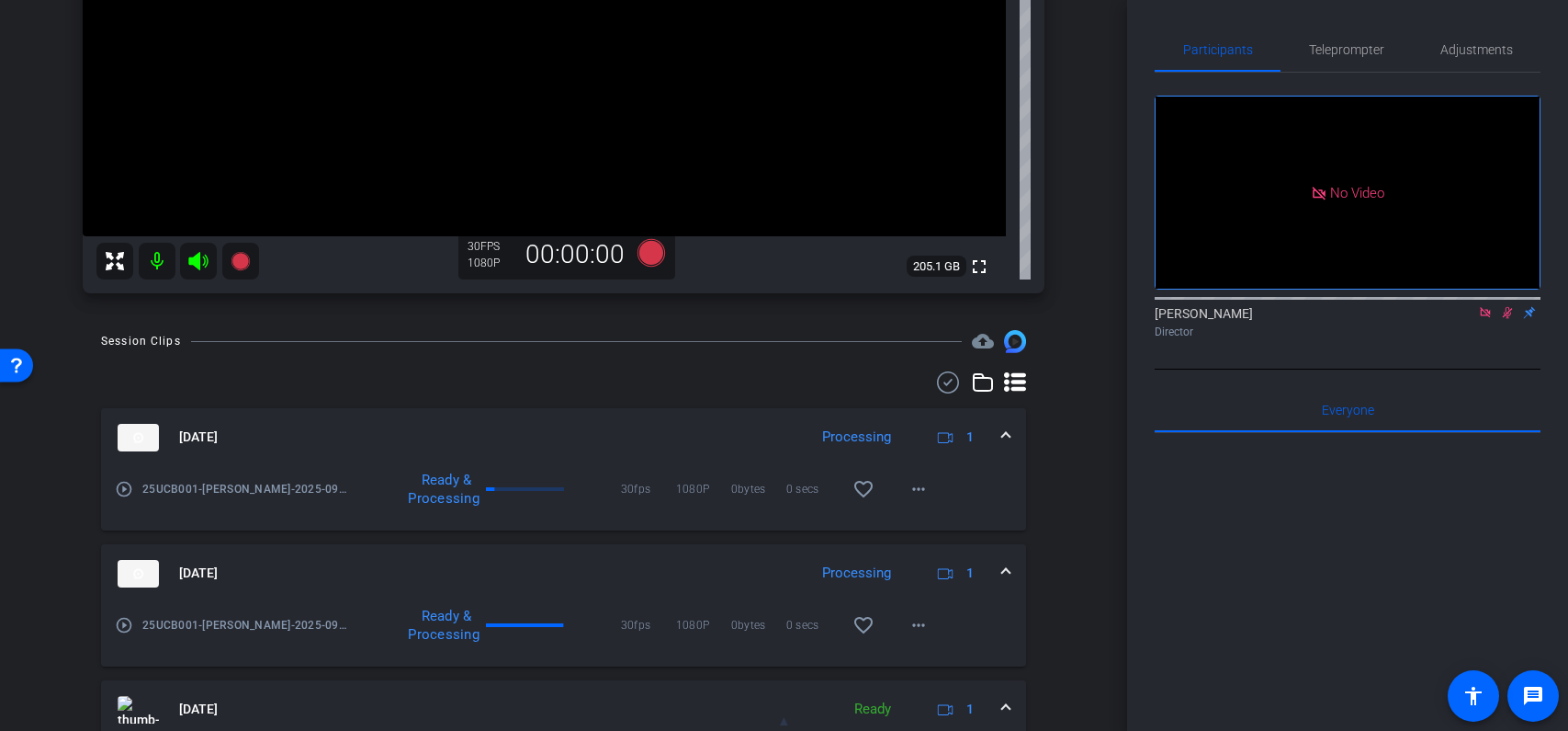
click at [1511, 319] on icon at bounding box center [1508, 313] width 10 height 12
click at [1488, 317] on icon at bounding box center [1485, 312] width 10 height 10
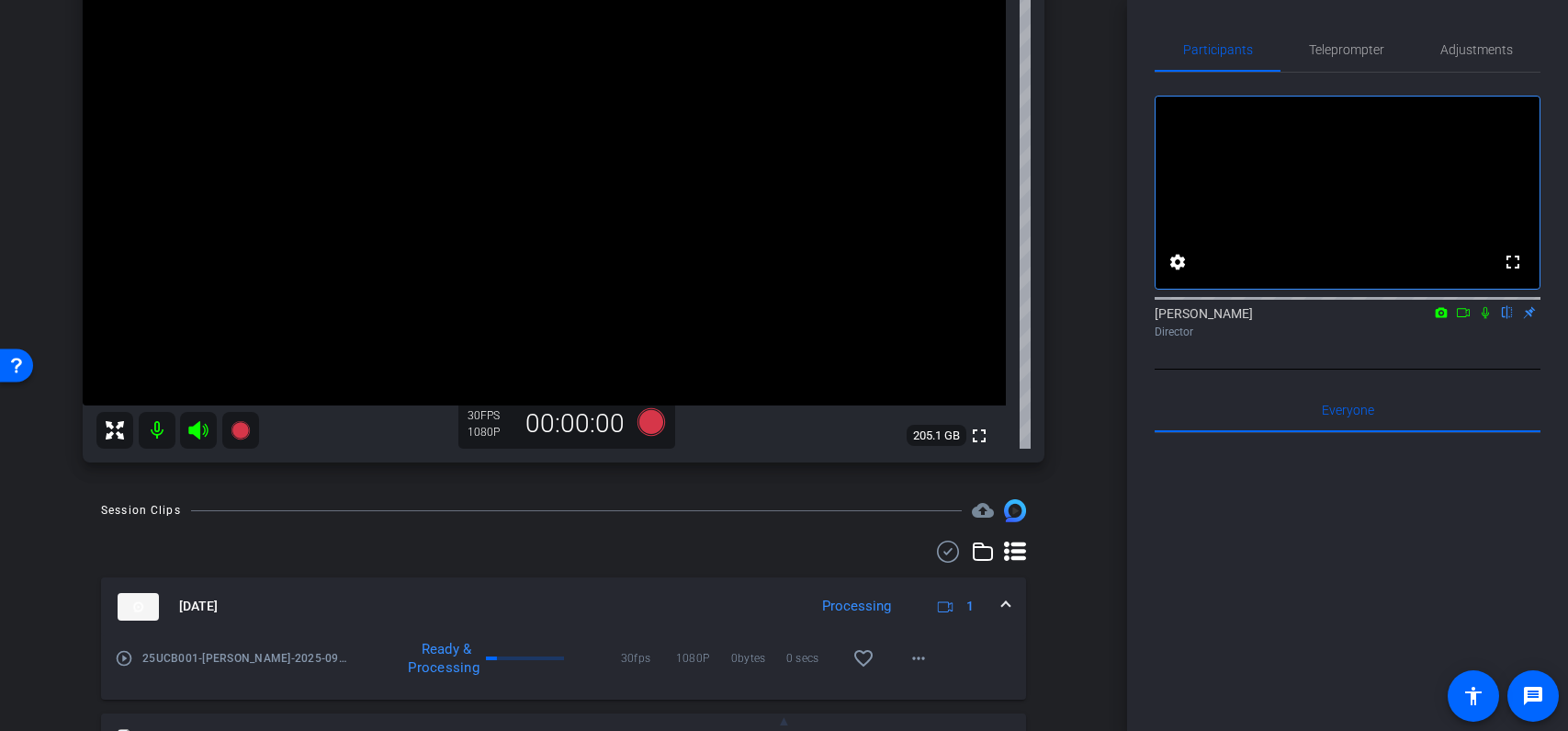
scroll to position [244, 0]
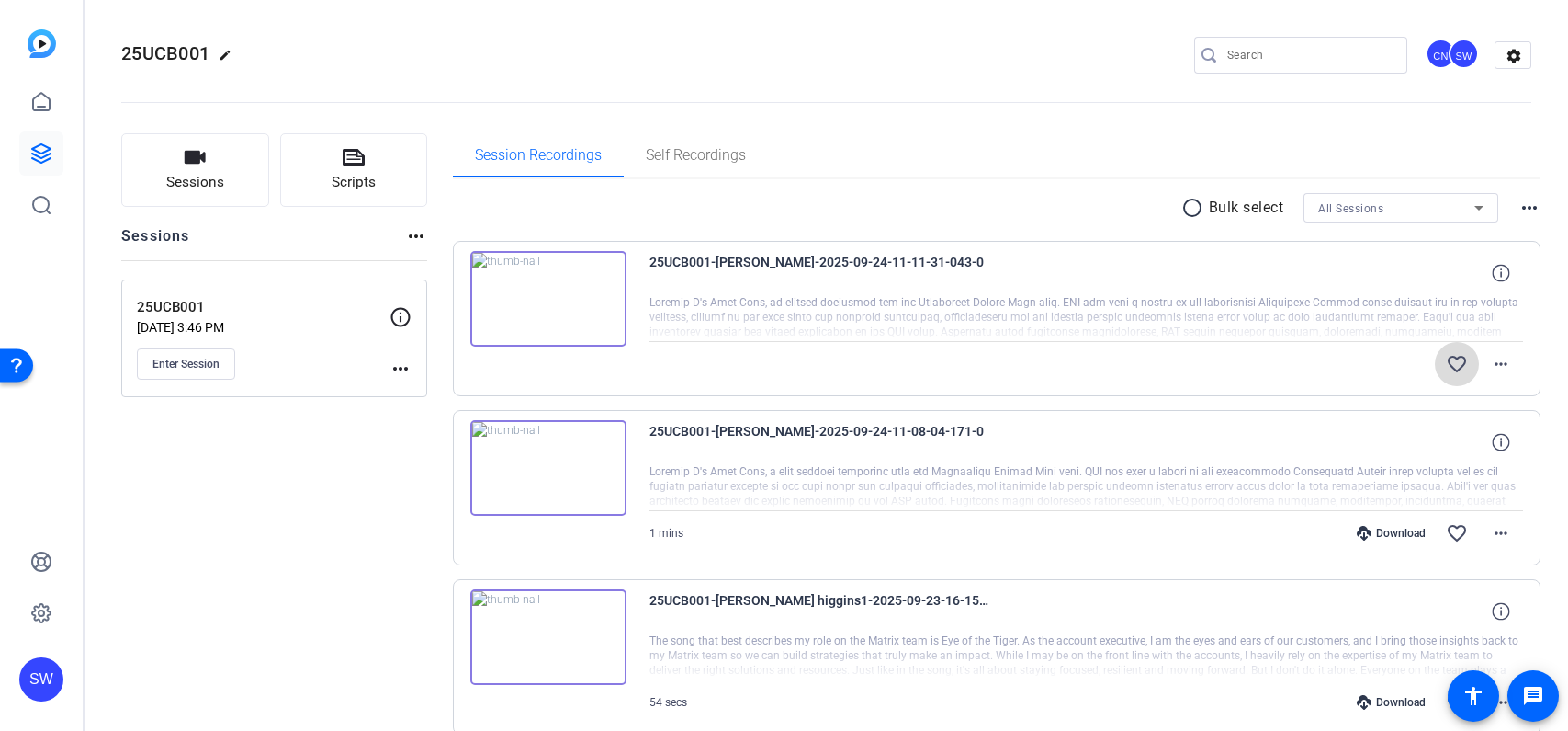
click at [1454, 361] on mat-icon "favorite_border" at bounding box center [1457, 364] width 22 height 22
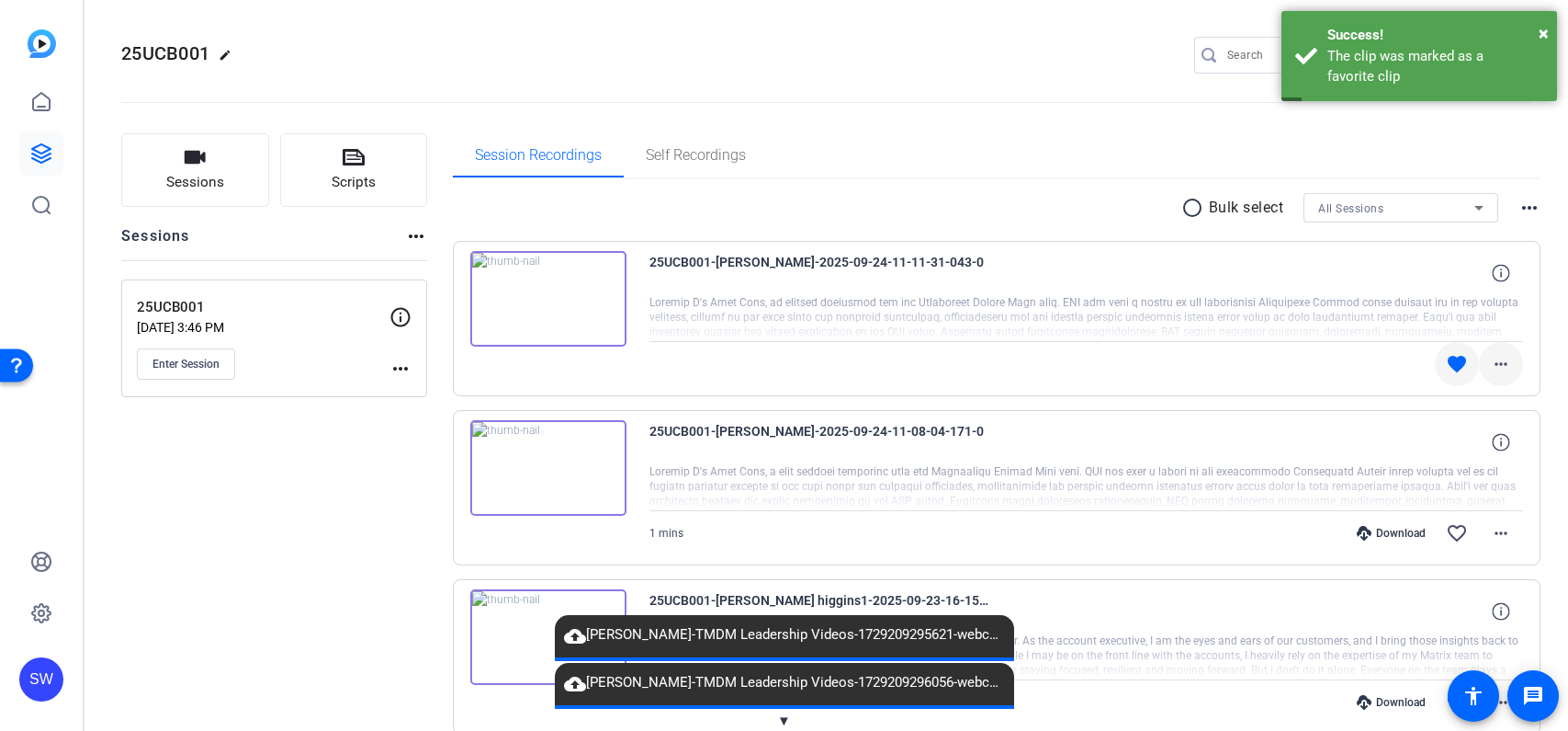
click at [1511, 362] on mat-icon "more_horiz" at bounding box center [1501, 364] width 22 height 22
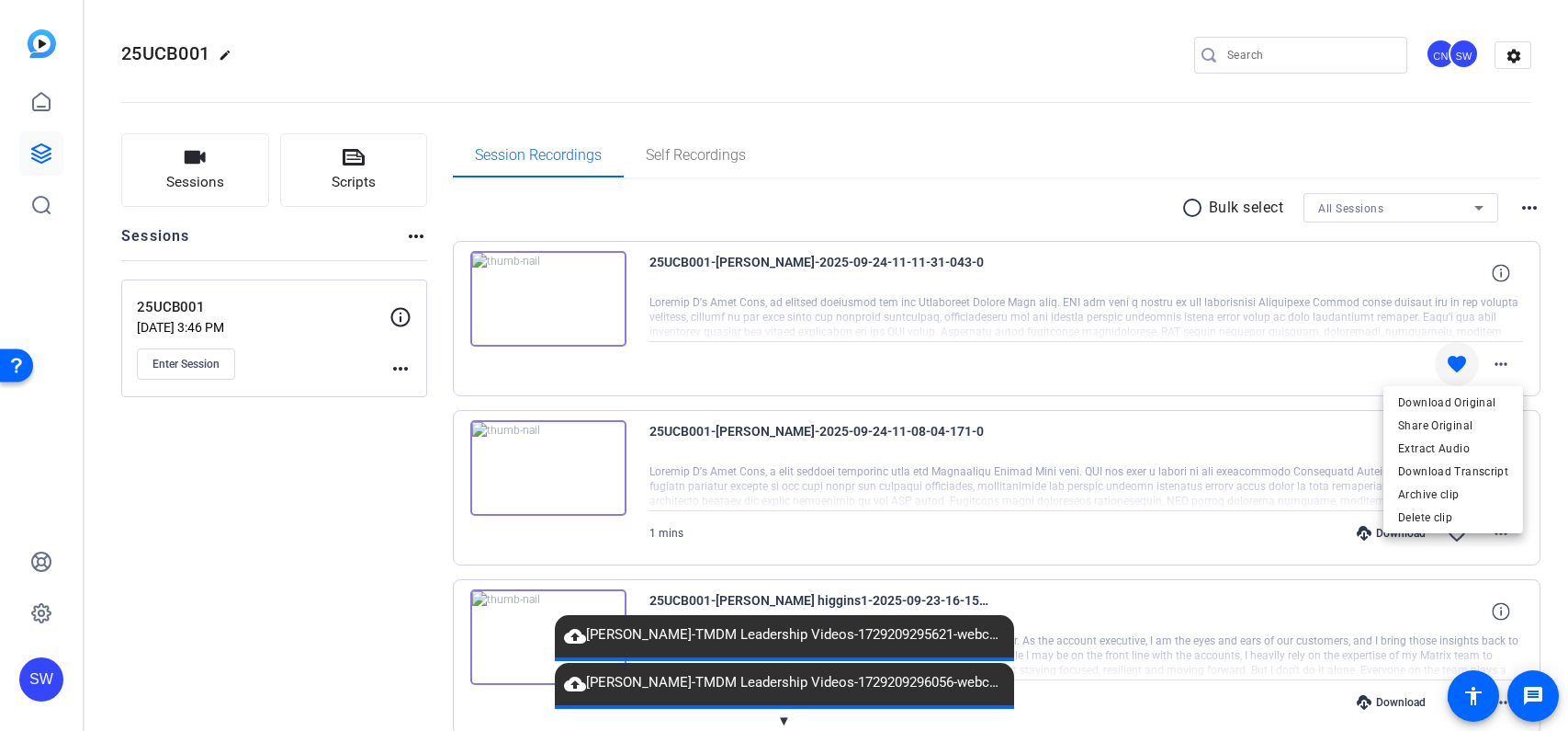
click at [1511, 363] on div at bounding box center [784, 366] width 1568 height 731
click at [1507, 527] on mat-icon "more_horiz" at bounding box center [1501, 532] width 22 height 22
click at [1507, 527] on div at bounding box center [784, 366] width 1568 height 731
click at [785, 716] on span "▼" at bounding box center [784, 720] width 14 height 16
